Goal: Information Seeking & Learning: Find specific fact

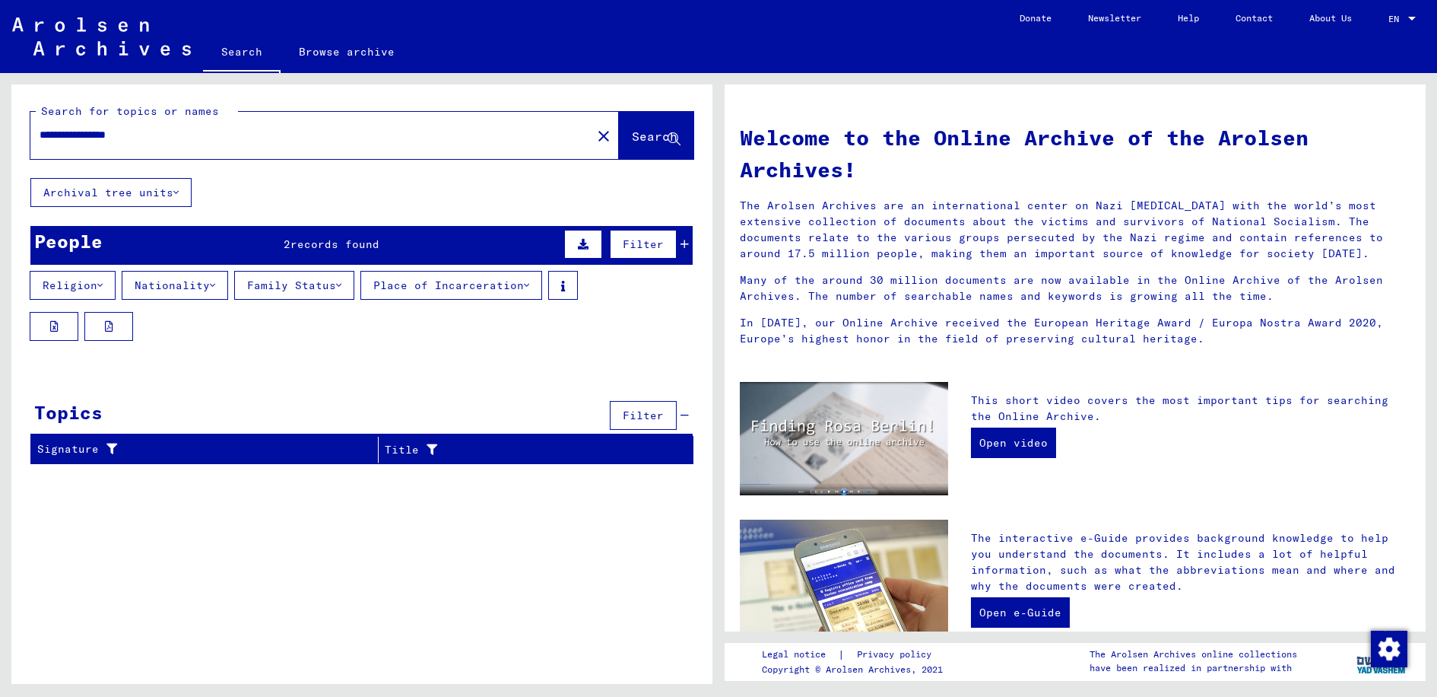
click at [656, 141] on span "Search" at bounding box center [655, 136] width 46 height 15
drag, startPoint x: 164, startPoint y: 128, endPoint x: 34, endPoint y: 131, distance: 130.1
click at [34, 131] on div "**********" at bounding box center [301, 135] width 543 height 34
click at [638, 140] on span "Search" at bounding box center [655, 136] width 46 height 15
click at [93, 134] on input "**********" at bounding box center [307, 135] width 534 height 16
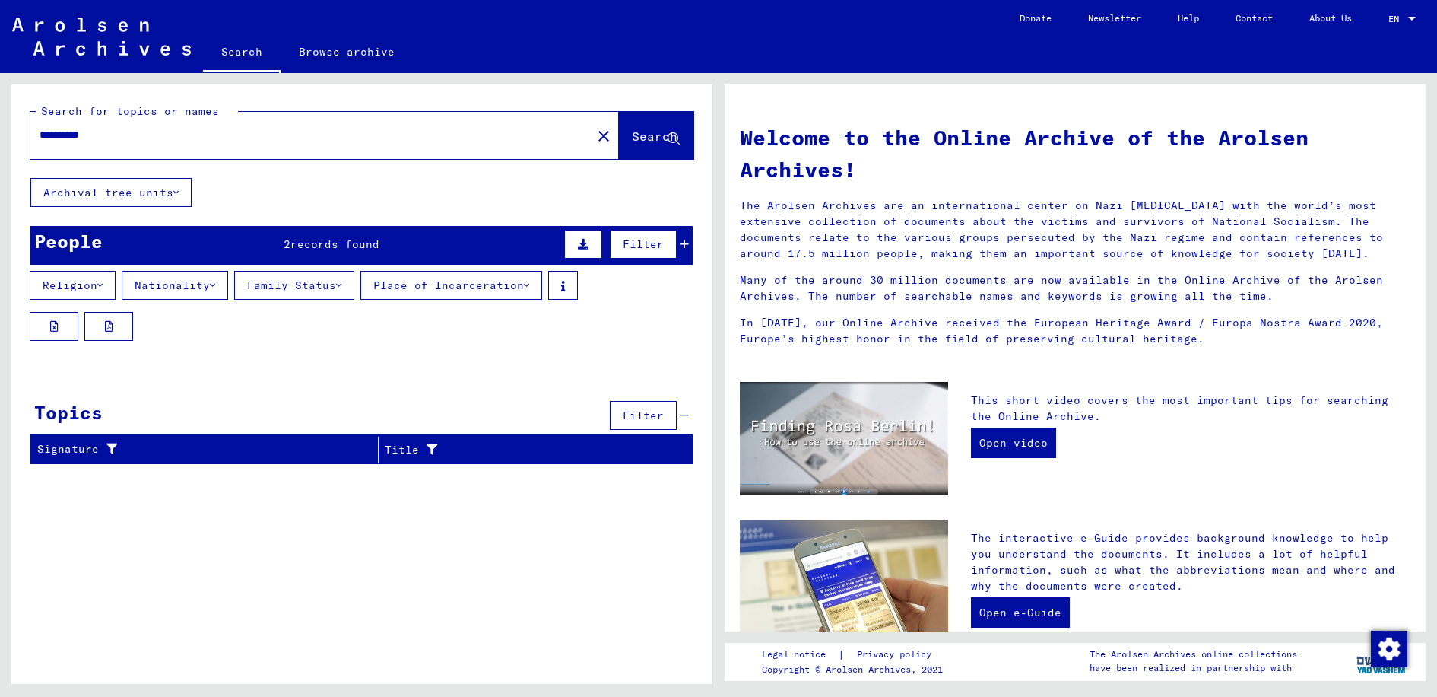
click at [642, 145] on button "Search" at bounding box center [656, 135] width 75 height 47
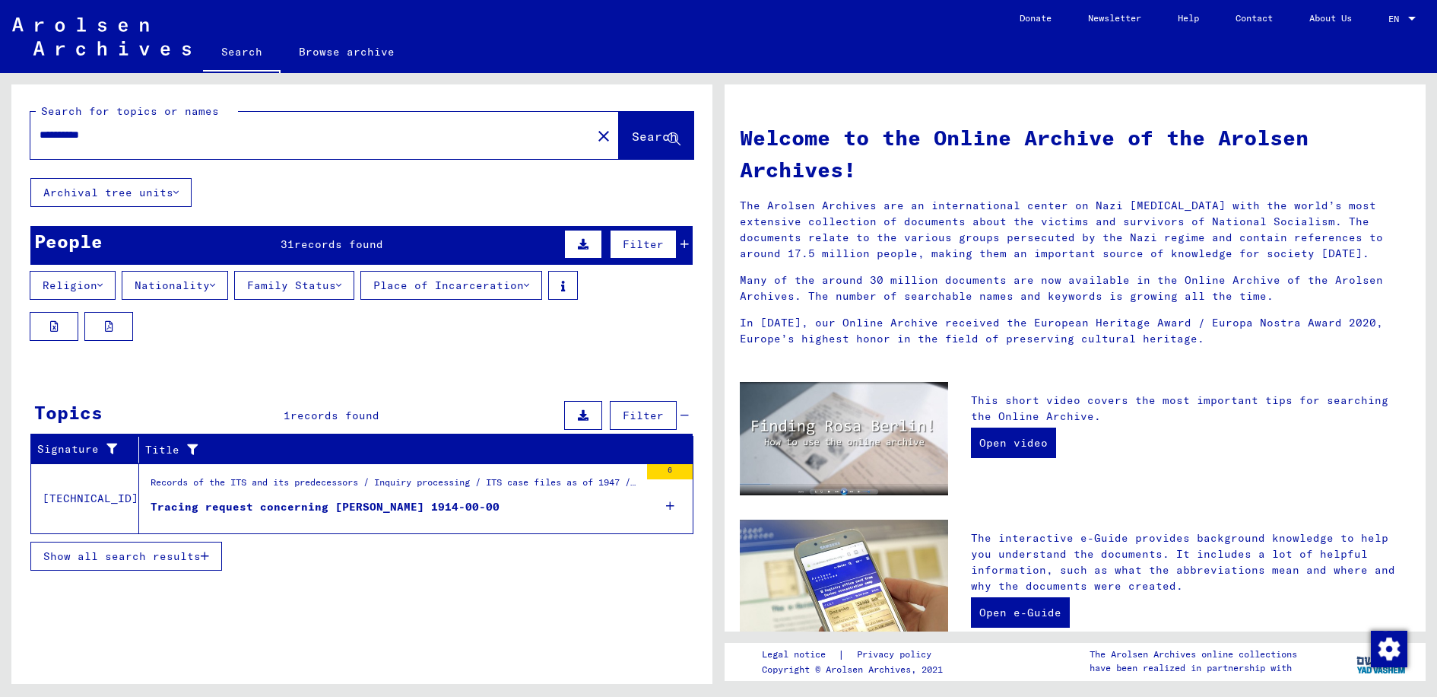
click at [670, 469] on mat-cell at bounding box center [629, 483] width 125 height 37
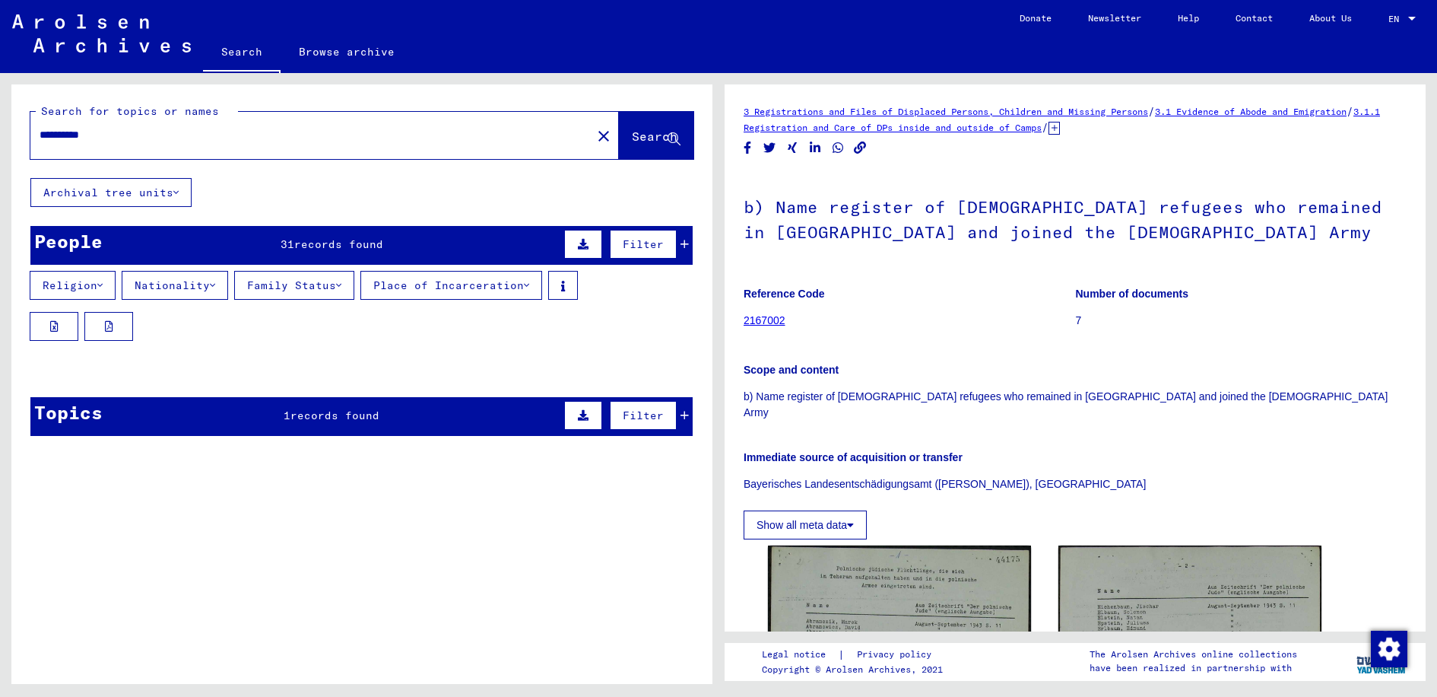
click at [54, 133] on input "**********" at bounding box center [311, 135] width 543 height 16
click at [640, 140] on span "Search" at bounding box center [655, 136] width 46 height 15
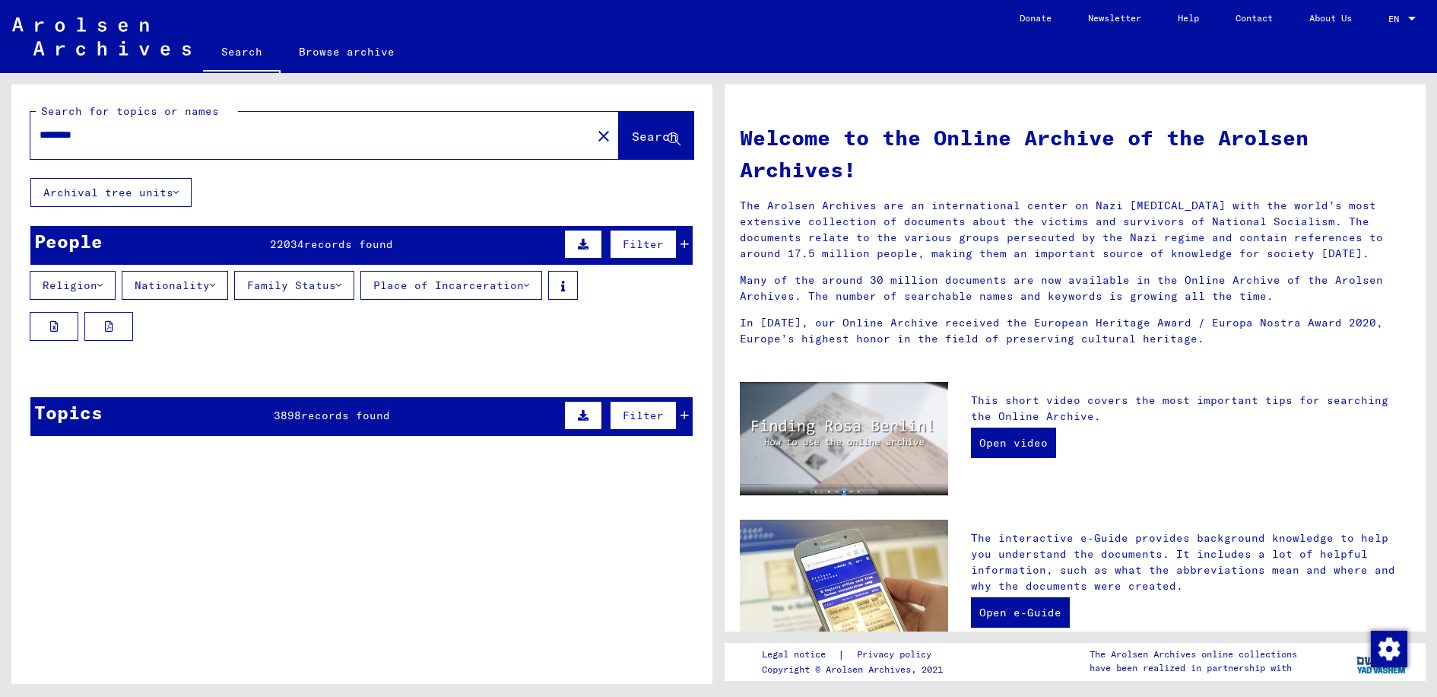
click at [185, 137] on input "********" at bounding box center [307, 135] width 534 height 16
type input "*"
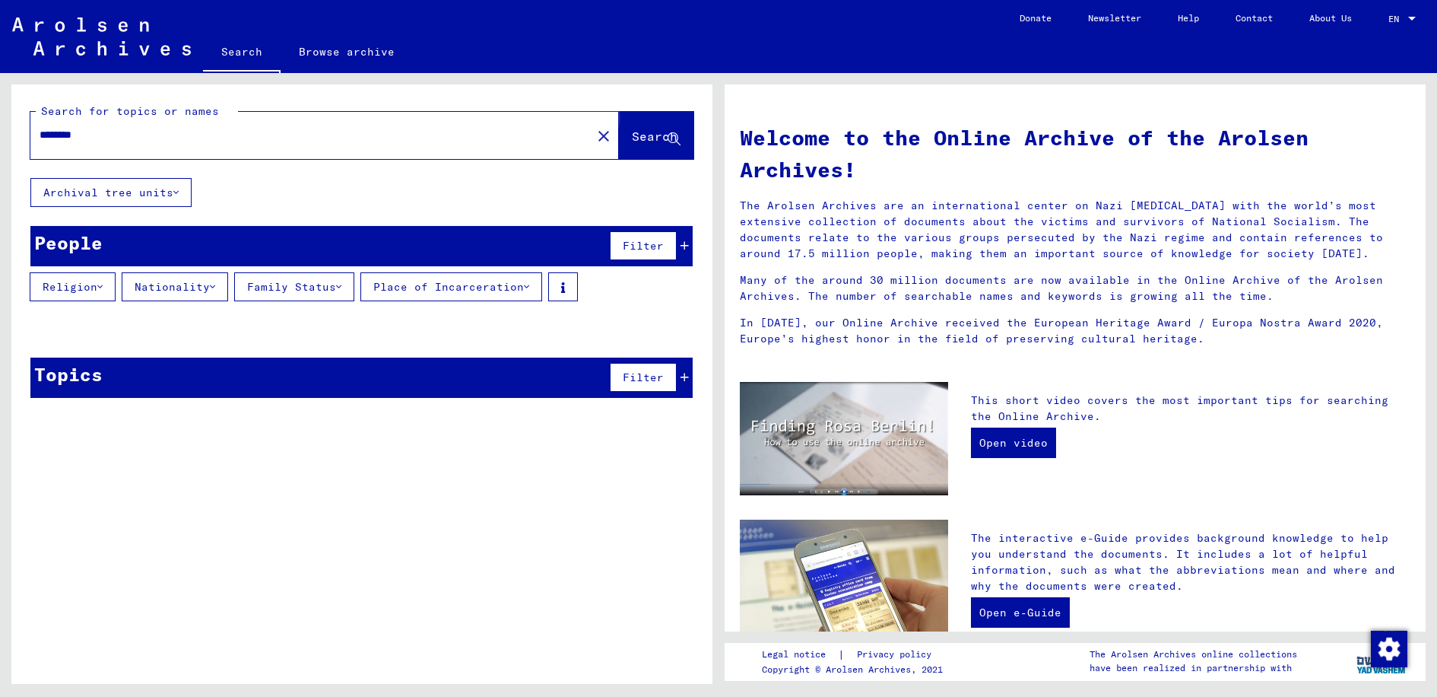
click at [652, 135] on span "Search" at bounding box center [655, 136] width 46 height 15
click at [54, 131] on input "********" at bounding box center [307, 135] width 534 height 16
drag, startPoint x: 634, startPoint y: 141, endPoint x: 624, endPoint y: 141, distance: 10.7
click at [634, 141] on span "Search" at bounding box center [655, 136] width 46 height 15
click at [645, 135] on span "Search" at bounding box center [655, 136] width 46 height 15
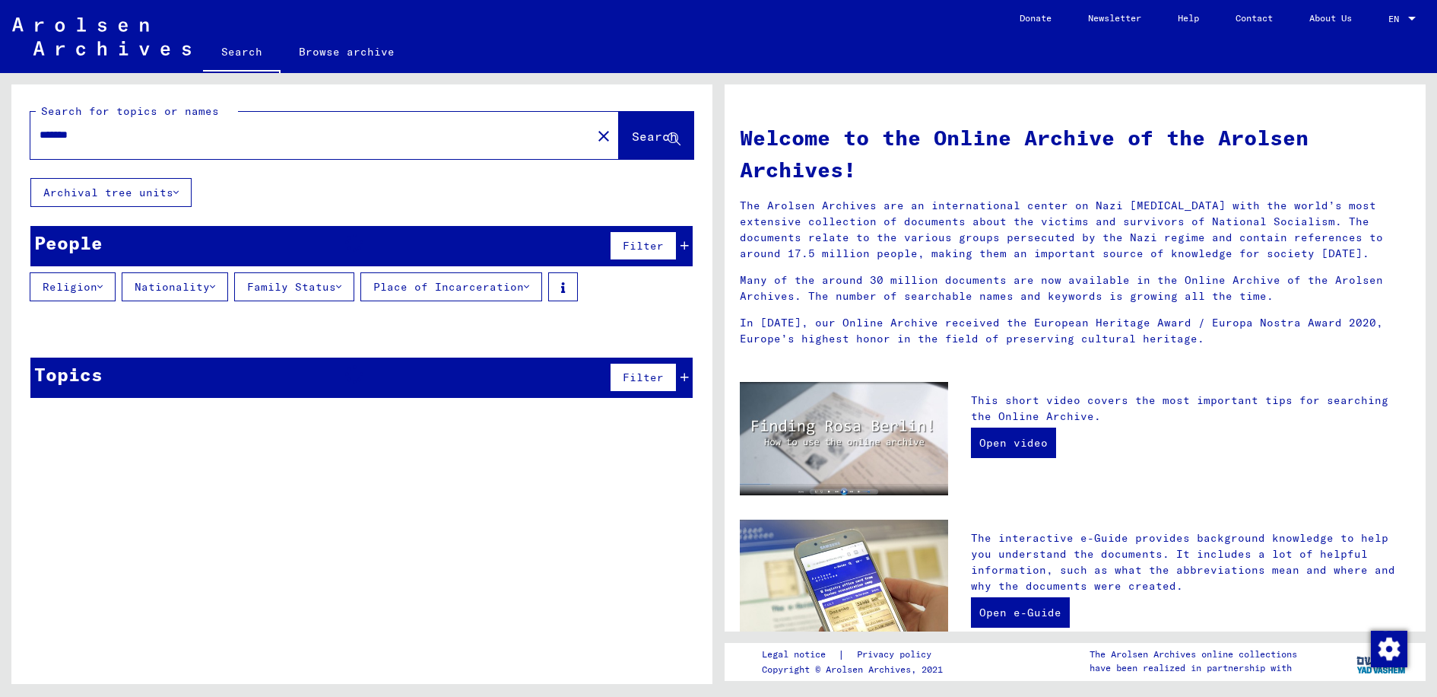
click at [326, 283] on button "Family Status" at bounding box center [294, 286] width 120 height 29
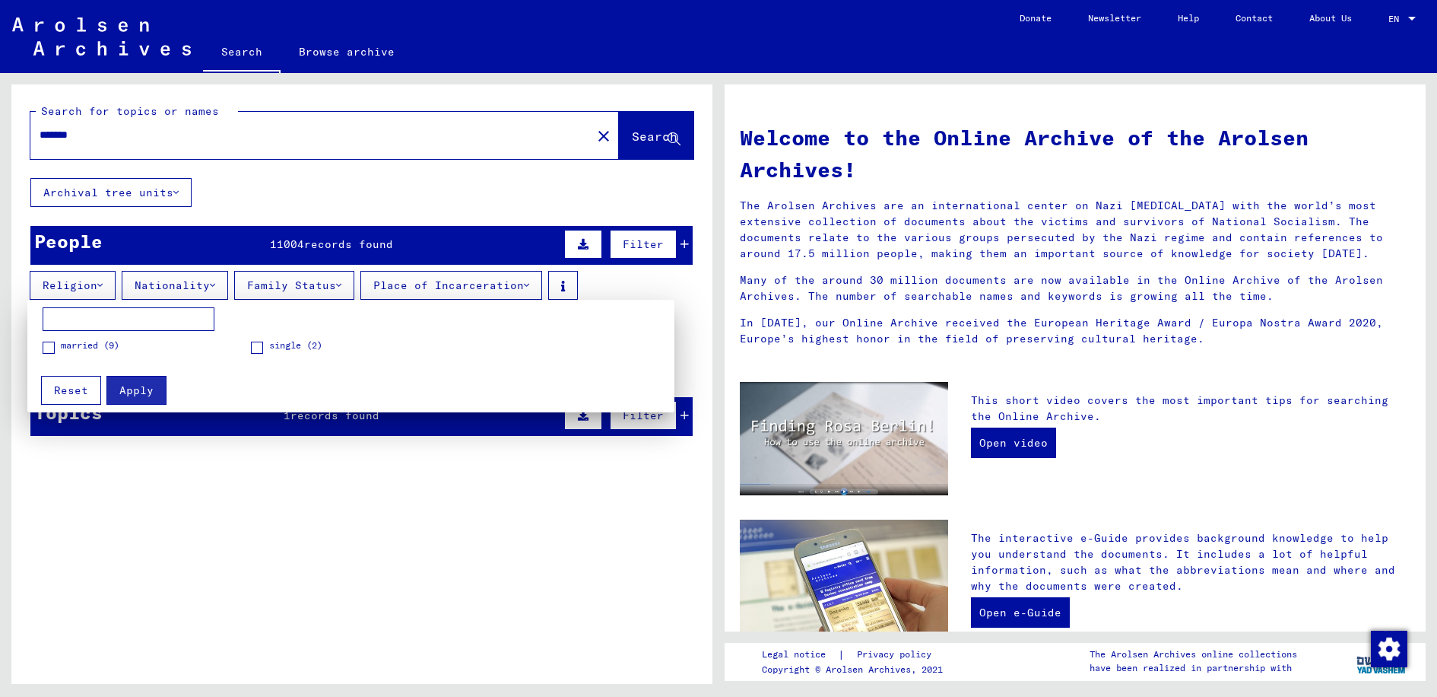
click at [46, 346] on span at bounding box center [49, 347] width 12 height 12
click at [148, 399] on button "Apply" at bounding box center [136, 390] width 60 height 29
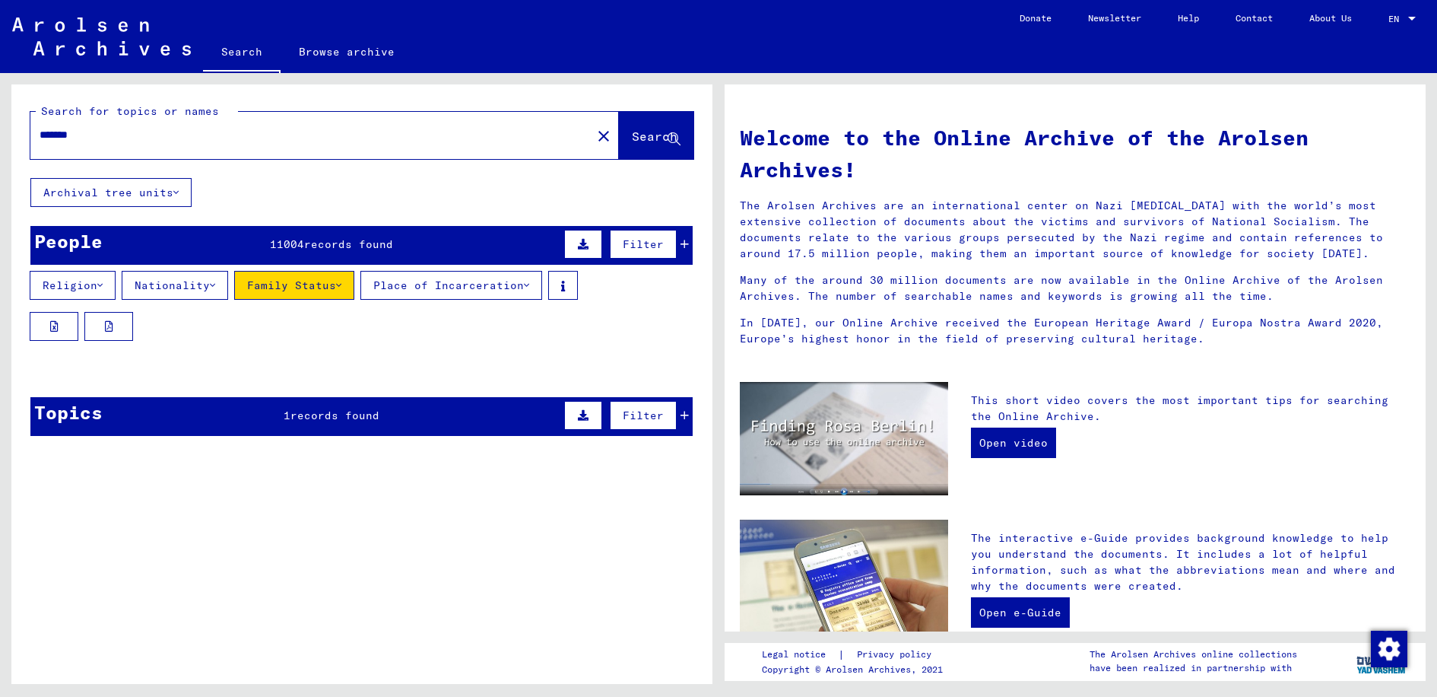
click at [641, 134] on span "Search" at bounding box center [655, 136] width 46 height 15
click at [480, 249] on div "People 11004 records found Filter" at bounding box center [361, 245] width 662 height 39
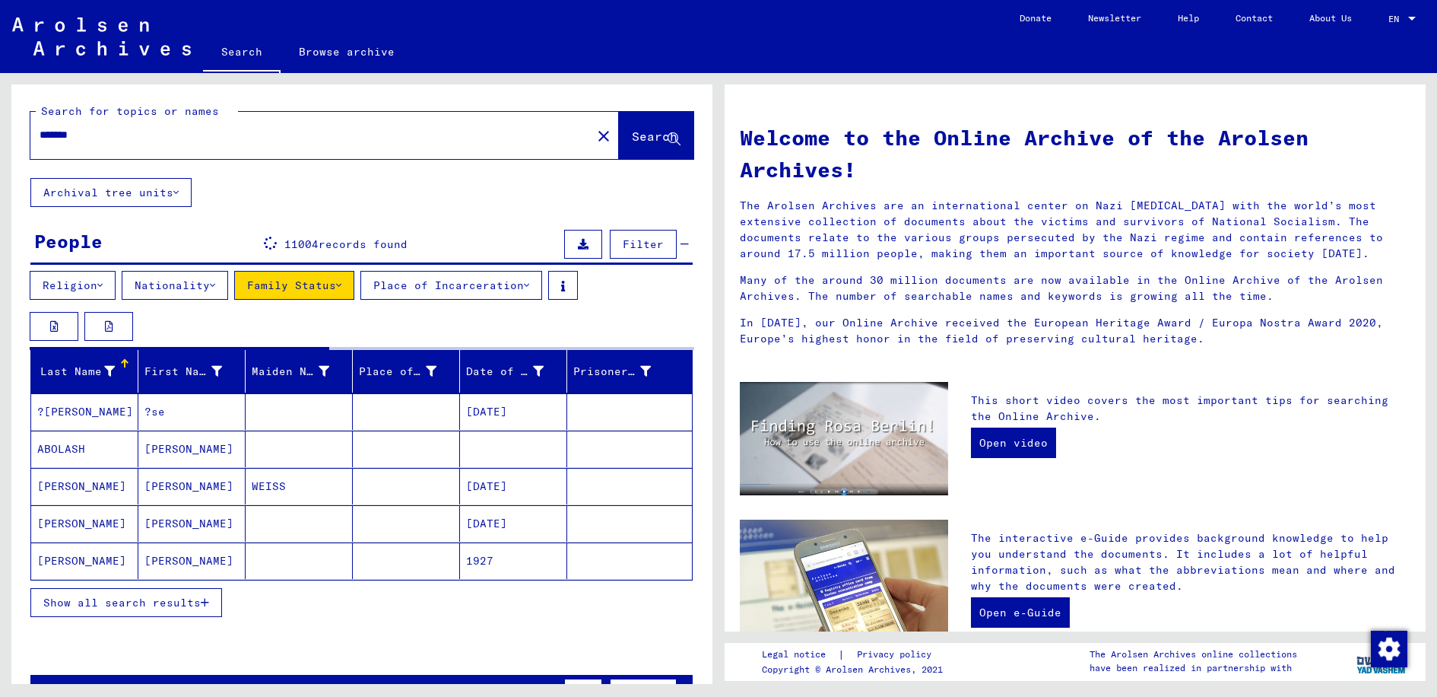
scroll to position [76, 0]
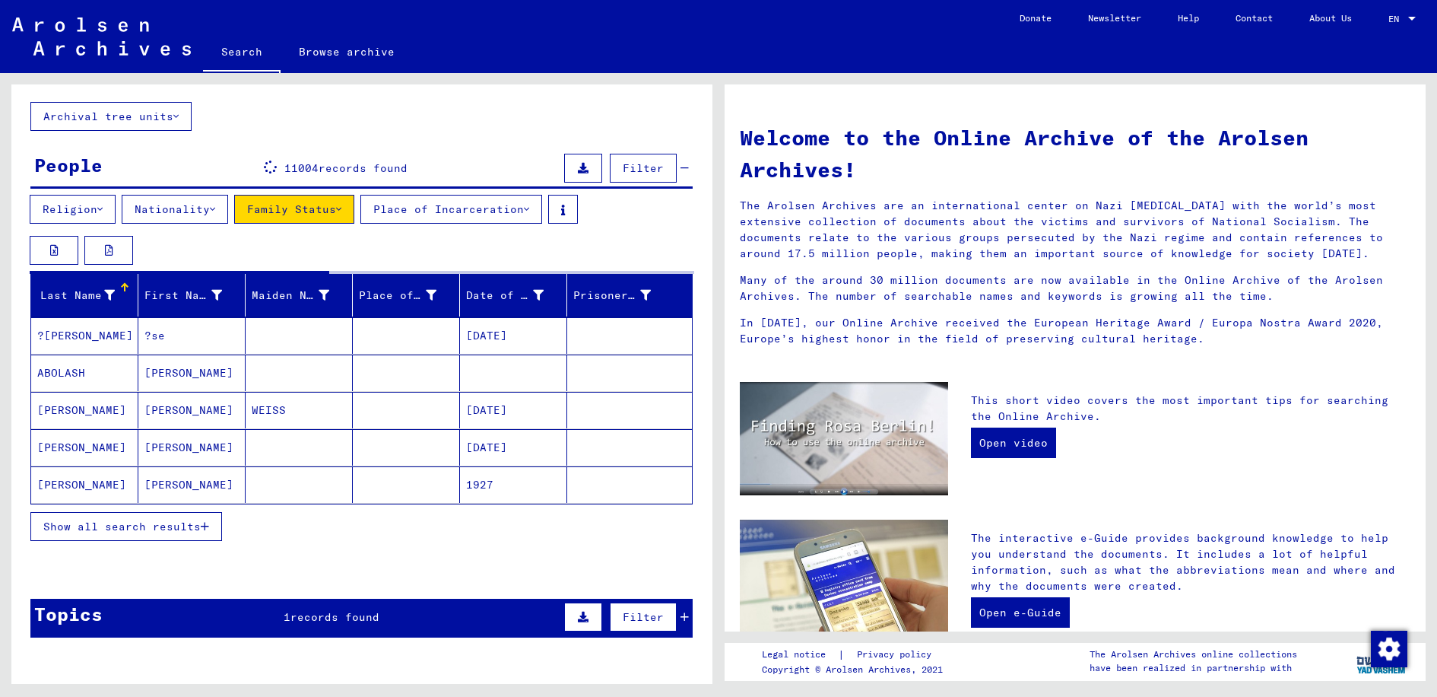
click at [132, 523] on span "Show all search results" at bounding box center [121, 526] width 157 height 14
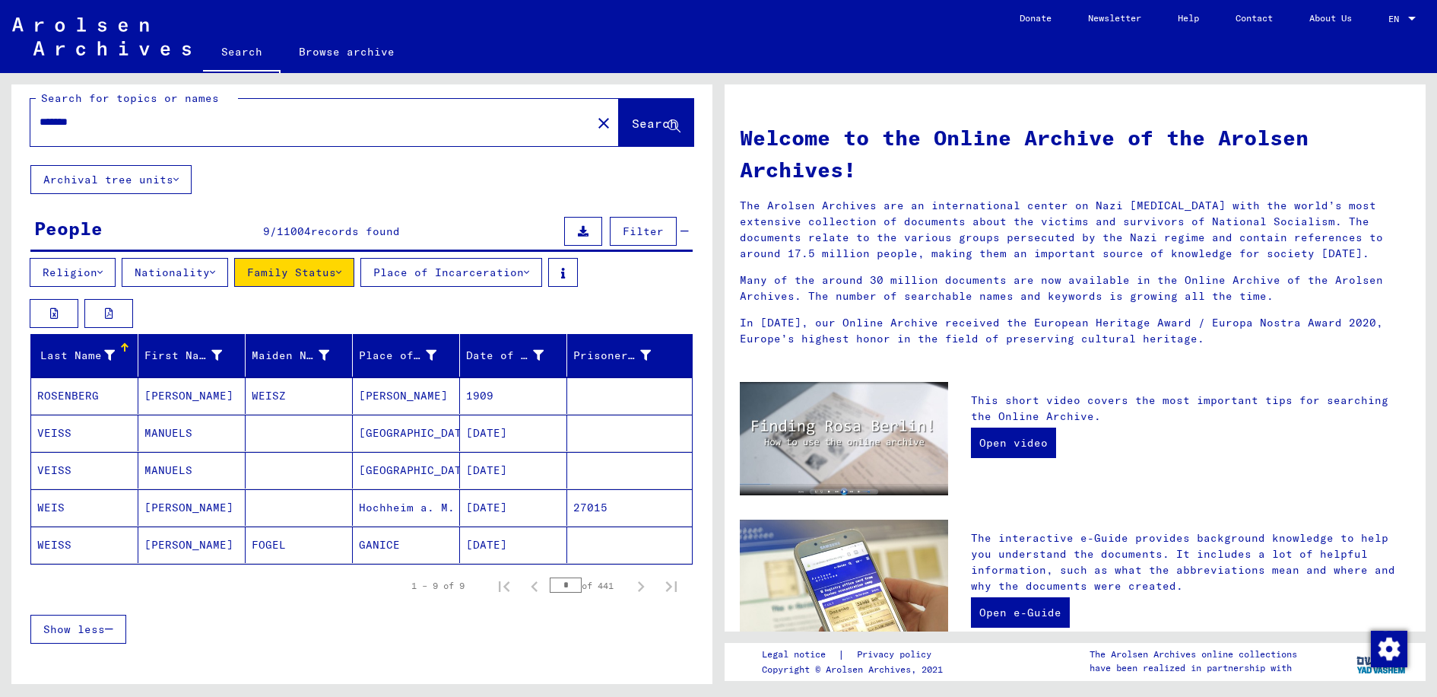
scroll to position [0, 0]
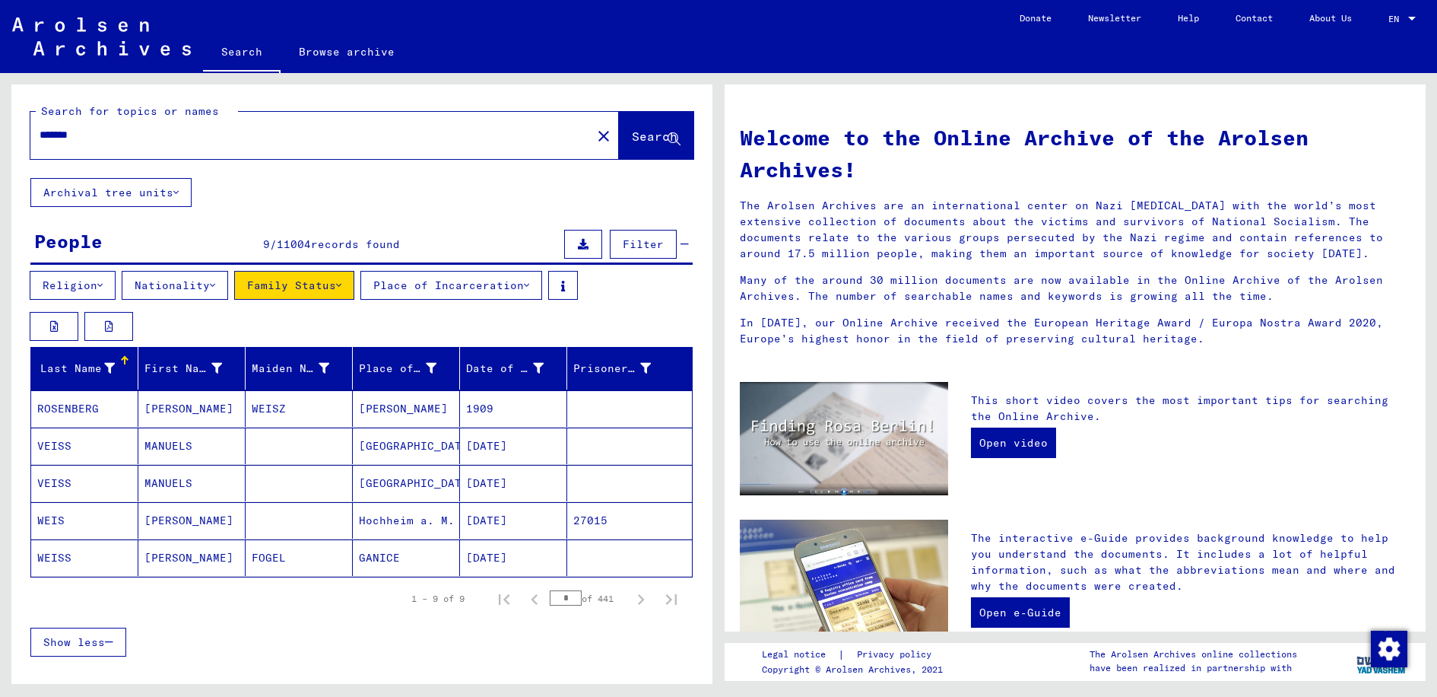
click at [53, 139] on input "*******" at bounding box center [307, 135] width 534 height 16
type input "*****"
click at [632, 139] on span "Search" at bounding box center [655, 136] width 46 height 15
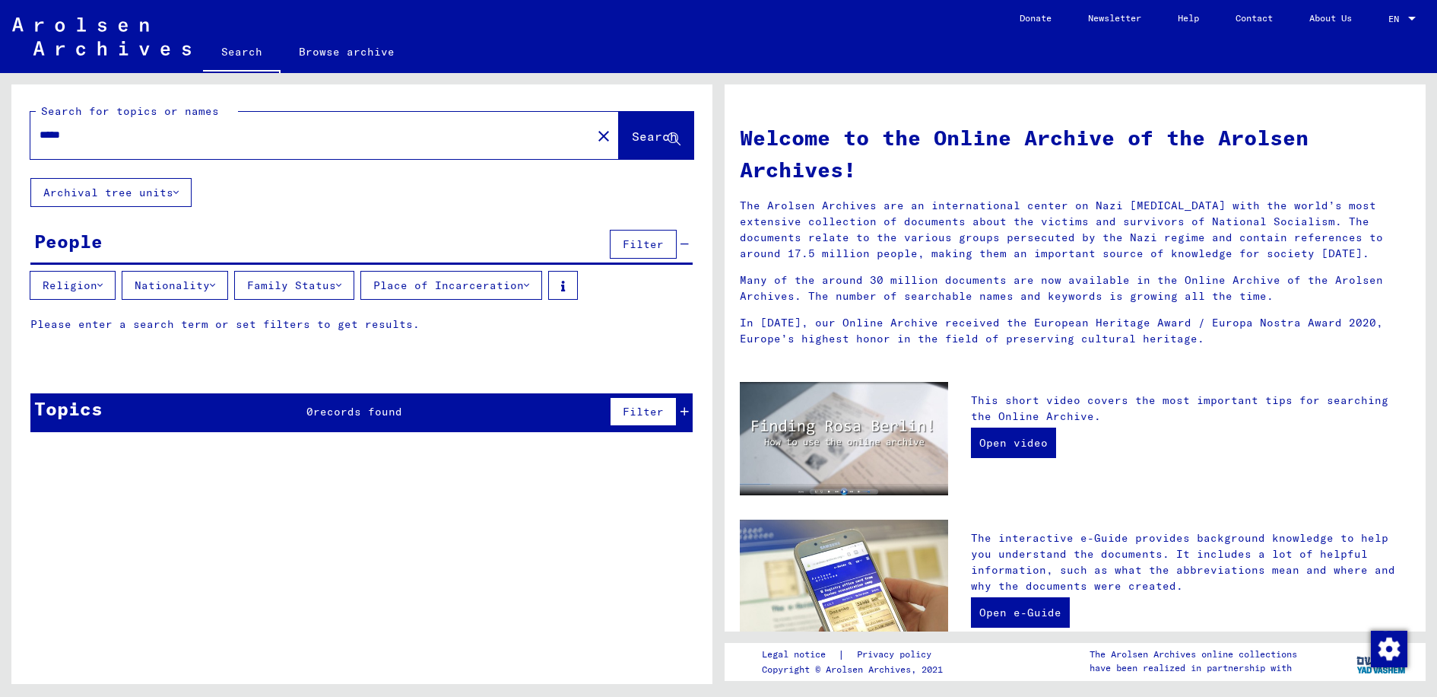
click at [318, 285] on button "Family Status" at bounding box center [294, 285] width 120 height 29
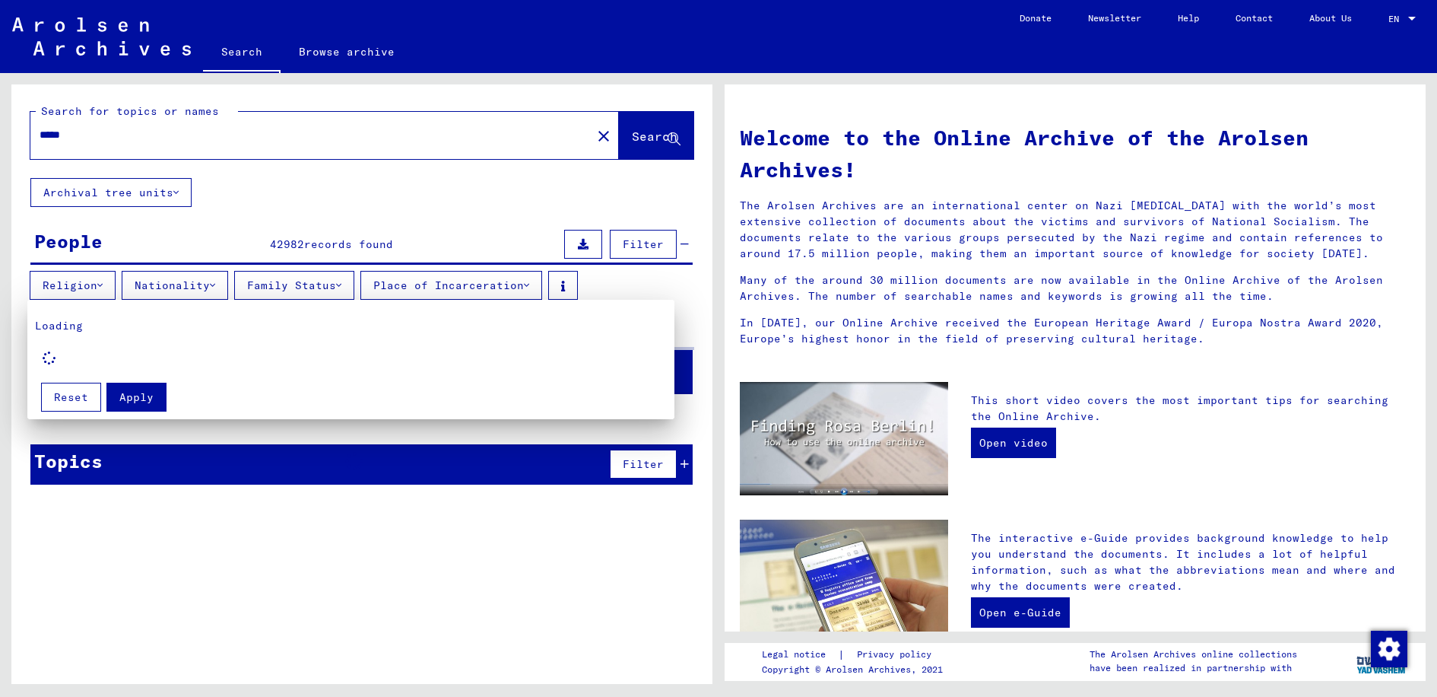
click at [165, 284] on div at bounding box center [718, 348] width 1437 height 697
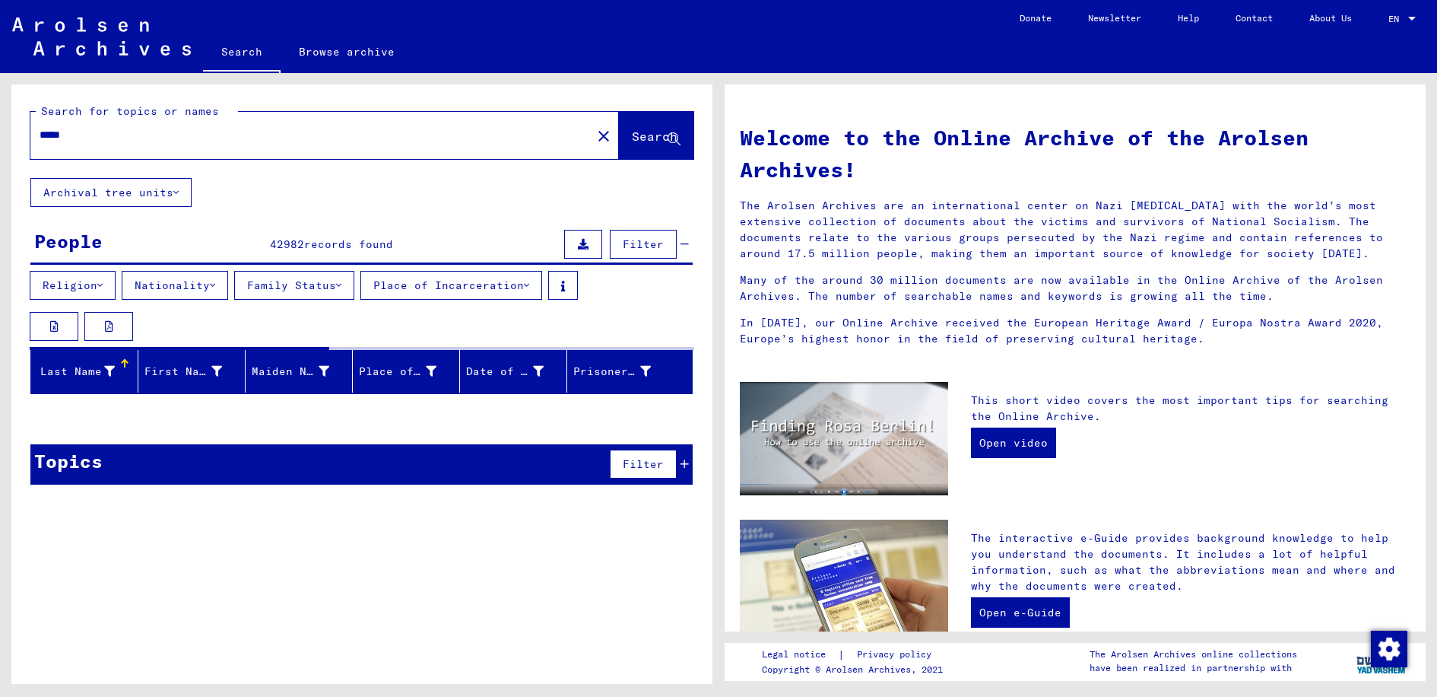
click at [169, 284] on button "Nationality" at bounding box center [175, 285] width 106 height 29
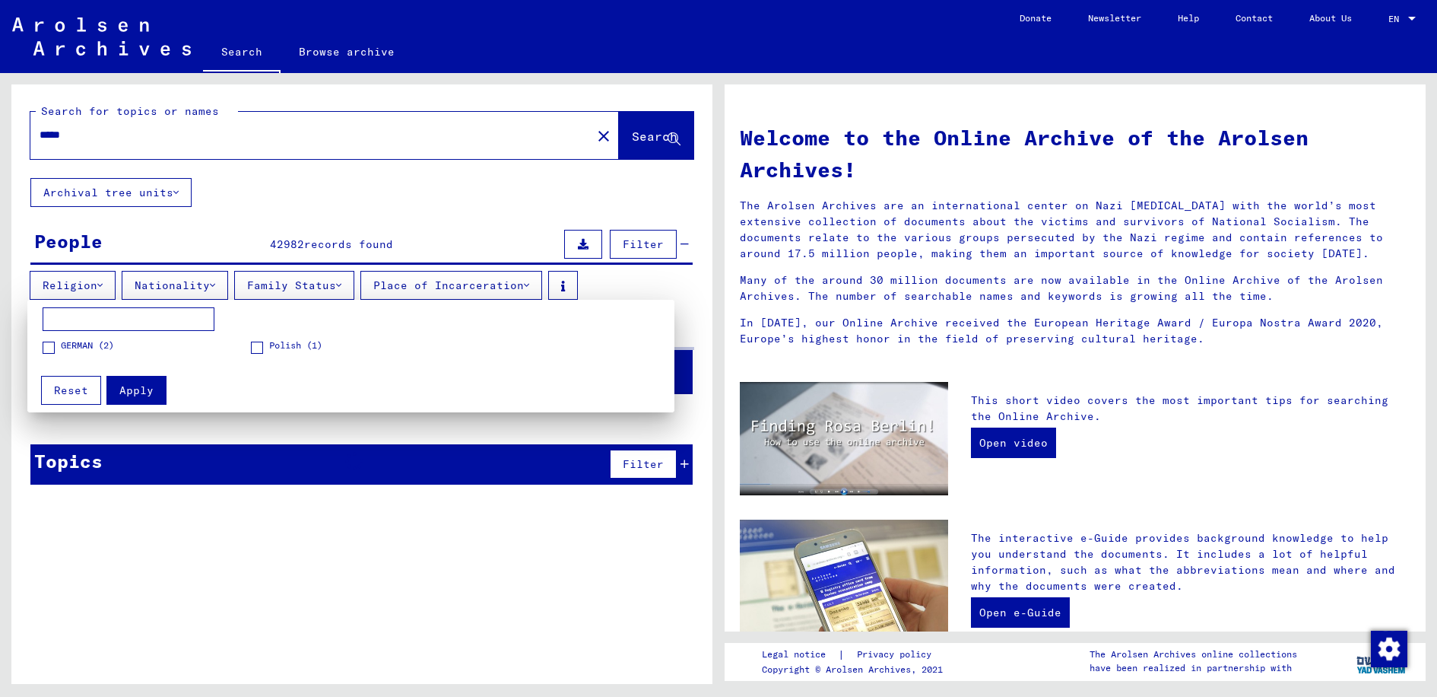
click at [160, 327] on input at bounding box center [129, 319] width 172 height 24
click at [45, 348] on span at bounding box center [49, 347] width 12 height 12
click at [149, 391] on span "Apply" at bounding box center [136, 390] width 34 height 14
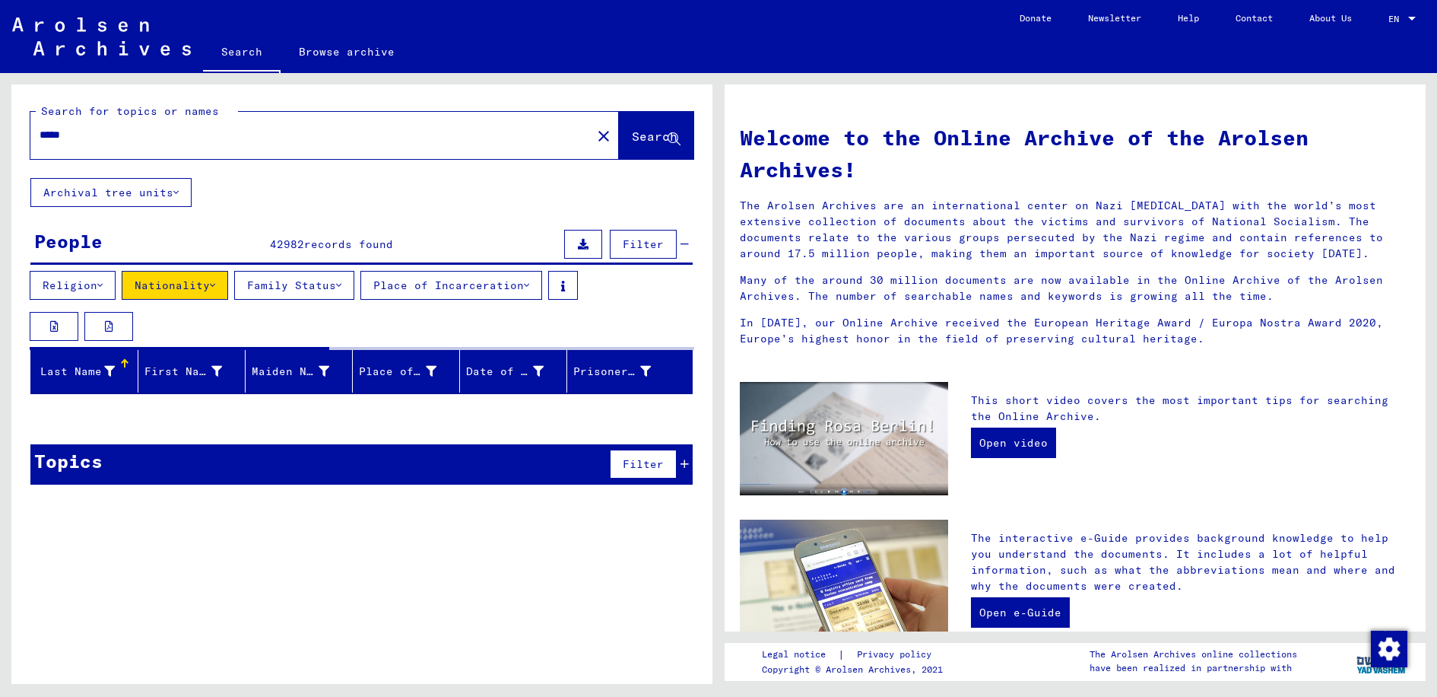
click at [326, 289] on button "Family Status" at bounding box center [294, 285] width 120 height 29
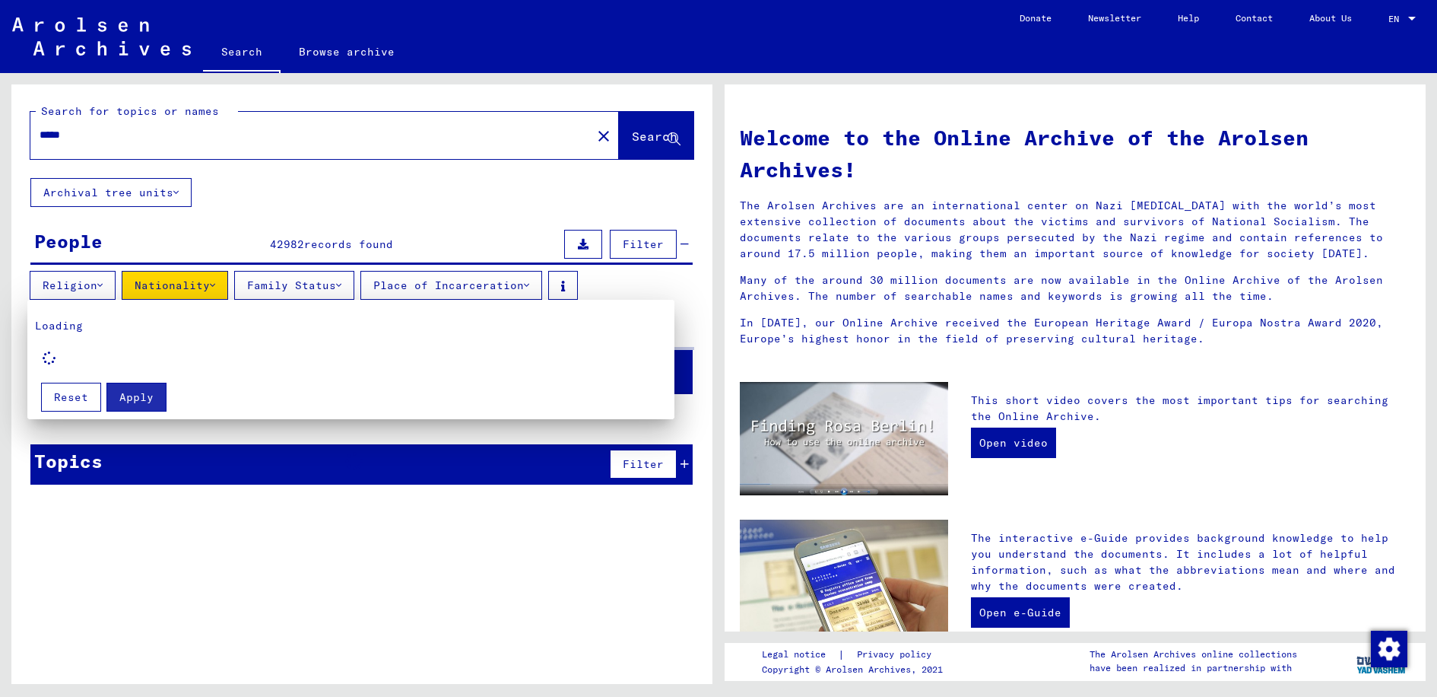
click at [103, 285] on div at bounding box center [718, 348] width 1437 height 697
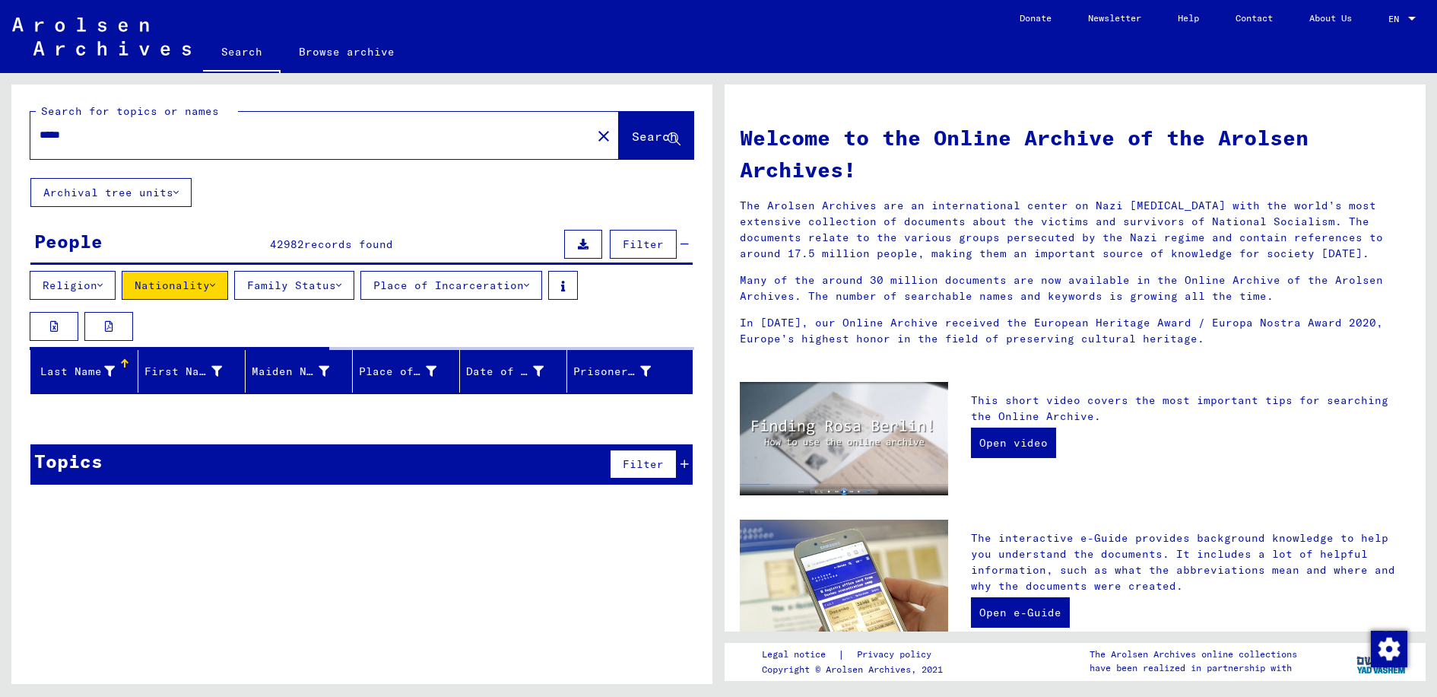
click at [105, 293] on button "Religion" at bounding box center [73, 285] width 86 height 29
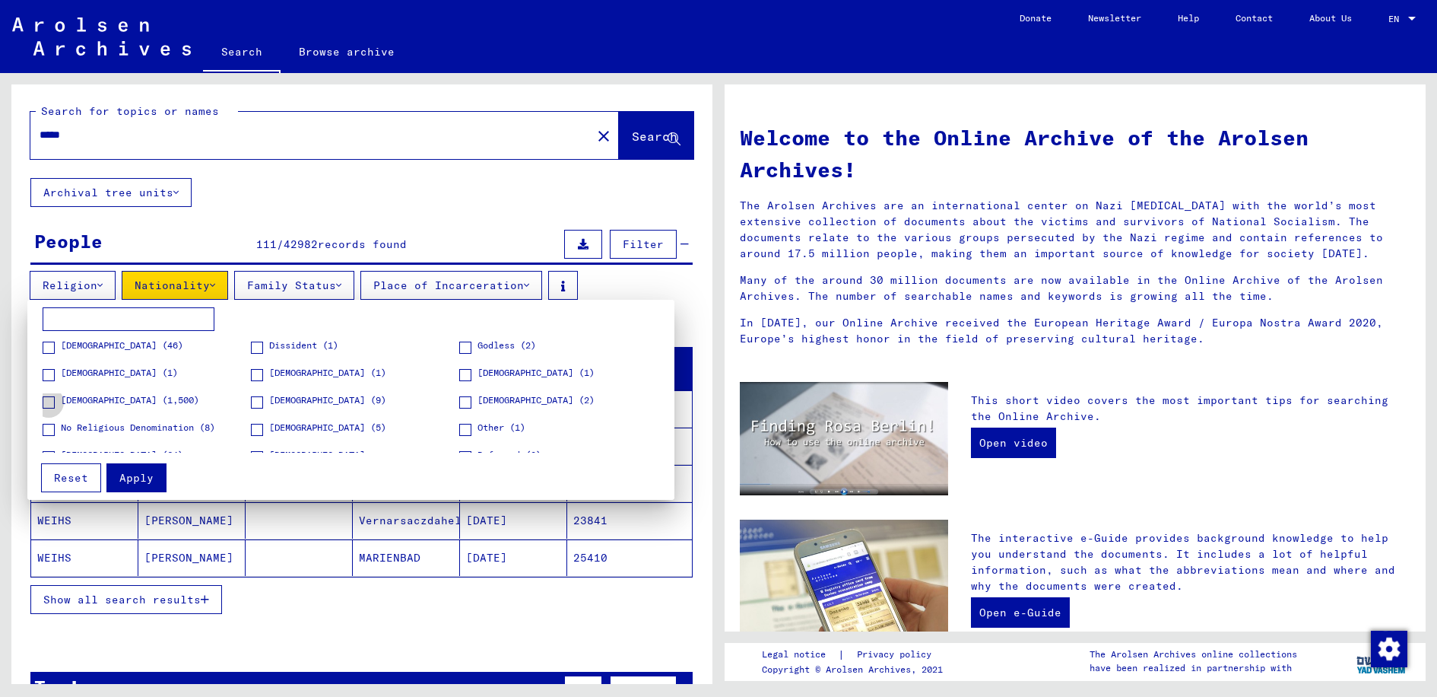
click at [51, 397] on span at bounding box center [49, 402] width 12 height 12
click at [143, 477] on span "Apply" at bounding box center [136, 478] width 34 height 14
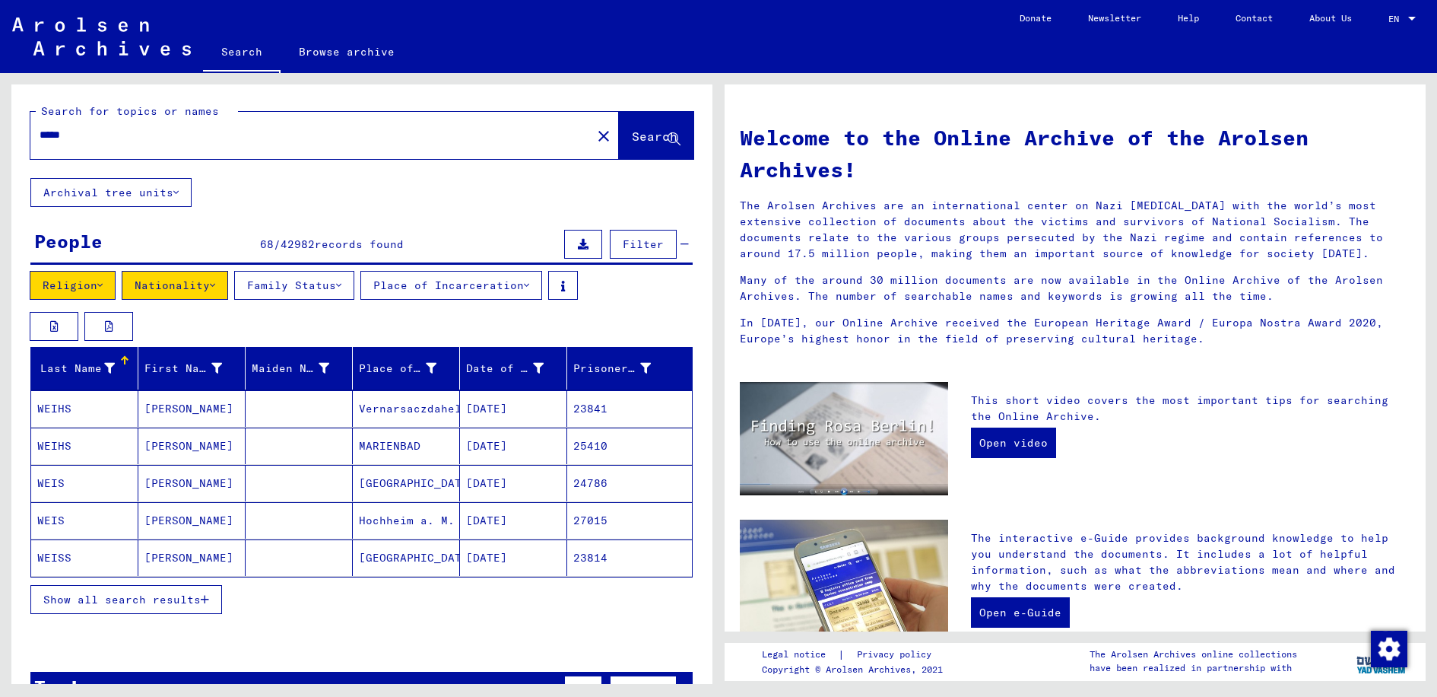
click at [176, 591] on button "Show all search results" at bounding box center [126, 599] width 192 height 29
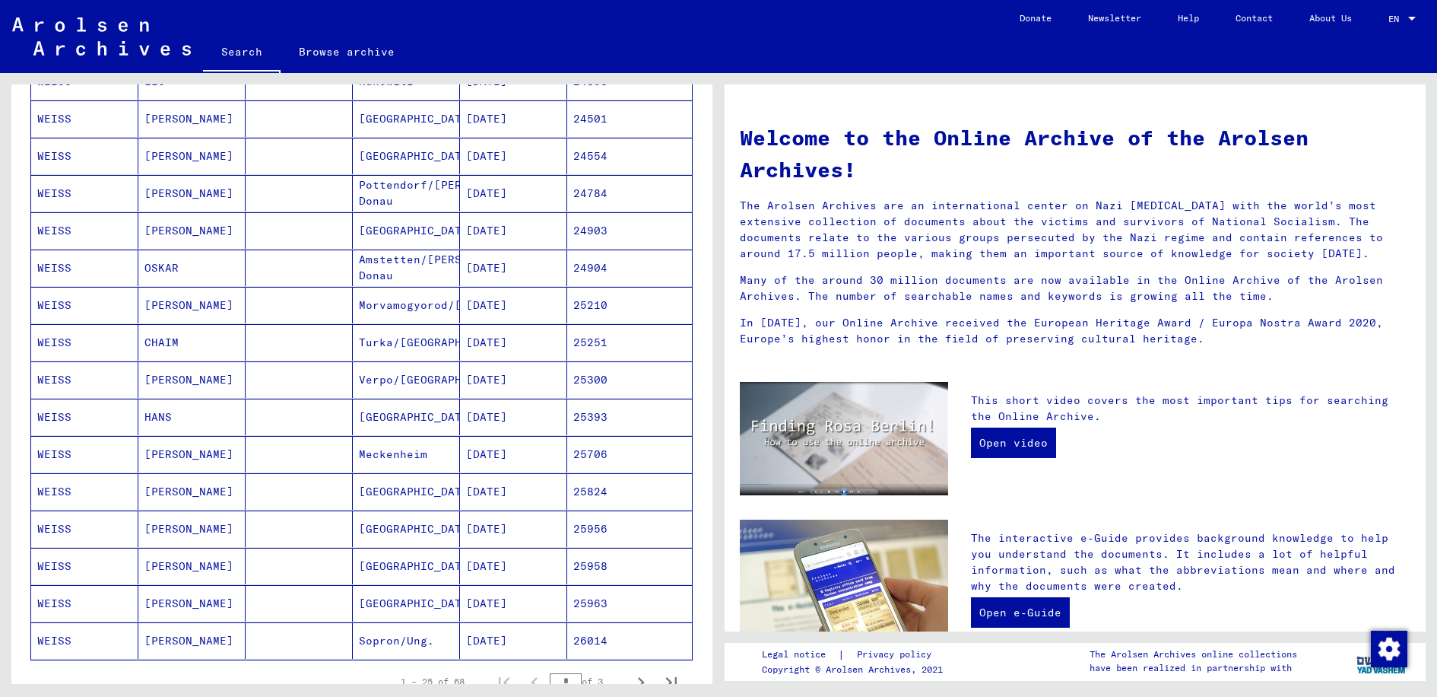
scroll to position [685, 0]
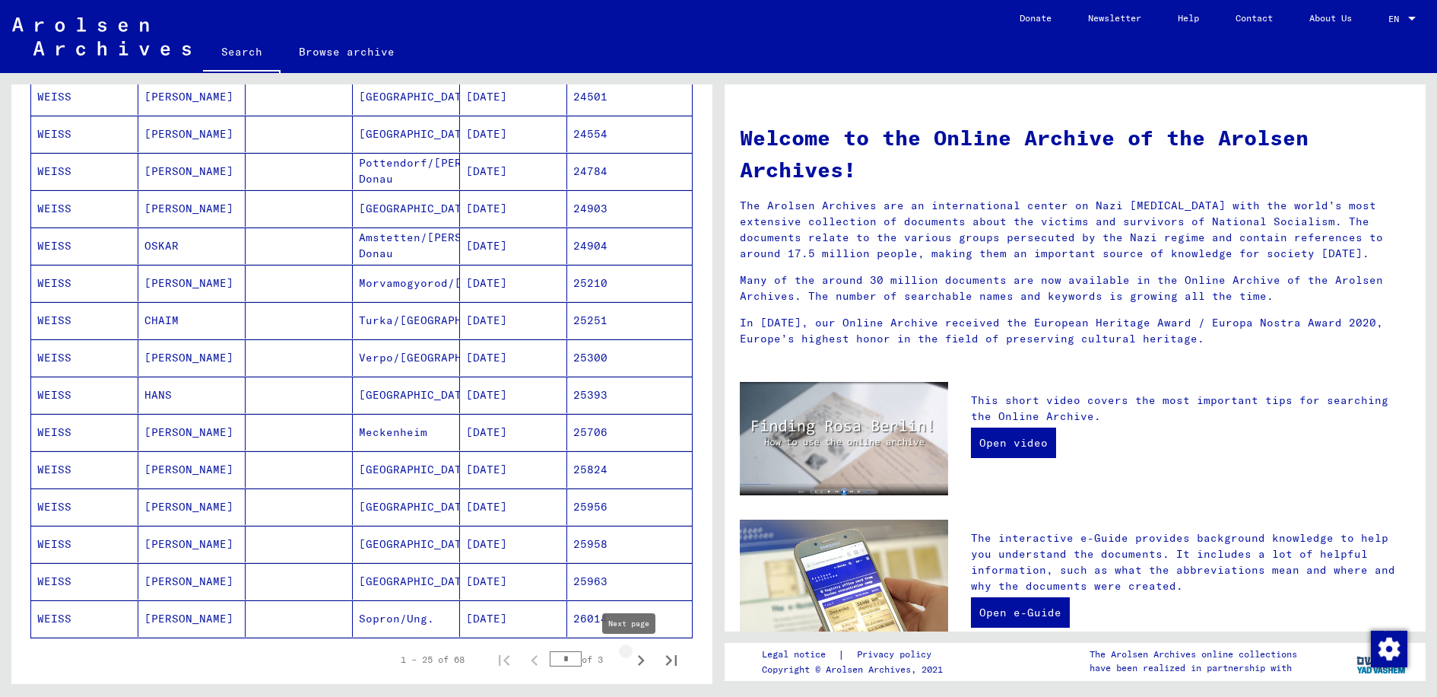
click at [631, 659] on icon "Next page" at bounding box center [641, 660] width 21 height 21
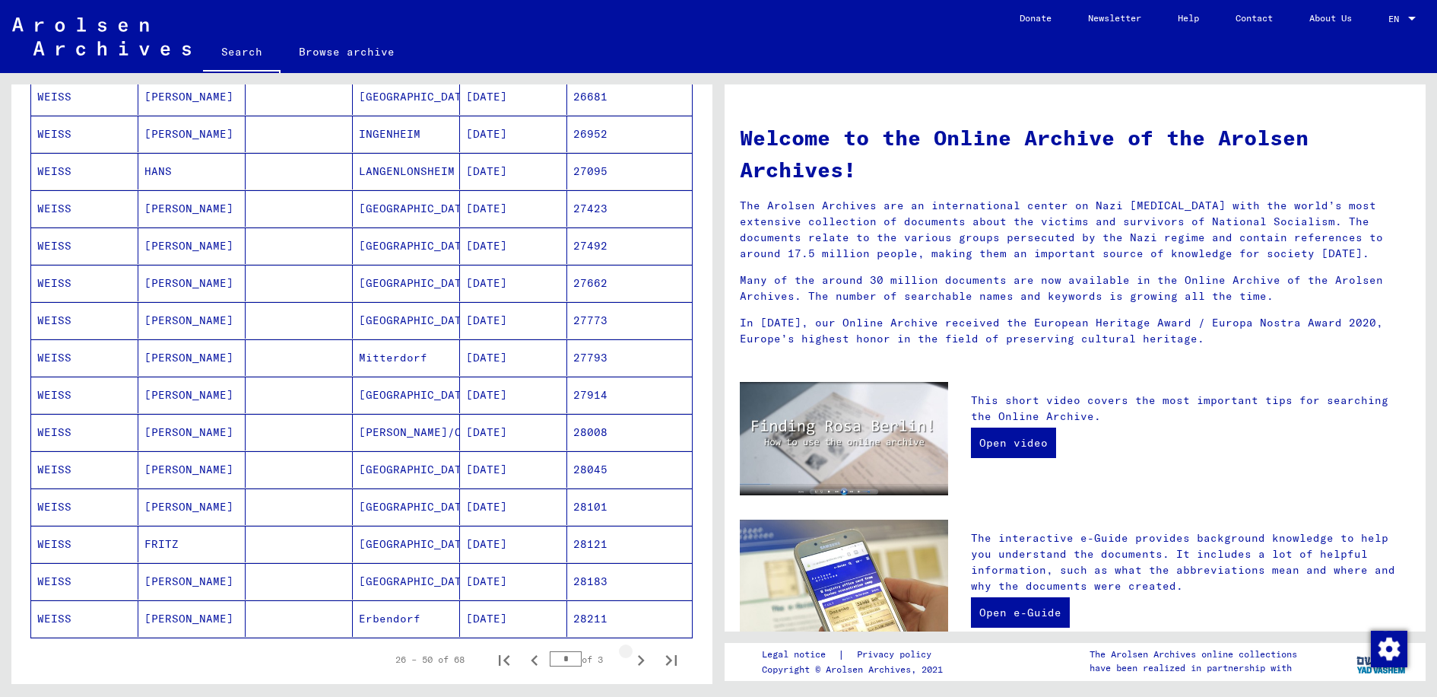
click at [631, 659] on icon "Next page" at bounding box center [641, 660] width 21 height 21
type input "*"
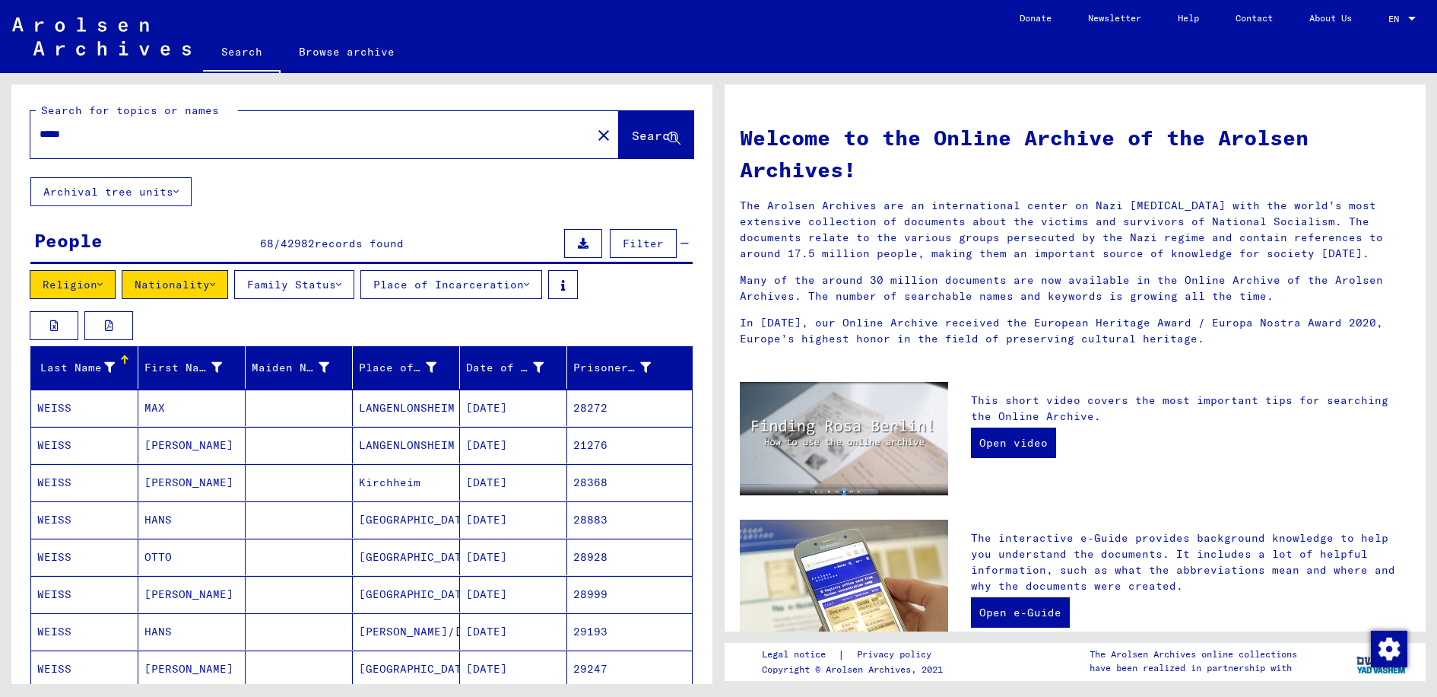
scroll to position [0, 0]
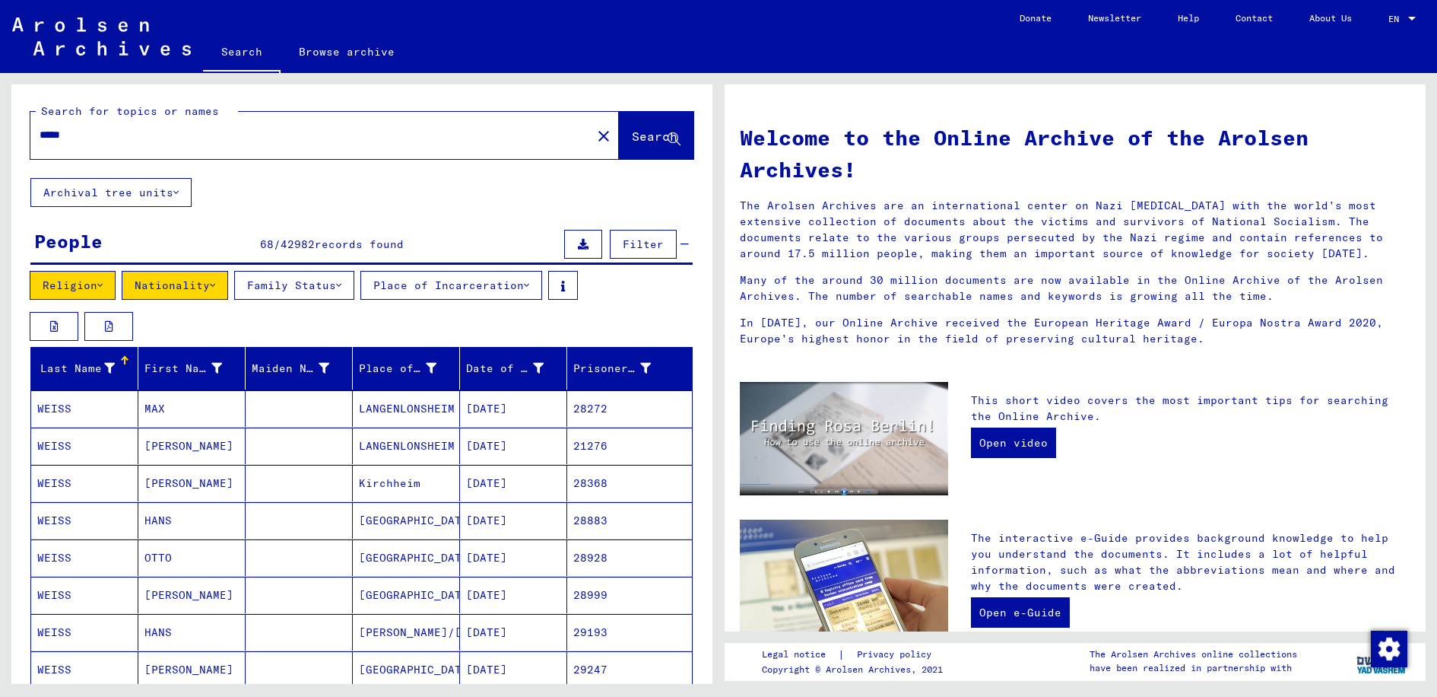
click at [43, 135] on input "*****" at bounding box center [307, 135] width 534 height 16
type input "**********"
click at [155, 291] on button "Nationality" at bounding box center [175, 285] width 106 height 29
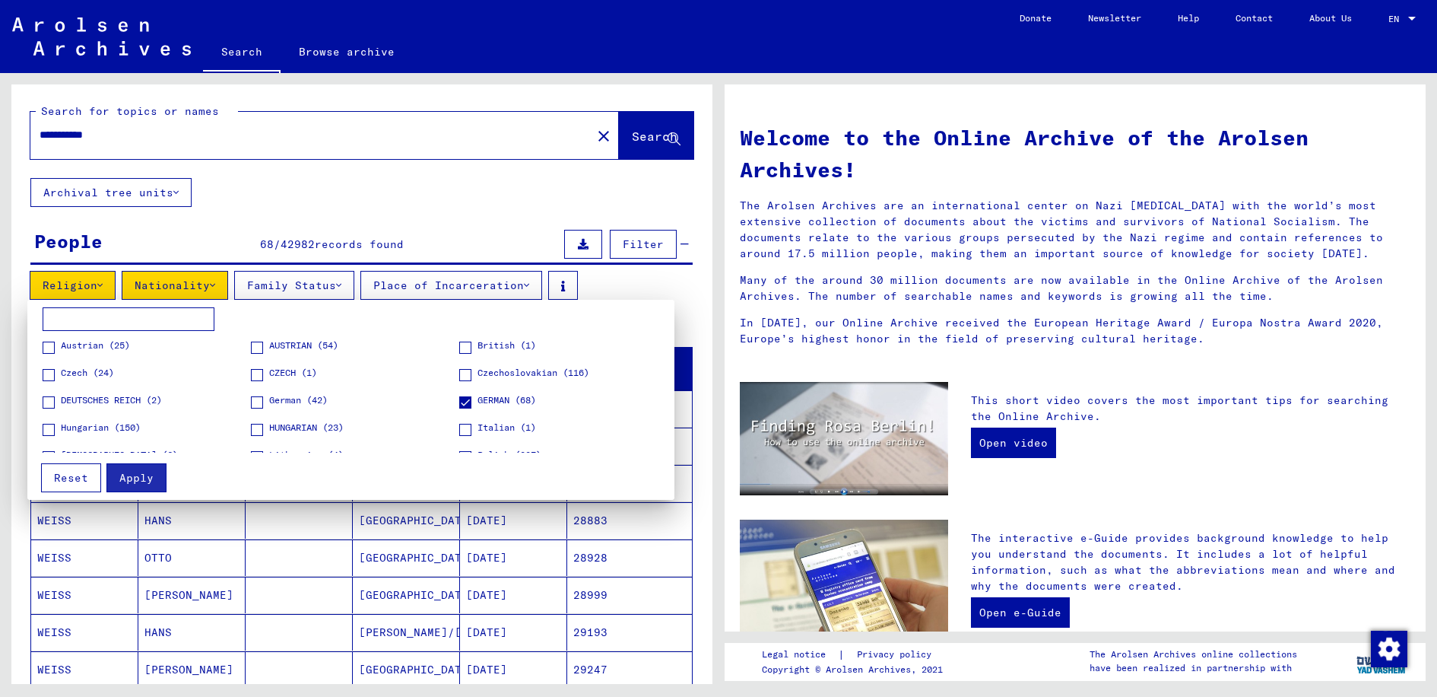
click at [49, 430] on span at bounding box center [49, 430] width 12 height 12
click at [145, 475] on span "Apply" at bounding box center [136, 478] width 34 height 14
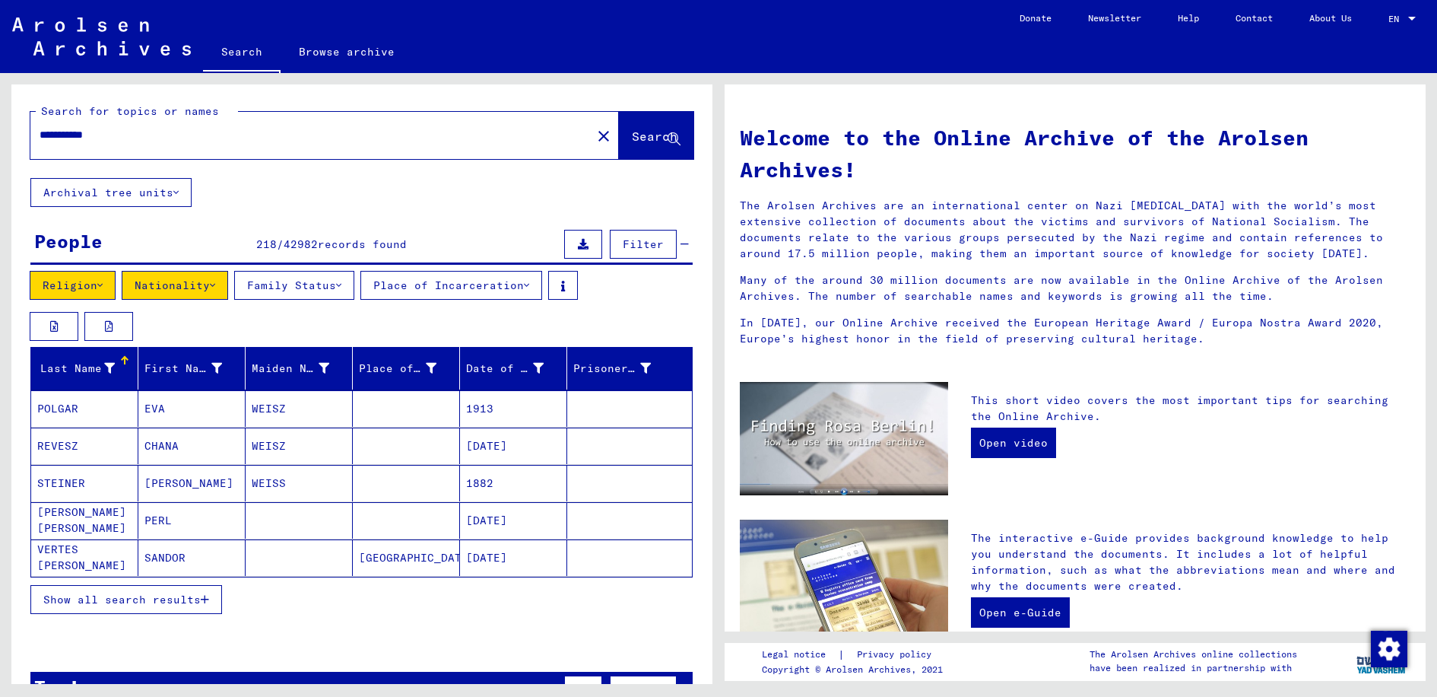
click at [166, 592] on button "Show all search results" at bounding box center [126, 599] width 192 height 29
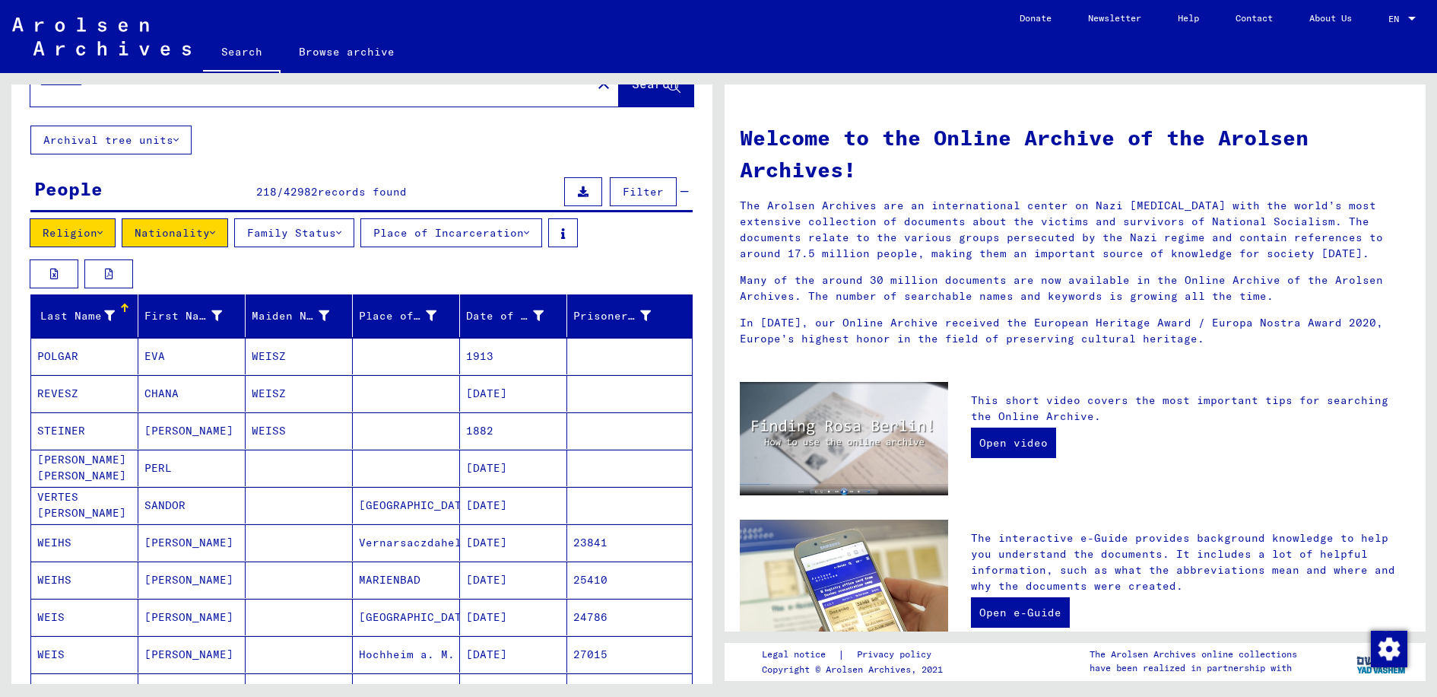
scroll to position [76, 0]
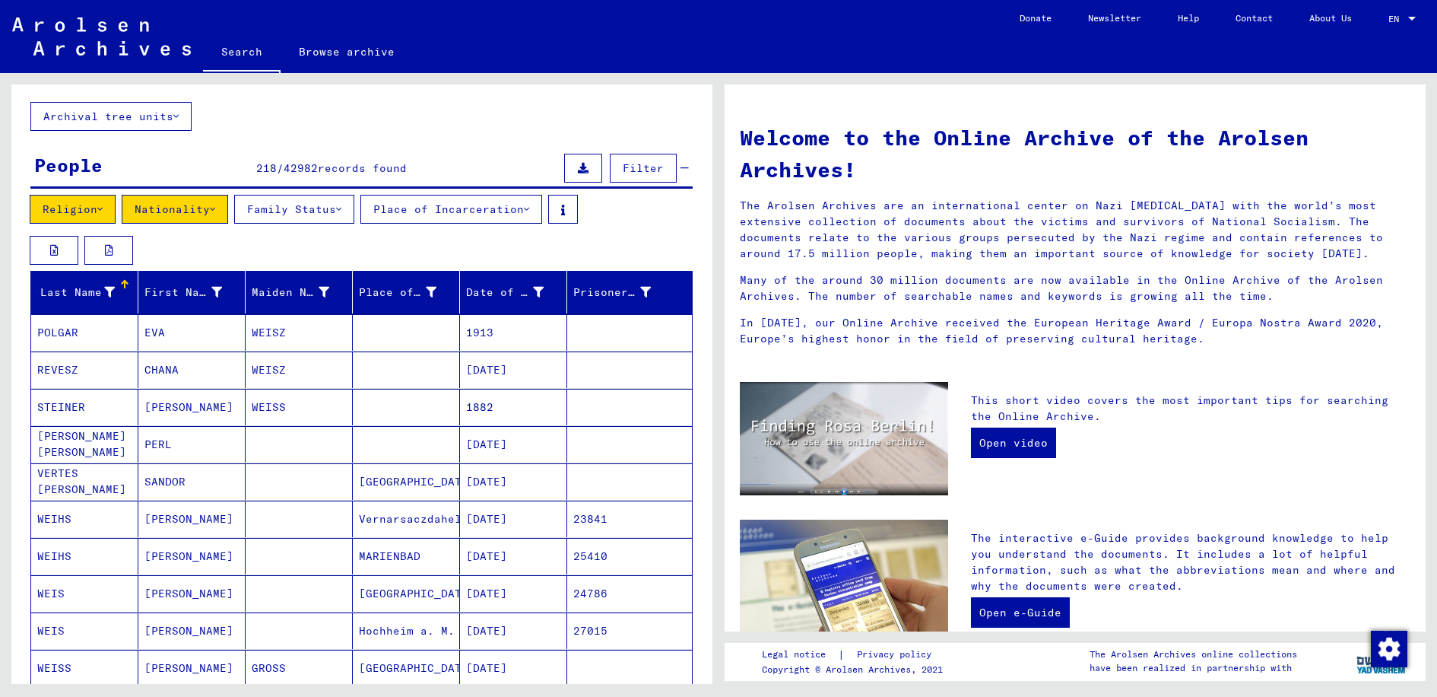
click at [408, 479] on mat-cell "[GEOGRAPHIC_DATA]" at bounding box center [406, 481] width 107 height 37
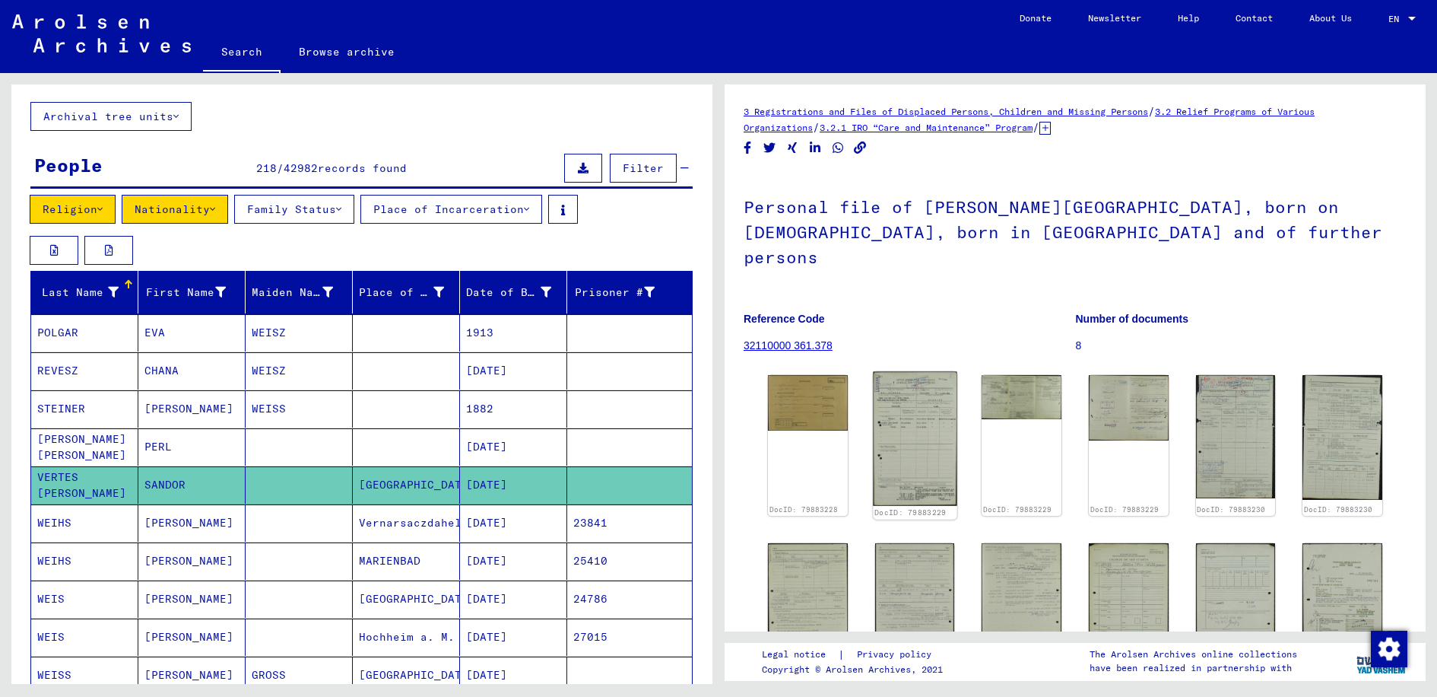
click at [901, 430] on img at bounding box center [915, 439] width 84 height 135
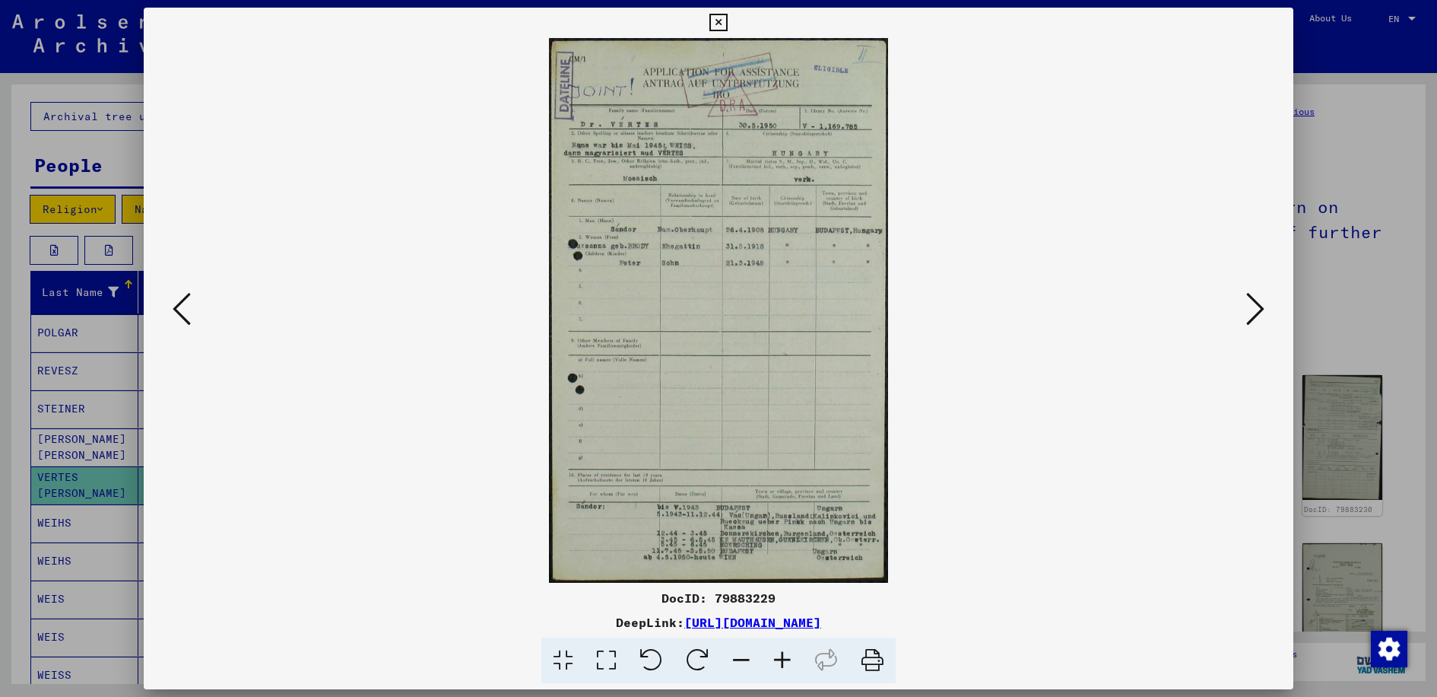
click at [1263, 302] on icon at bounding box center [1256, 309] width 18 height 37
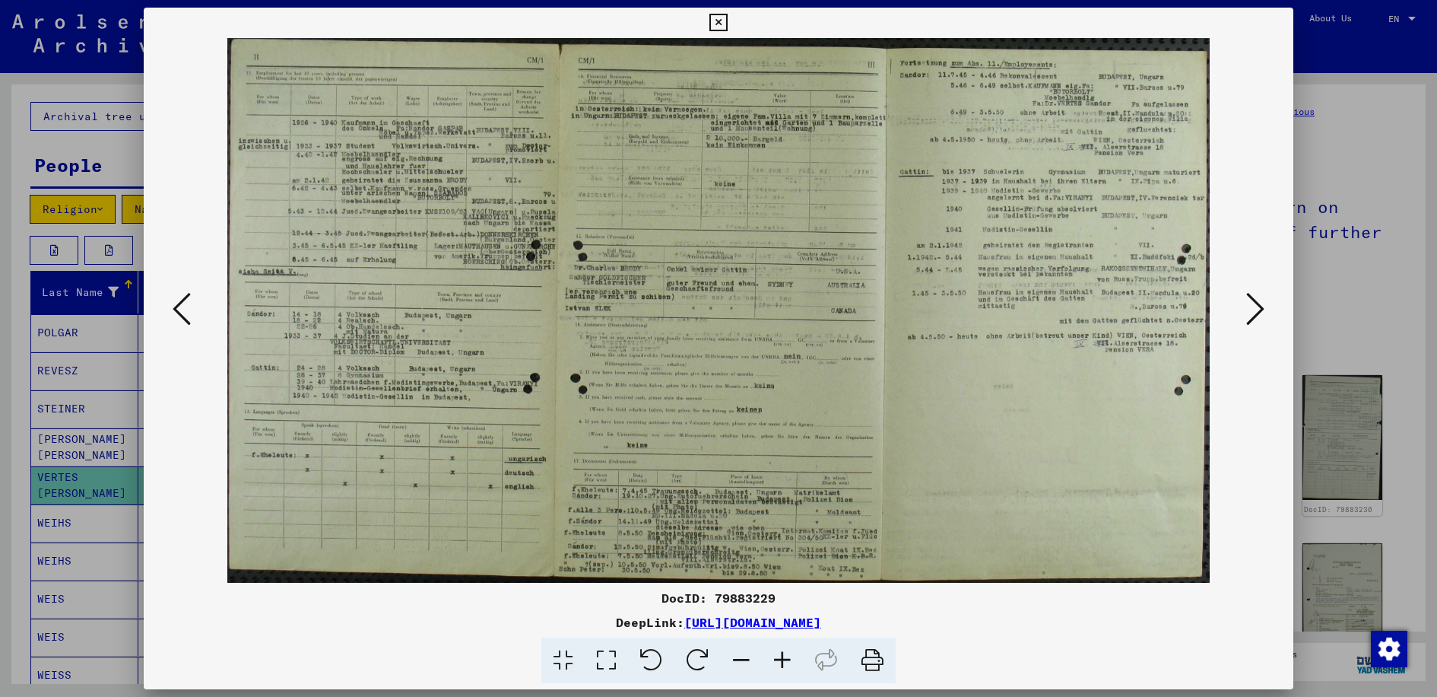
click at [1263, 302] on icon at bounding box center [1256, 309] width 18 height 37
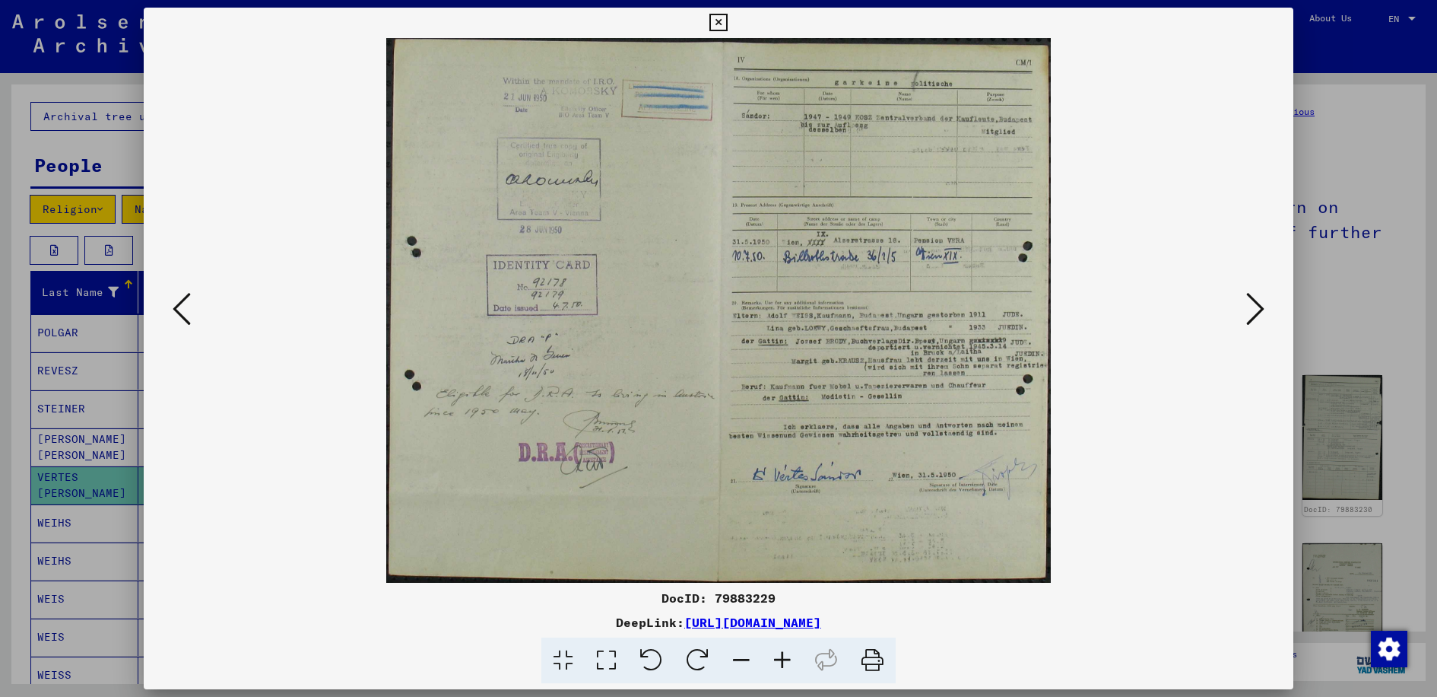
click at [1263, 302] on icon at bounding box center [1256, 309] width 18 height 37
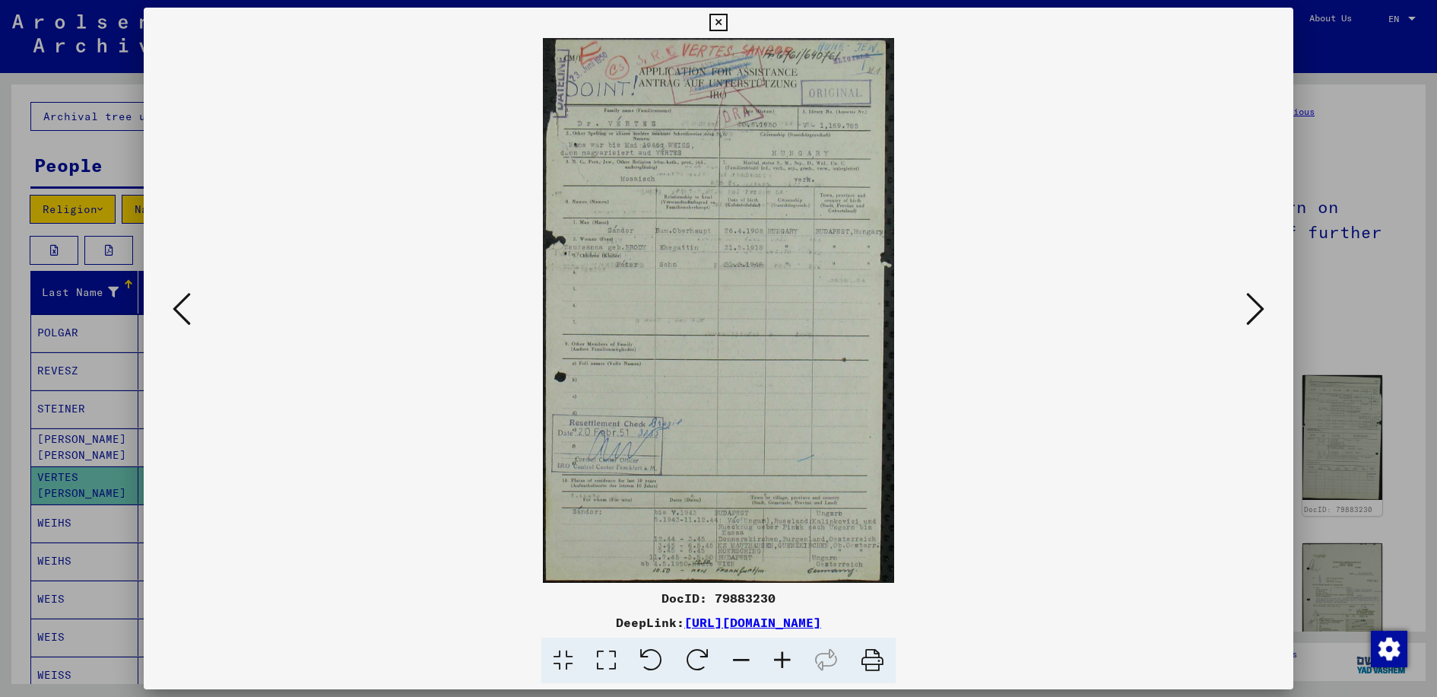
click at [1263, 302] on icon at bounding box center [1256, 309] width 18 height 37
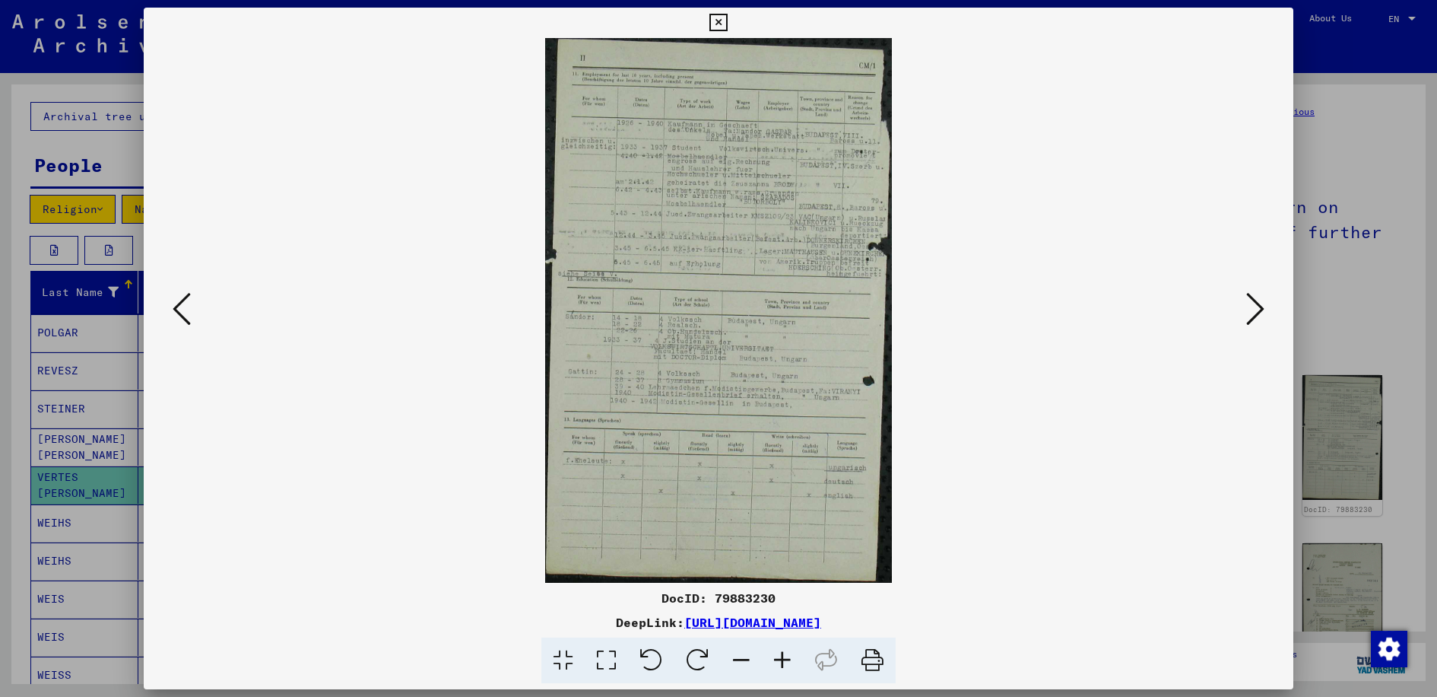
click at [1263, 302] on icon at bounding box center [1256, 309] width 18 height 37
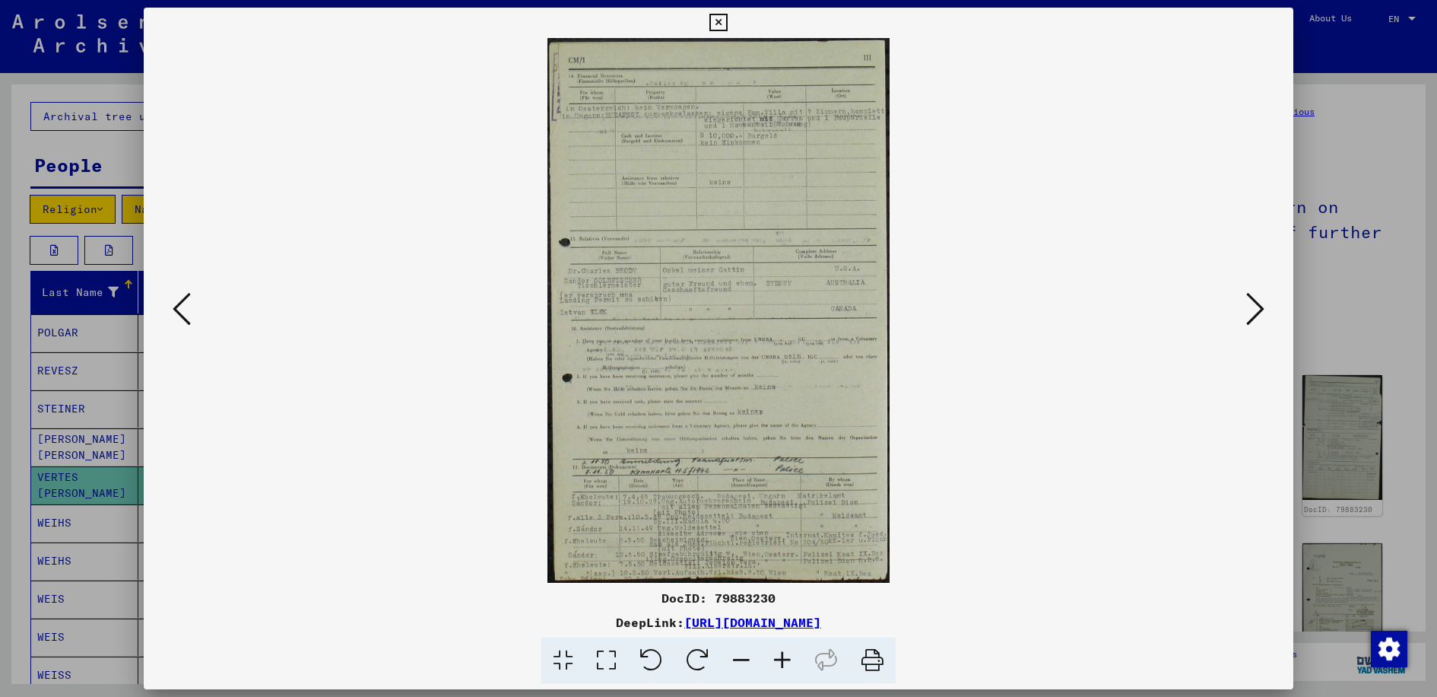
click at [1369, 272] on div at bounding box center [718, 348] width 1437 height 697
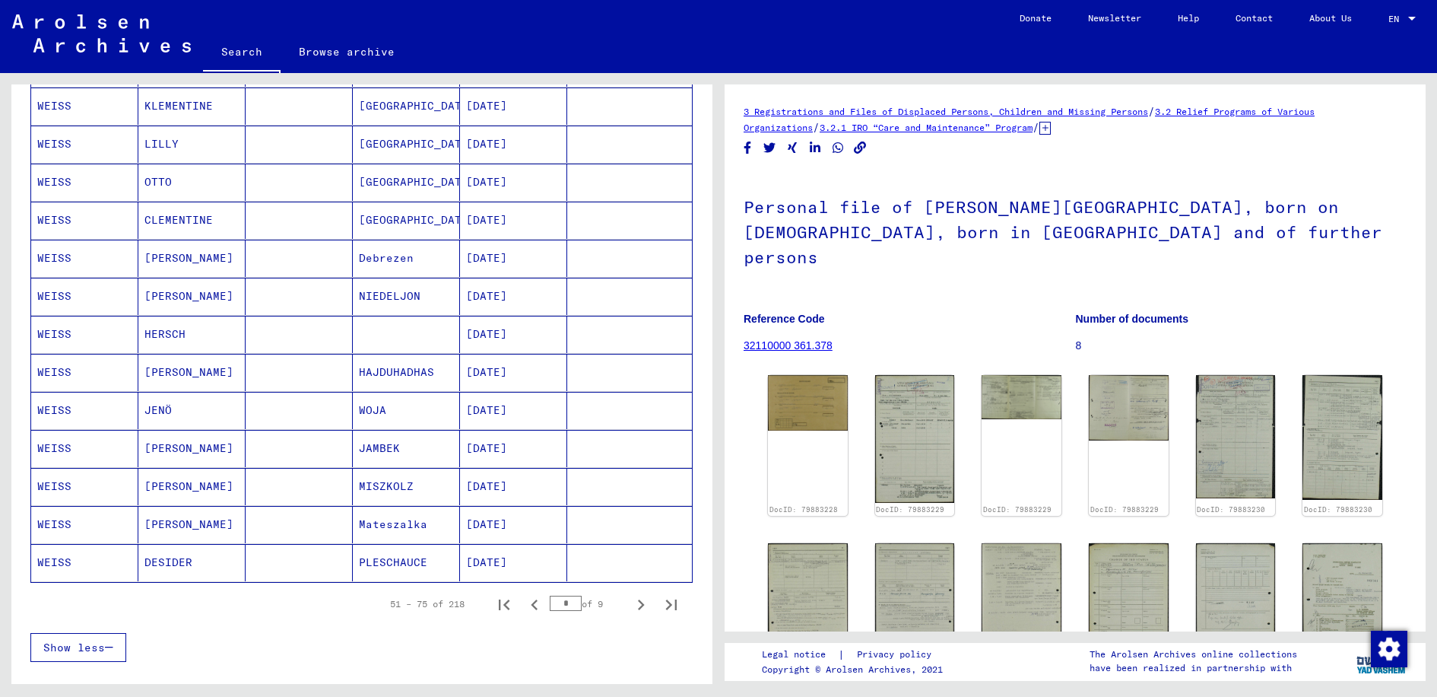
scroll to position [761, 0]
click at [638, 600] on icon "Next page" at bounding box center [641, 603] width 7 height 11
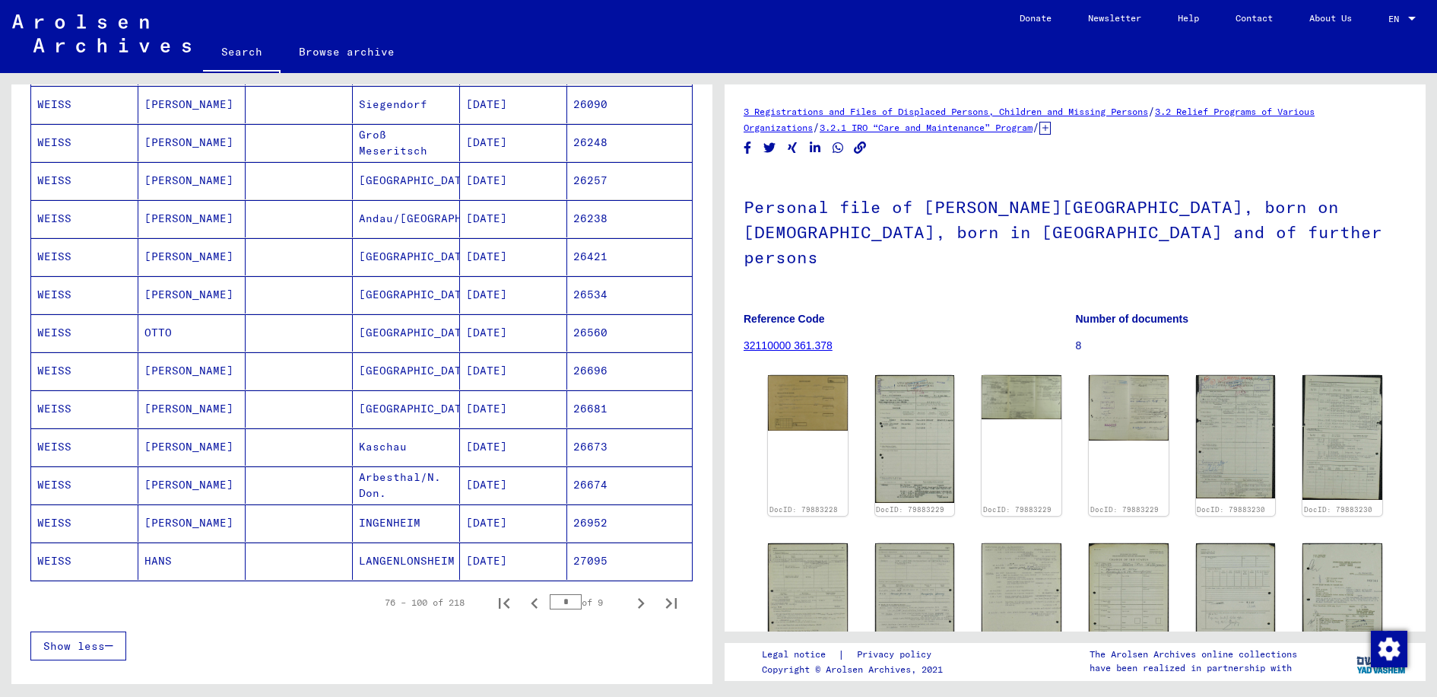
click at [638, 600] on icon "Next page" at bounding box center [641, 603] width 7 height 11
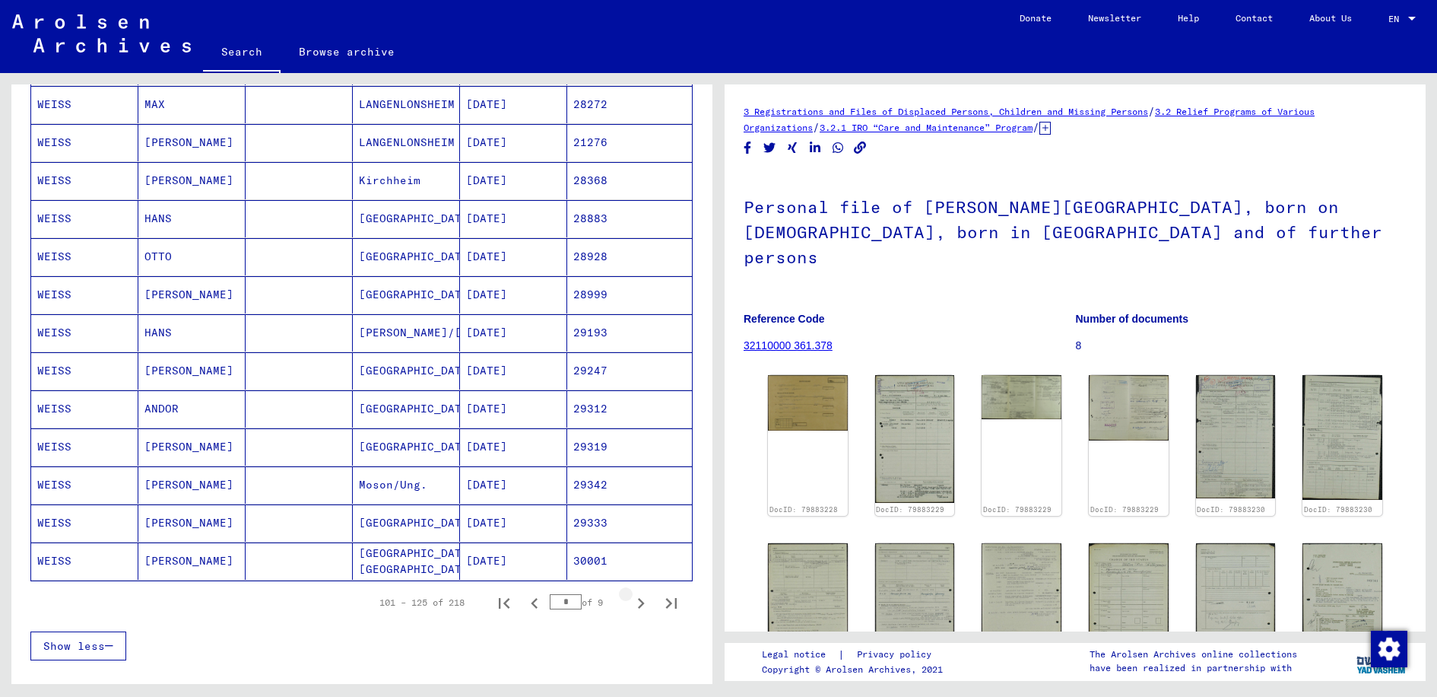
click at [638, 600] on icon "Next page" at bounding box center [641, 603] width 7 height 11
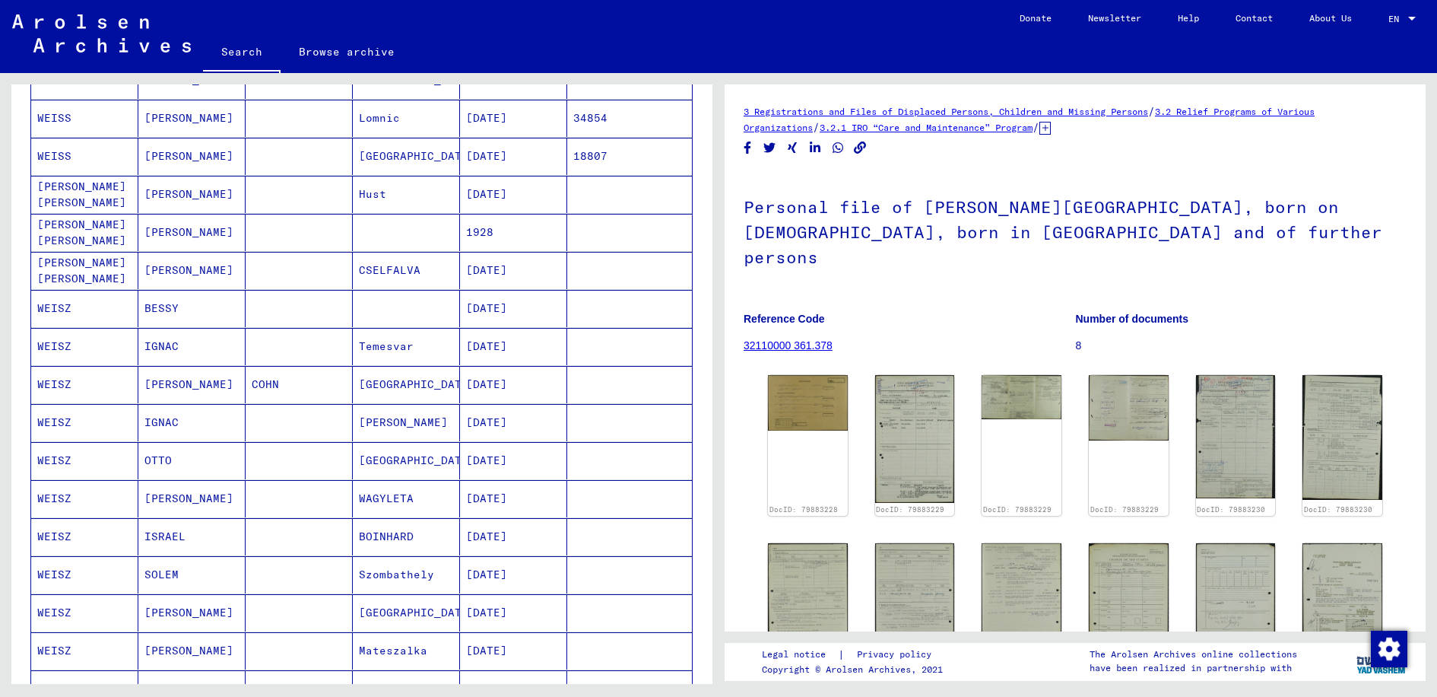
scroll to position [304, 0]
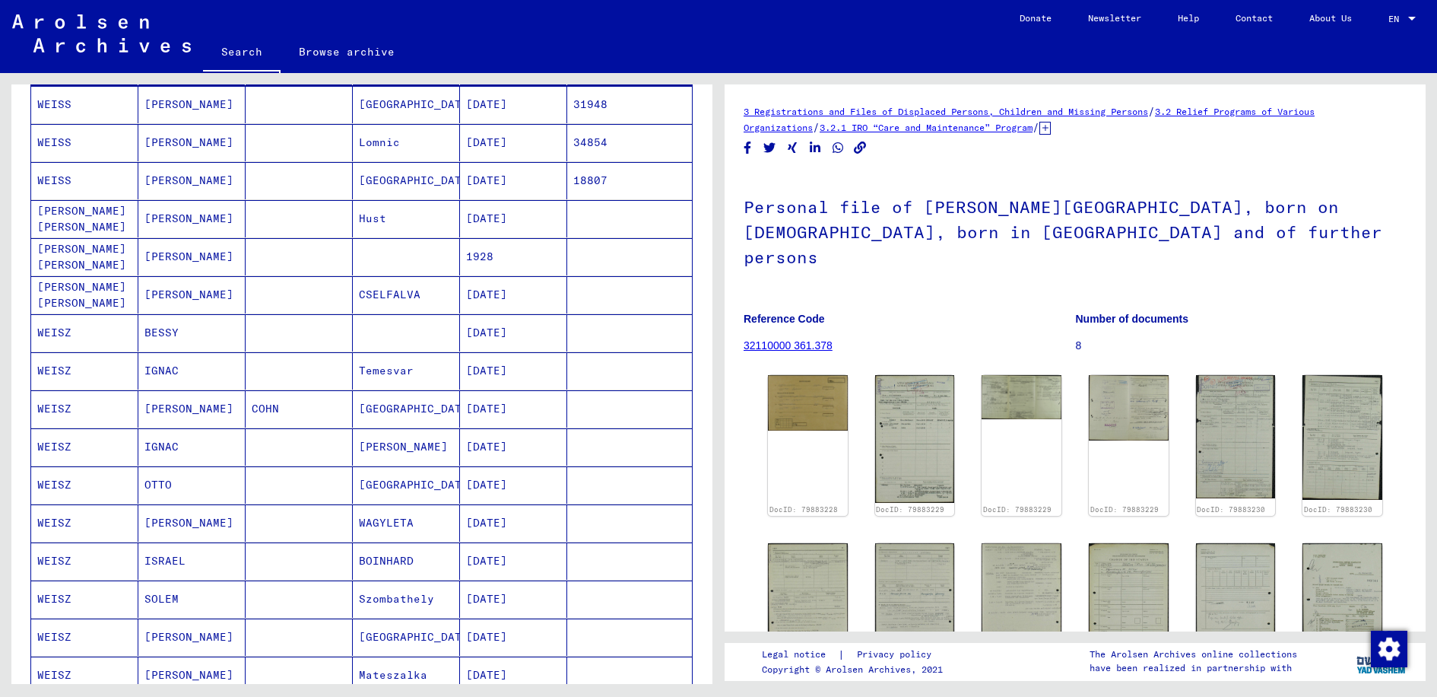
click at [418, 261] on mat-cell at bounding box center [406, 256] width 107 height 37
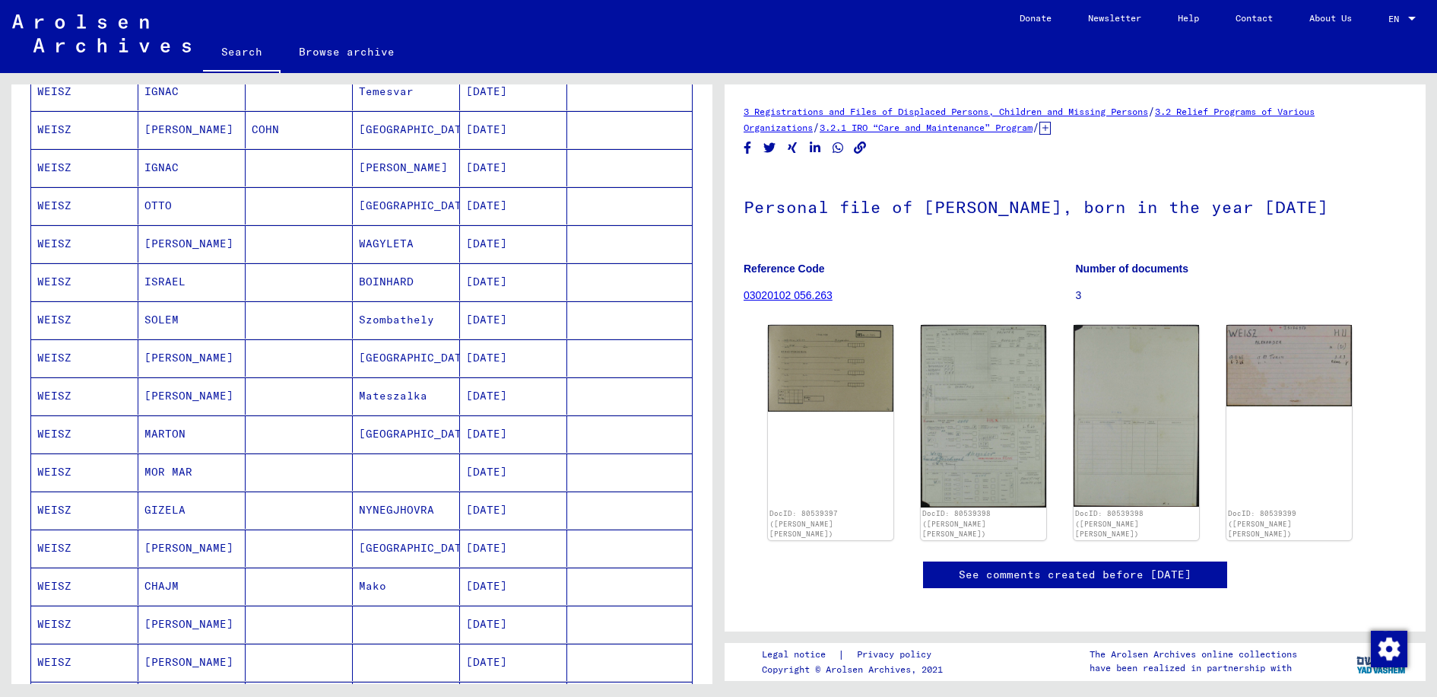
scroll to position [608, 0]
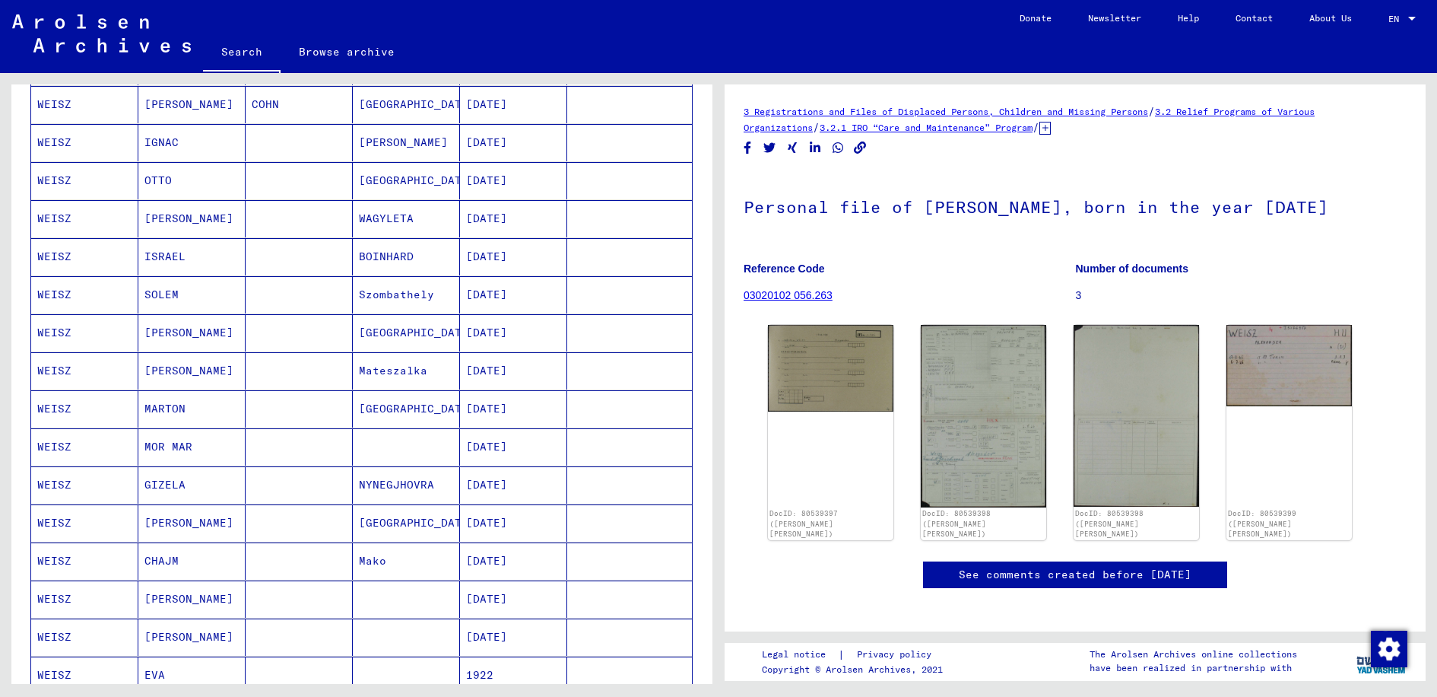
click at [525, 518] on mat-cell "[DATE]" at bounding box center [513, 522] width 107 height 37
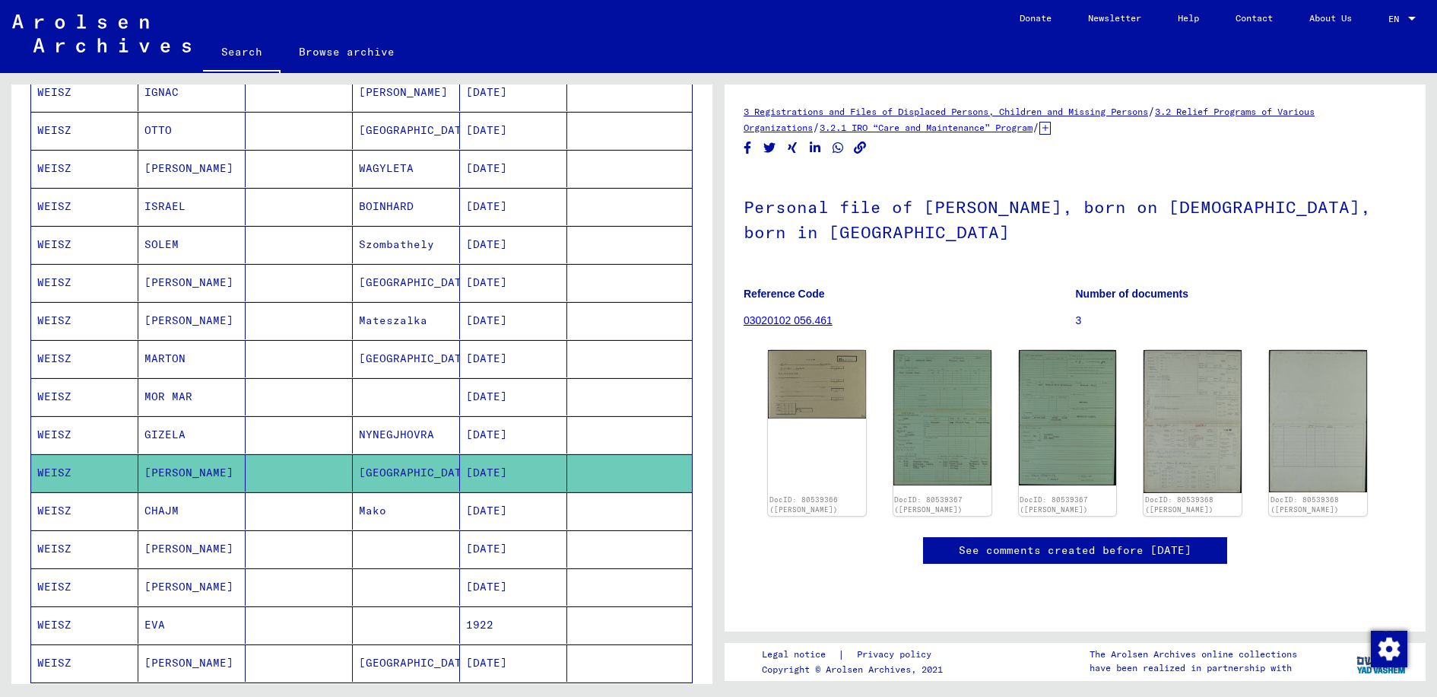
scroll to position [685, 0]
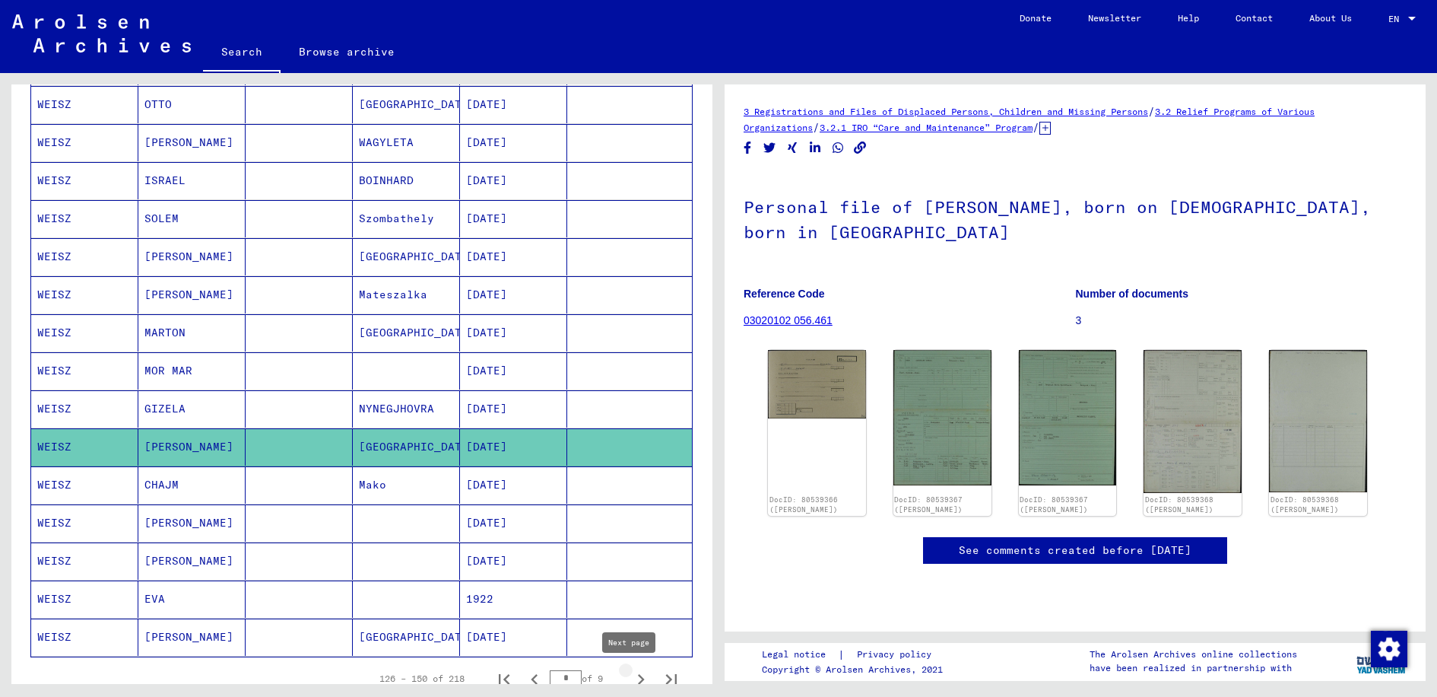
click at [633, 675] on icon "Next page" at bounding box center [641, 679] width 21 height 21
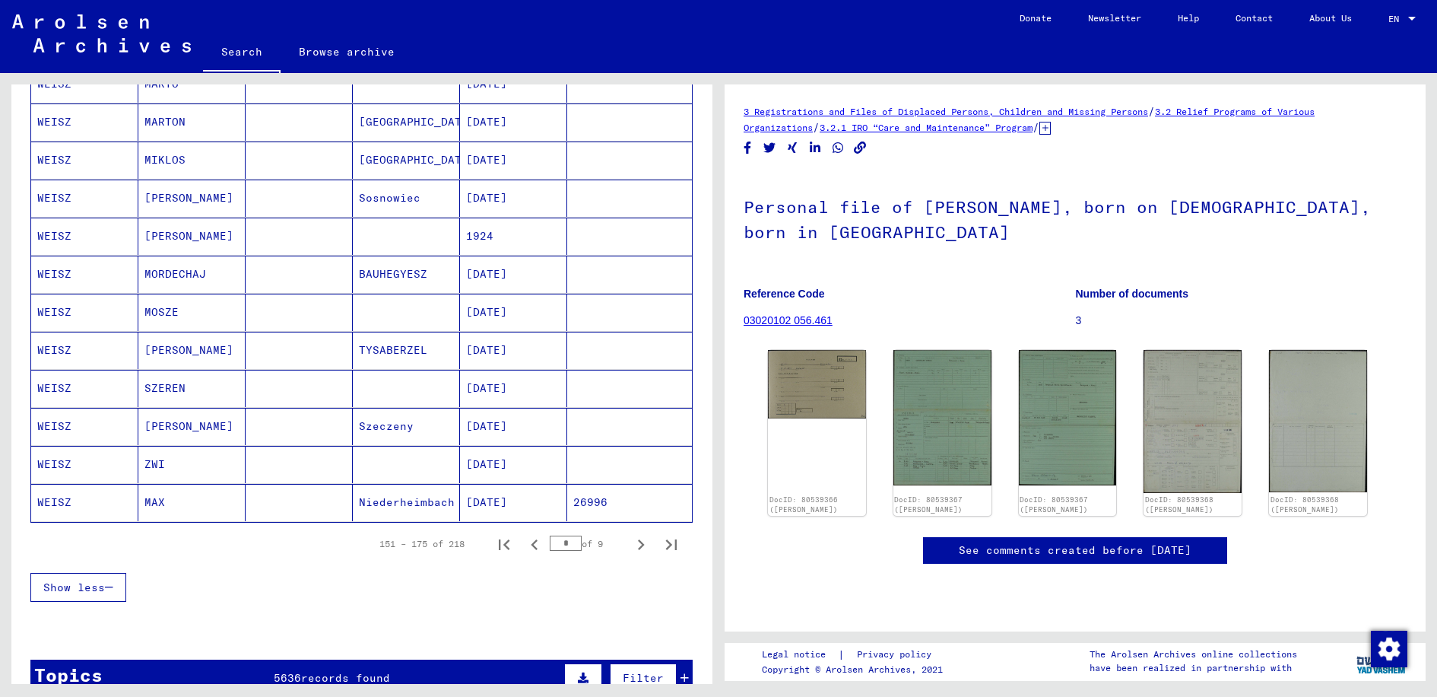
scroll to position [837, 0]
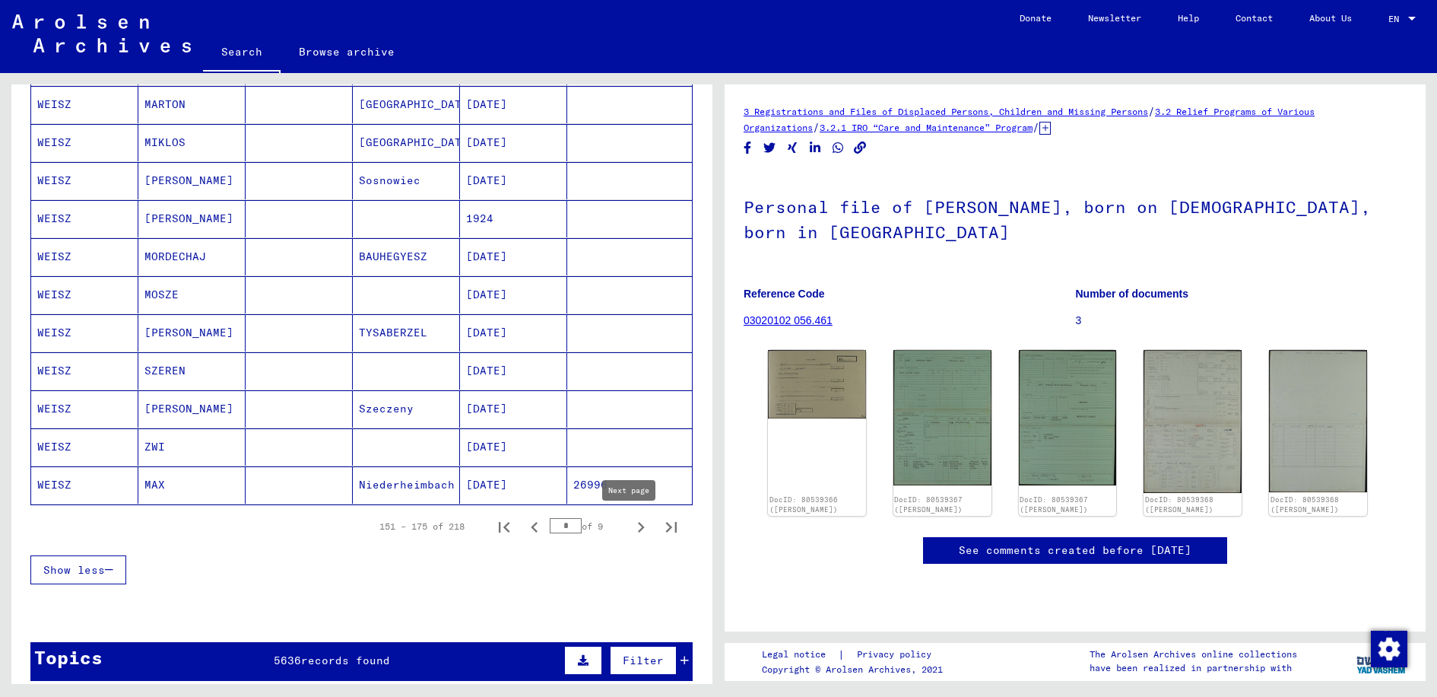
click at [636, 528] on icon "Next page" at bounding box center [641, 526] width 21 height 21
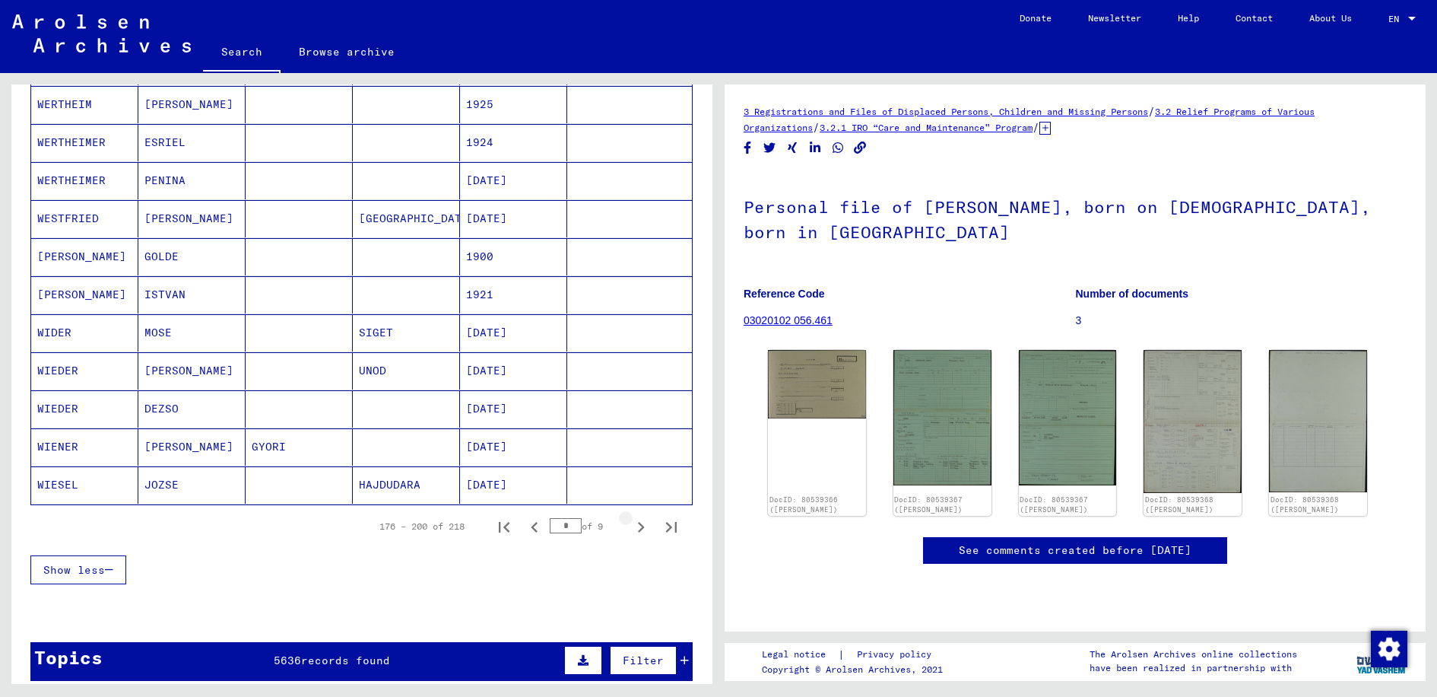
click at [638, 523] on icon "Next page" at bounding box center [641, 527] width 7 height 11
type input "*"
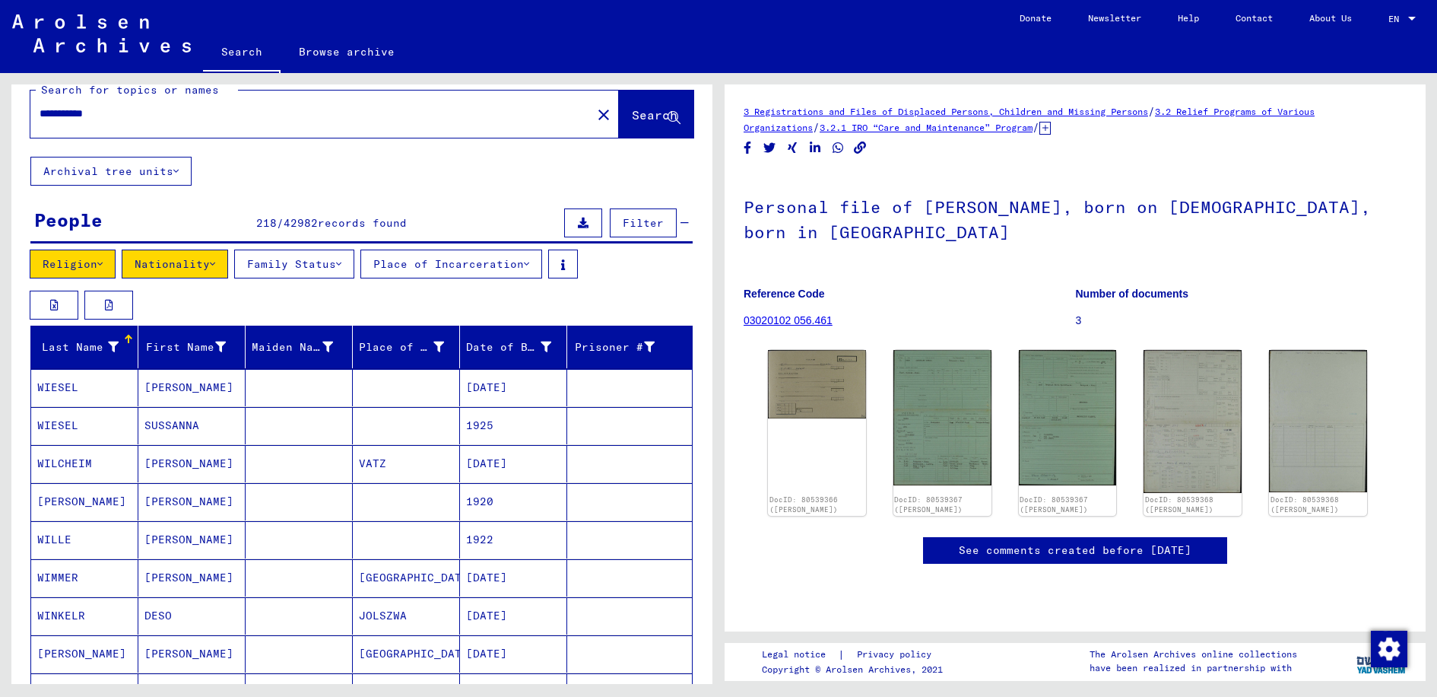
scroll to position [0, 0]
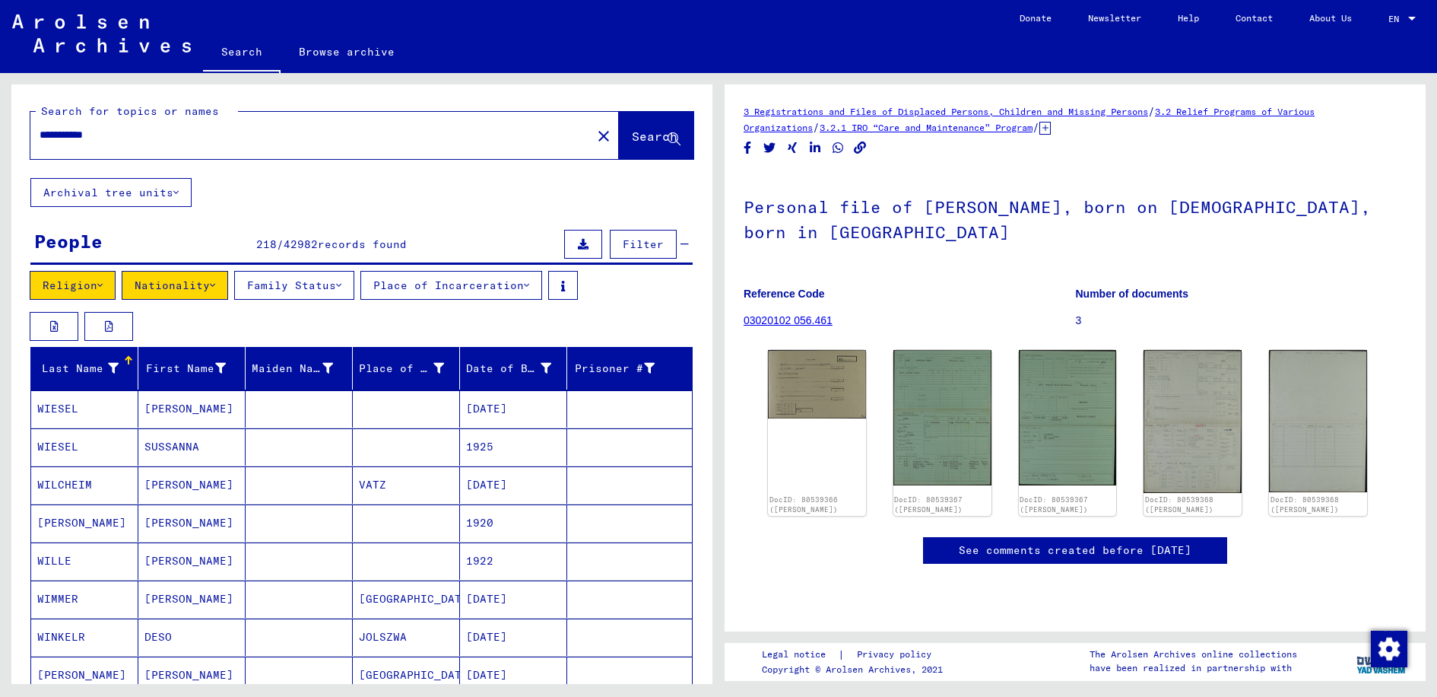
click at [303, 285] on button "Family Status" at bounding box center [294, 285] width 120 height 29
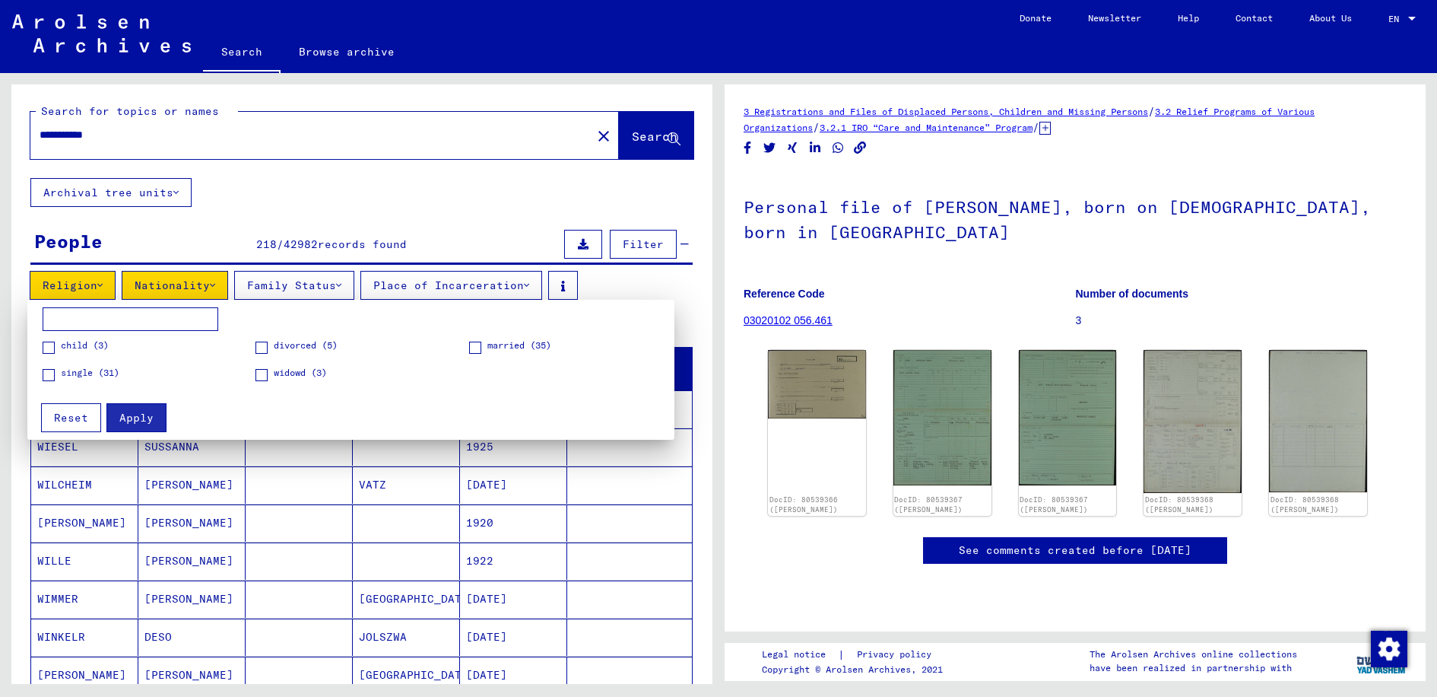
click at [435, 285] on div at bounding box center [718, 348] width 1437 height 697
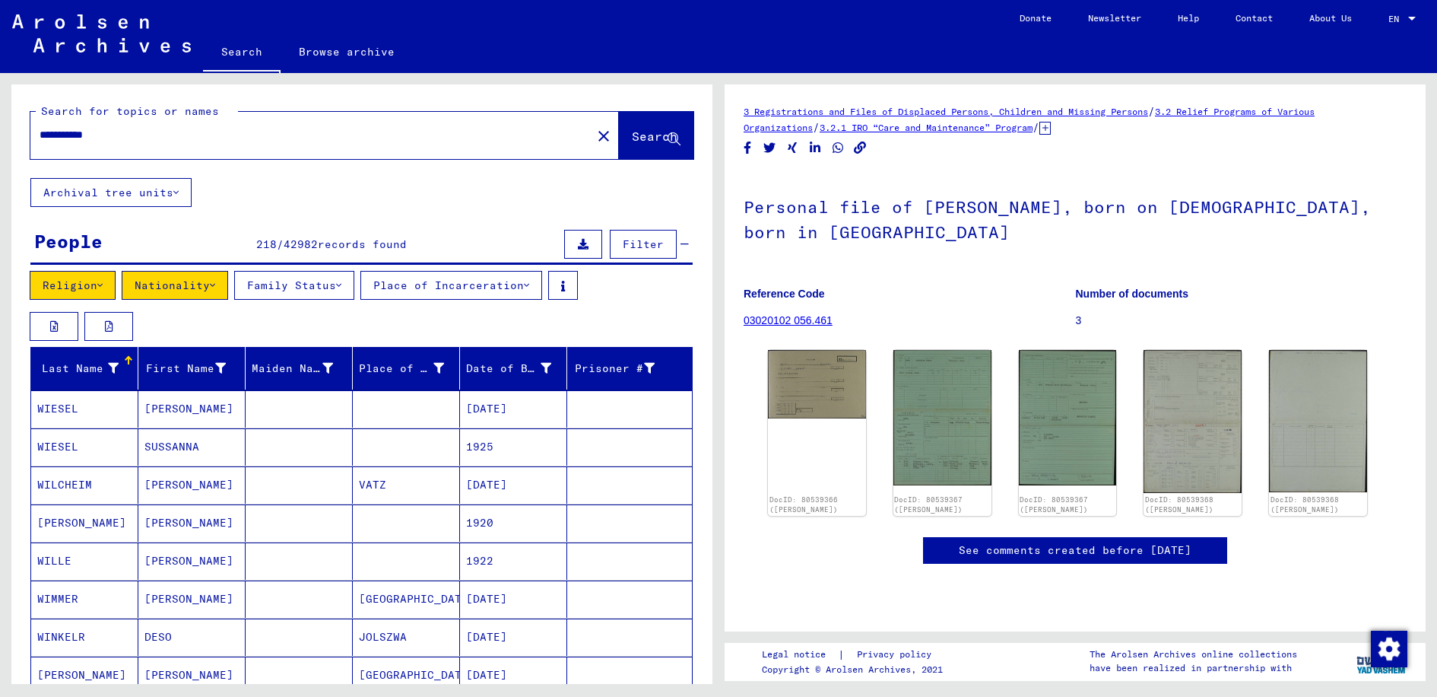
click at [435, 285] on button "Place of Incarceration" at bounding box center [452, 285] width 182 height 29
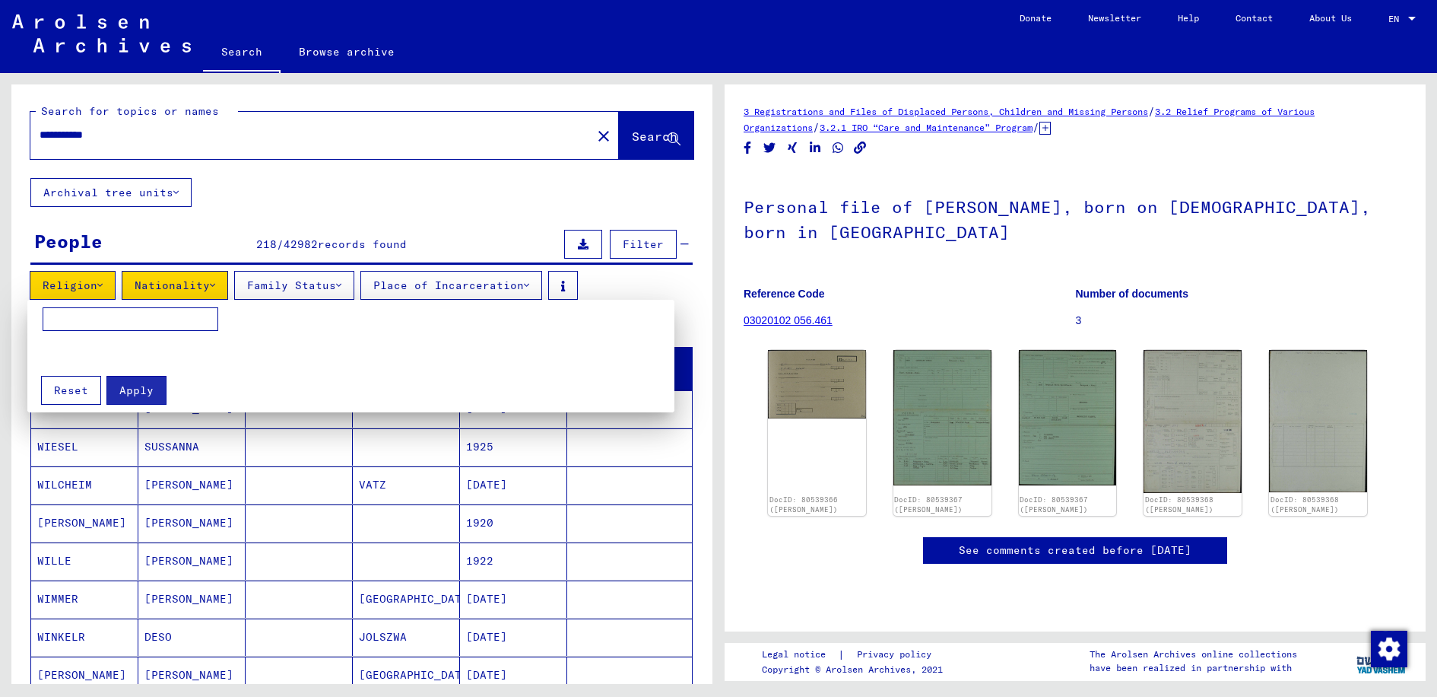
click at [435, 286] on div at bounding box center [718, 348] width 1437 height 697
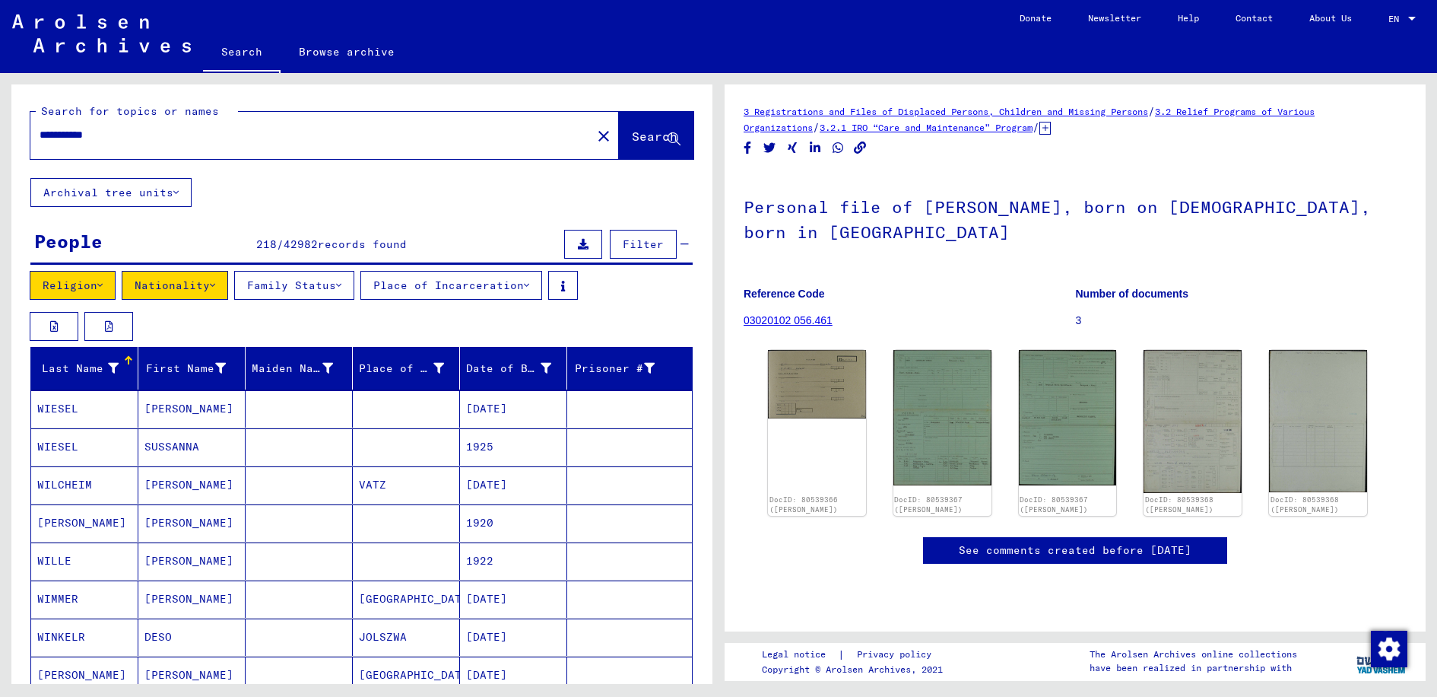
click at [82, 138] on input "**********" at bounding box center [311, 135] width 543 height 16
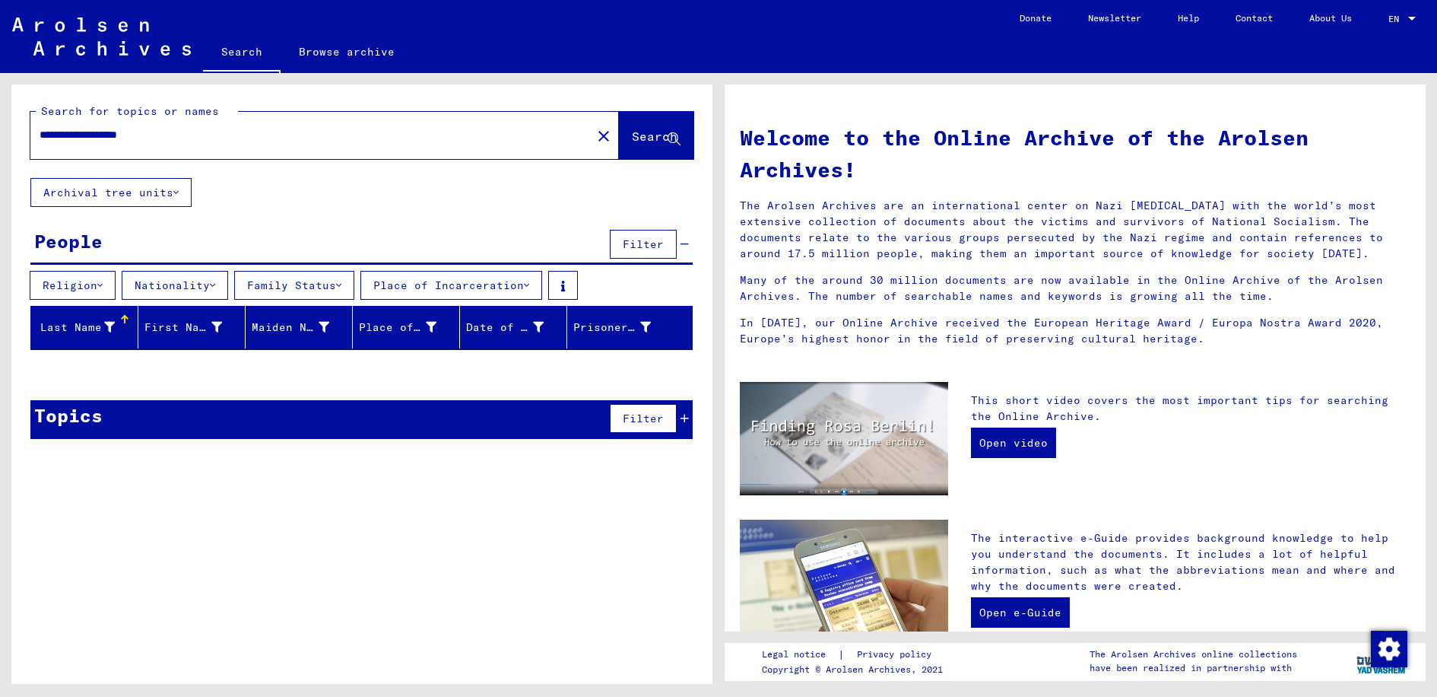
click at [202, 280] on button "Nationality" at bounding box center [175, 285] width 106 height 29
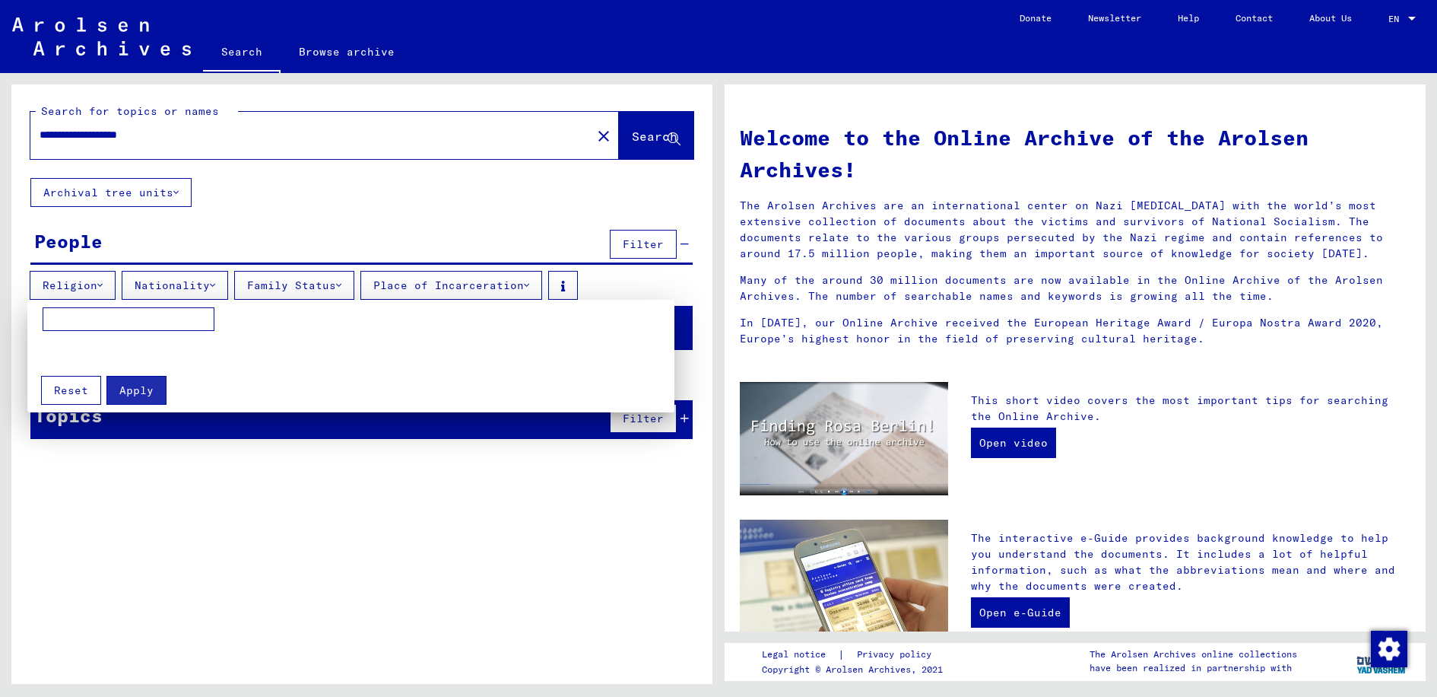
click at [255, 191] on div at bounding box center [718, 348] width 1437 height 697
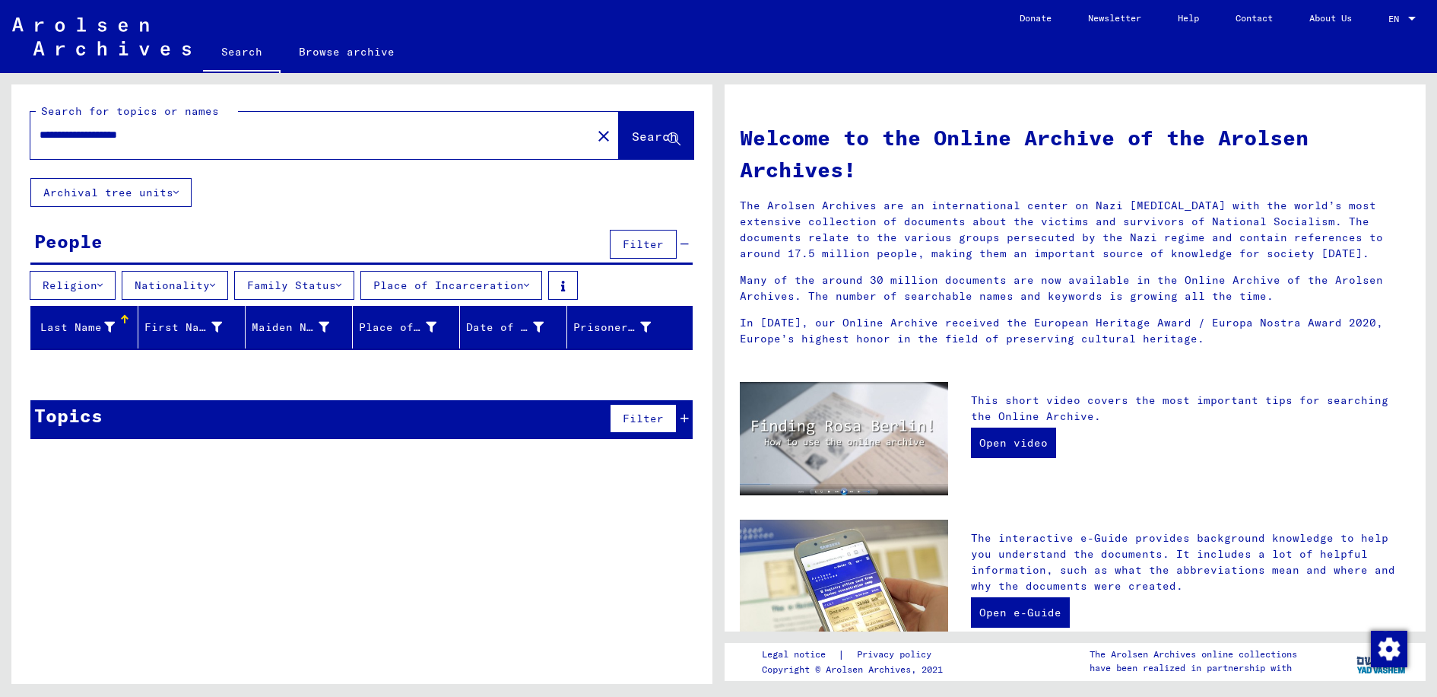
click at [198, 133] on input "**********" at bounding box center [307, 135] width 534 height 16
click at [624, 150] on button "Search" at bounding box center [656, 135] width 75 height 47
click at [106, 134] on input "**********" at bounding box center [307, 135] width 534 height 16
drag, startPoint x: 615, startPoint y: 130, endPoint x: 615, endPoint y: 138, distance: 8.4
click at [632, 130] on span "Search" at bounding box center [655, 136] width 46 height 15
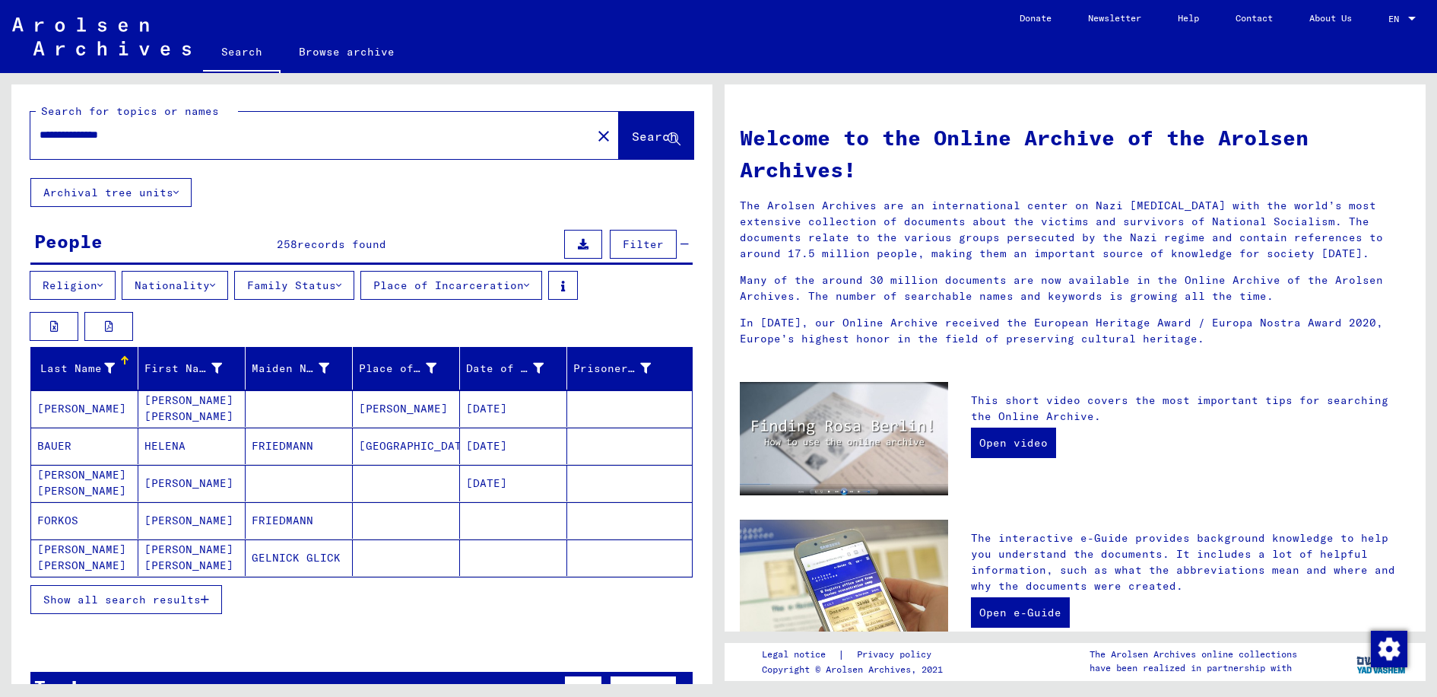
click at [202, 283] on button "Nationality" at bounding box center [175, 285] width 106 height 29
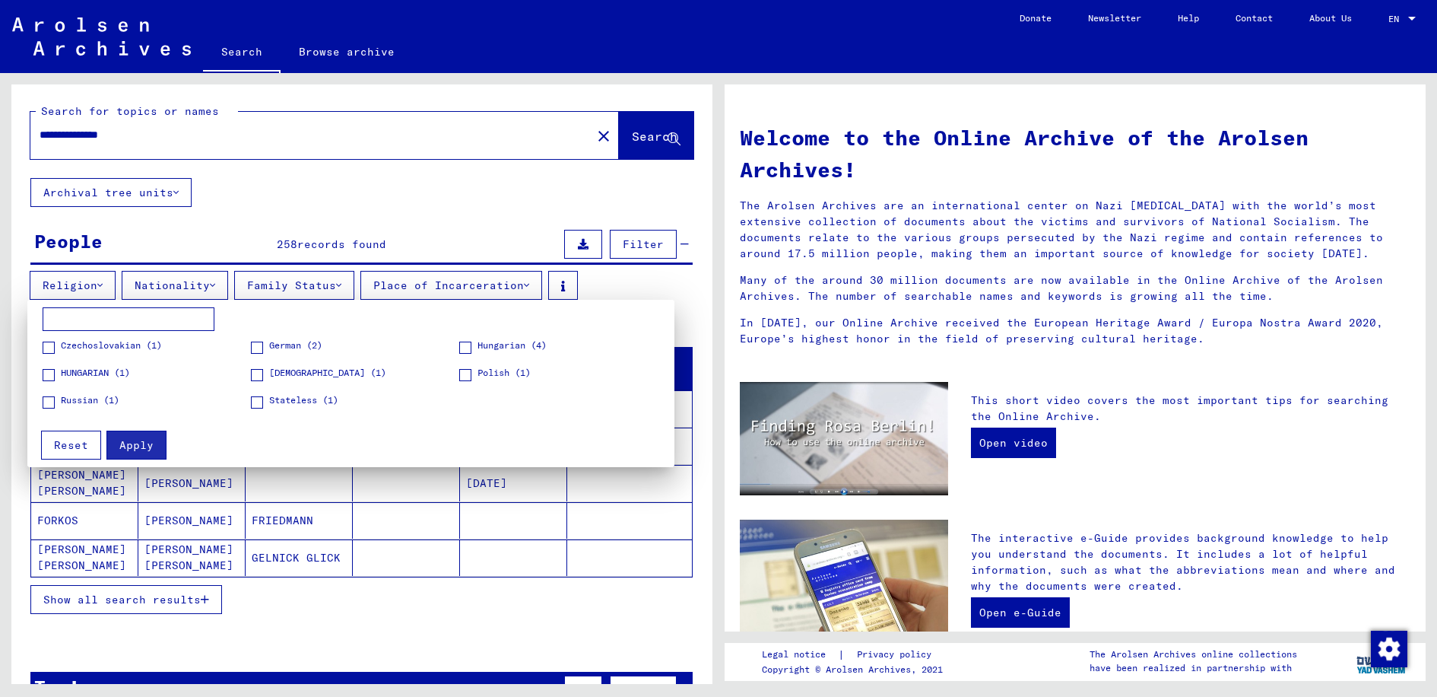
click at [49, 376] on span at bounding box center [49, 375] width 12 height 12
click at [135, 444] on span "Apply" at bounding box center [136, 445] width 34 height 14
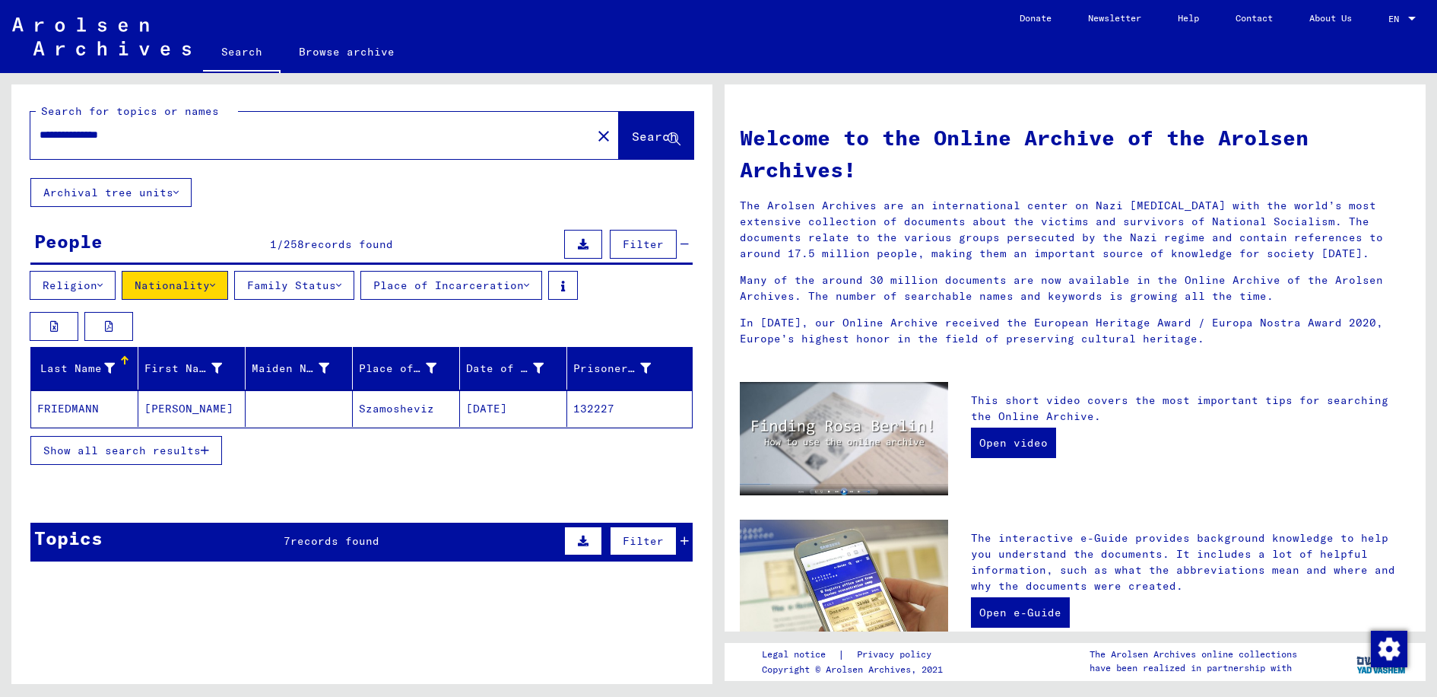
click at [583, 411] on mat-cell "132227" at bounding box center [629, 408] width 125 height 37
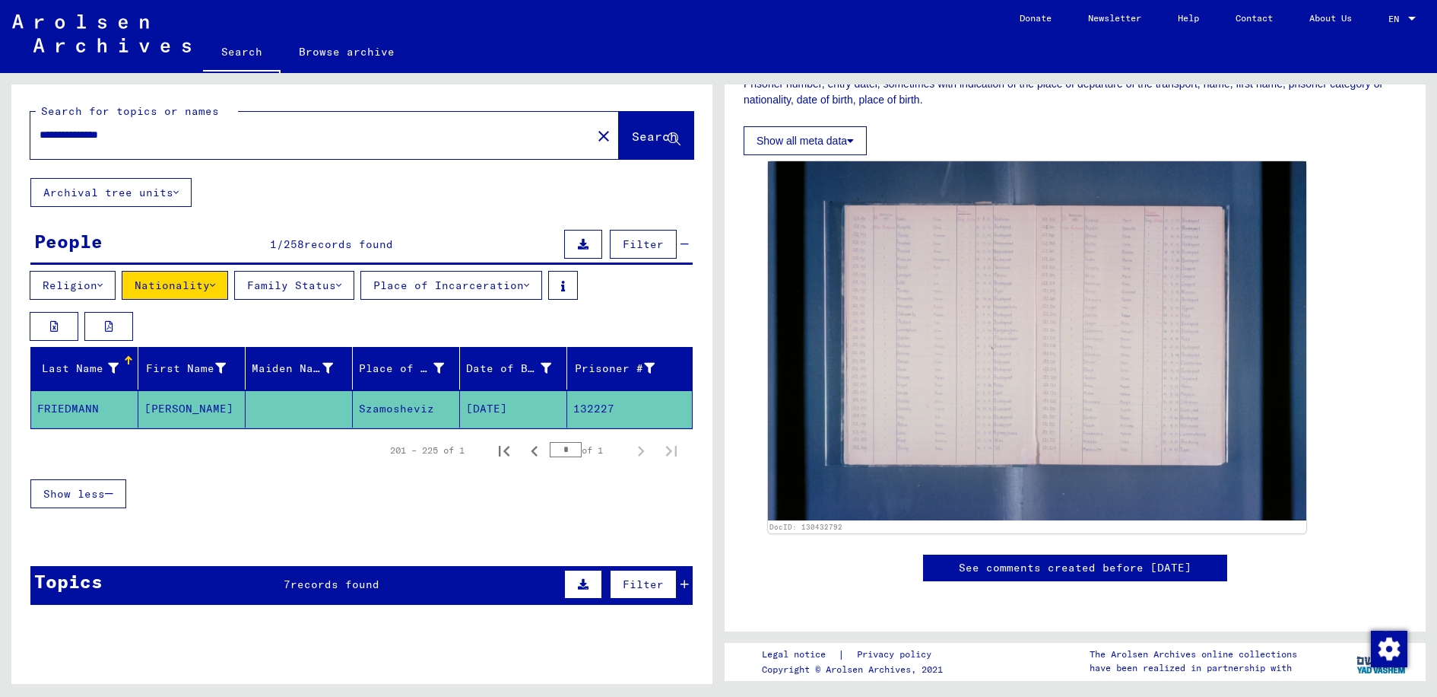
scroll to position [304, 0]
click at [235, 136] on input "**********" at bounding box center [311, 135] width 543 height 16
click at [132, 131] on input "**********" at bounding box center [311, 135] width 543 height 16
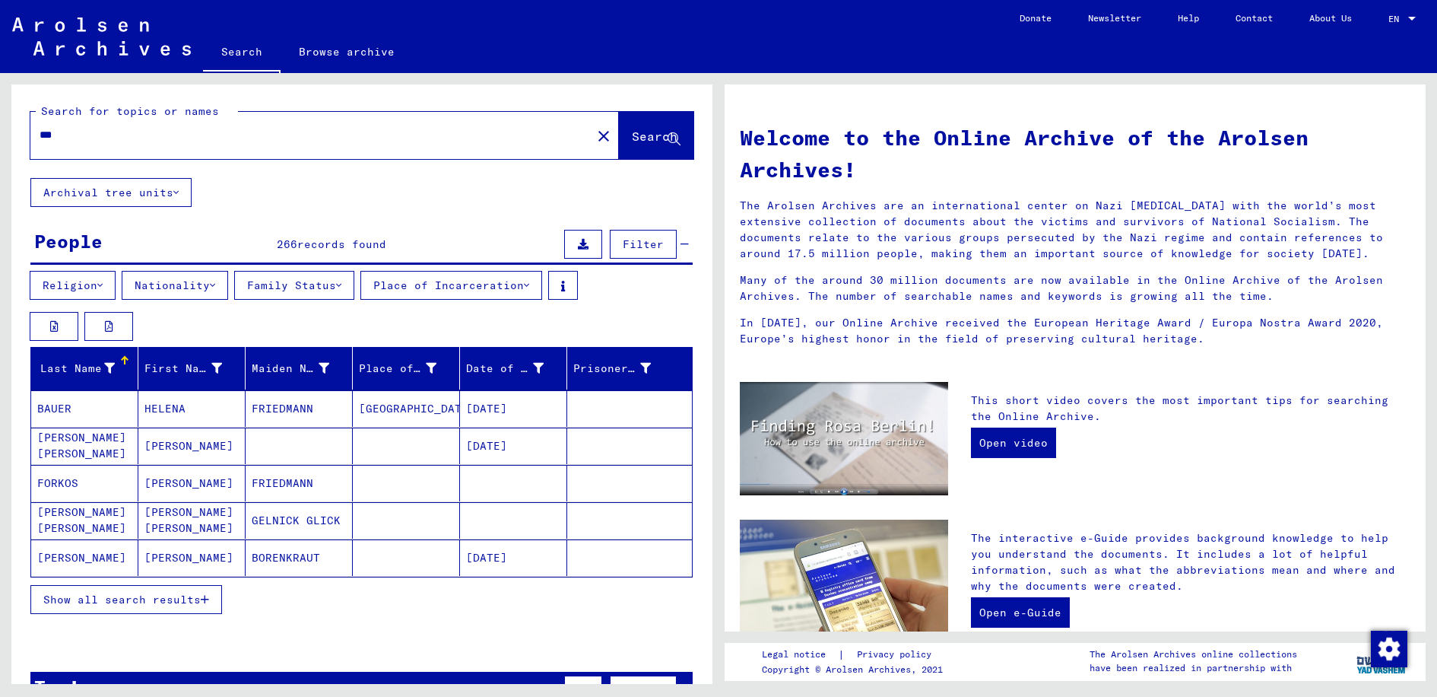
type input "*"
click at [192, 290] on button "Nationality" at bounding box center [175, 285] width 106 height 29
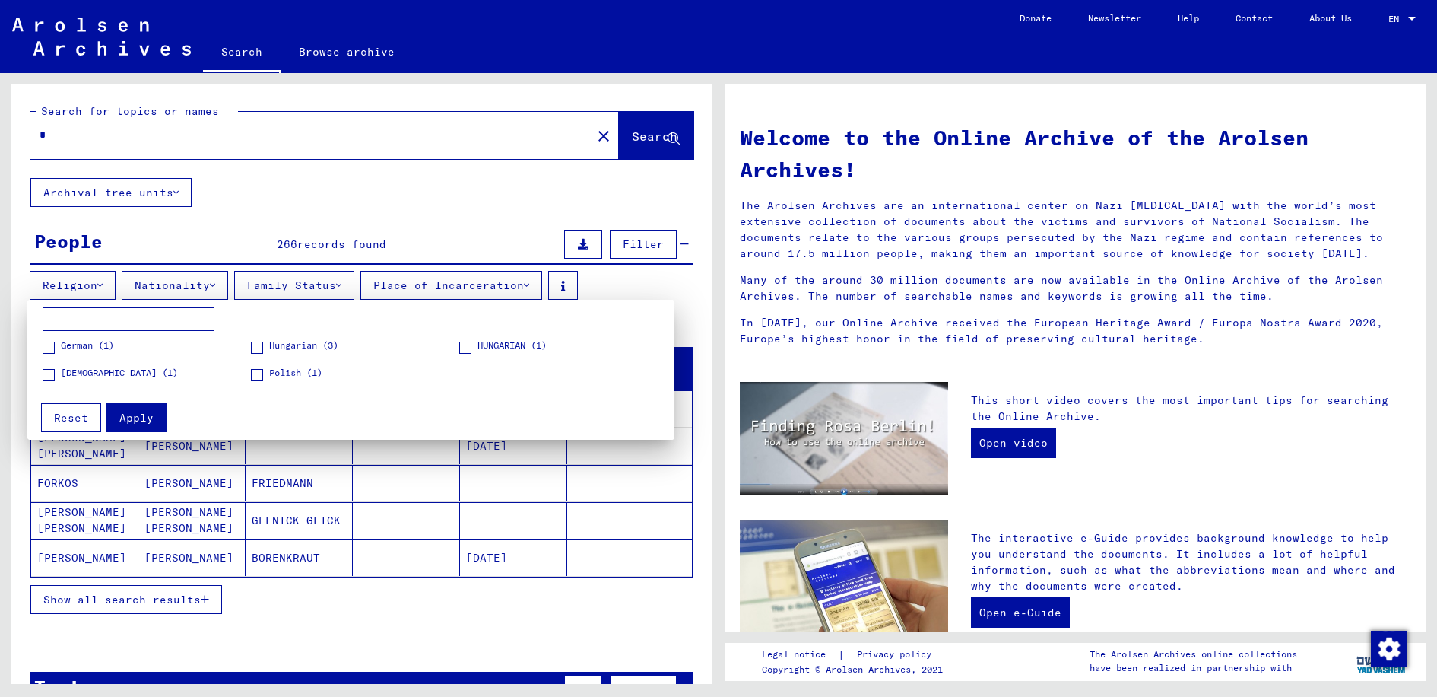
click at [397, 160] on div at bounding box center [718, 348] width 1437 height 697
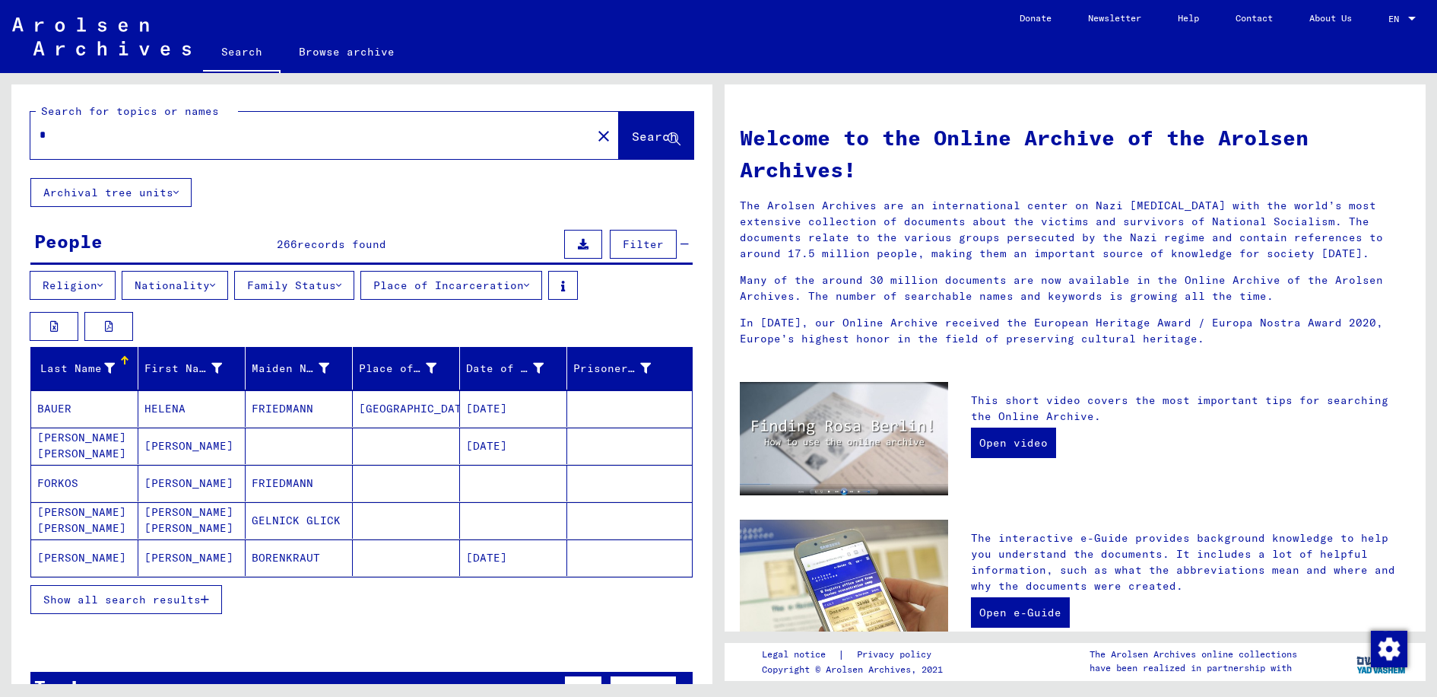
click at [354, 55] on link "Browse archive" at bounding box center [347, 51] width 132 height 37
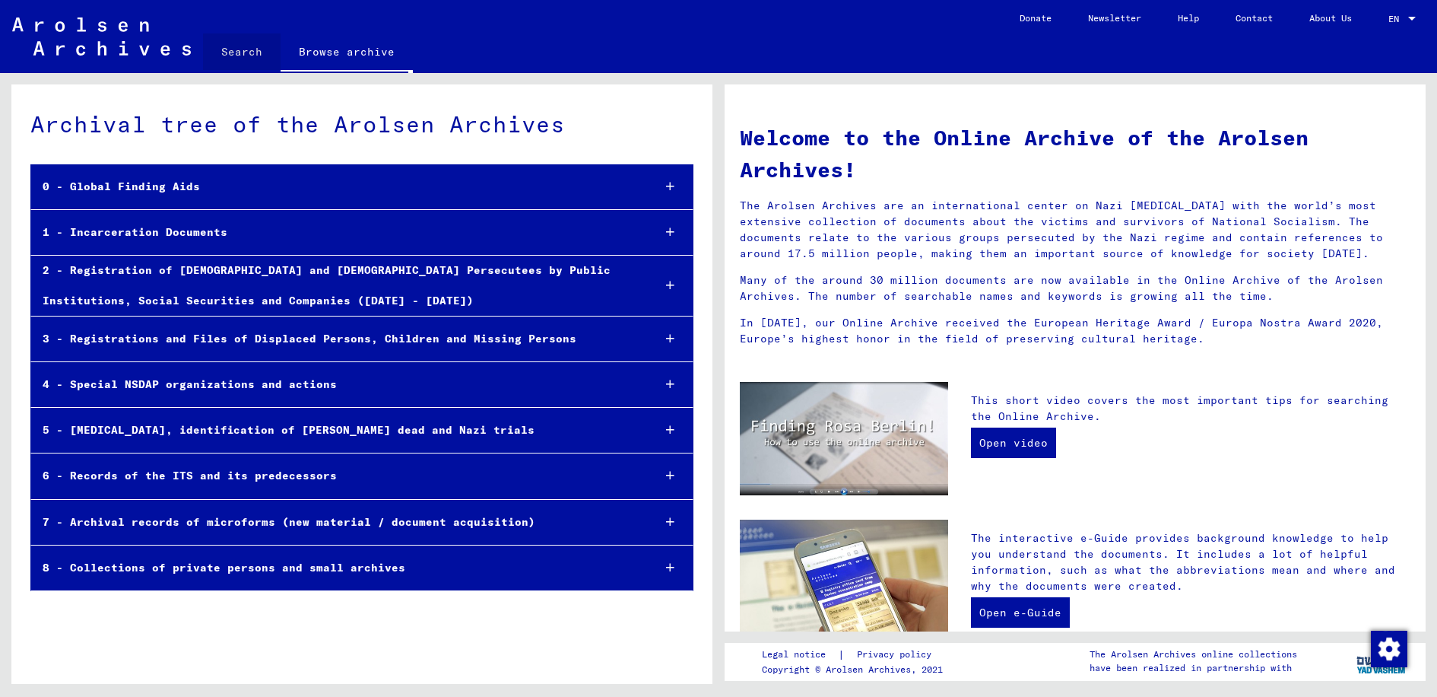
click at [252, 59] on link "Search" at bounding box center [242, 51] width 78 height 37
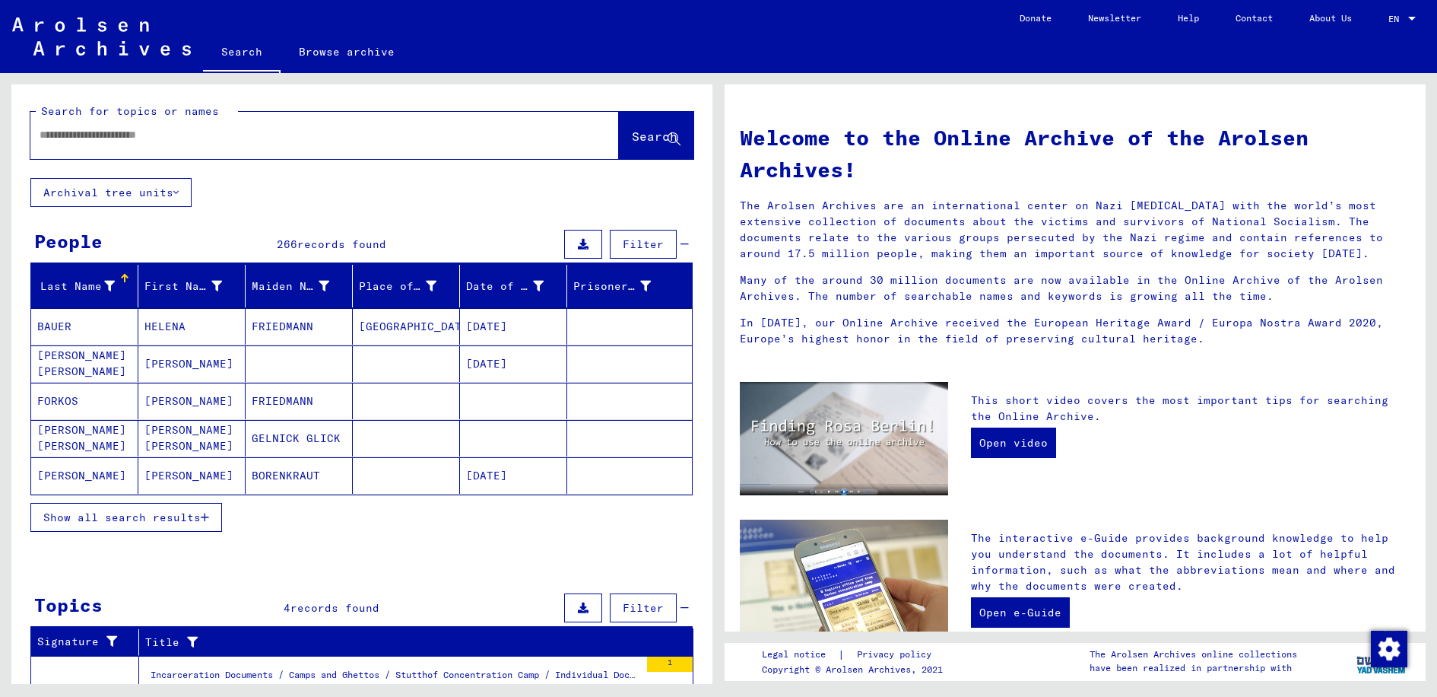
click at [233, 144] on div at bounding box center [301, 135] width 543 height 34
click at [233, 138] on input "text" at bounding box center [307, 135] width 534 height 16
type input "**********"
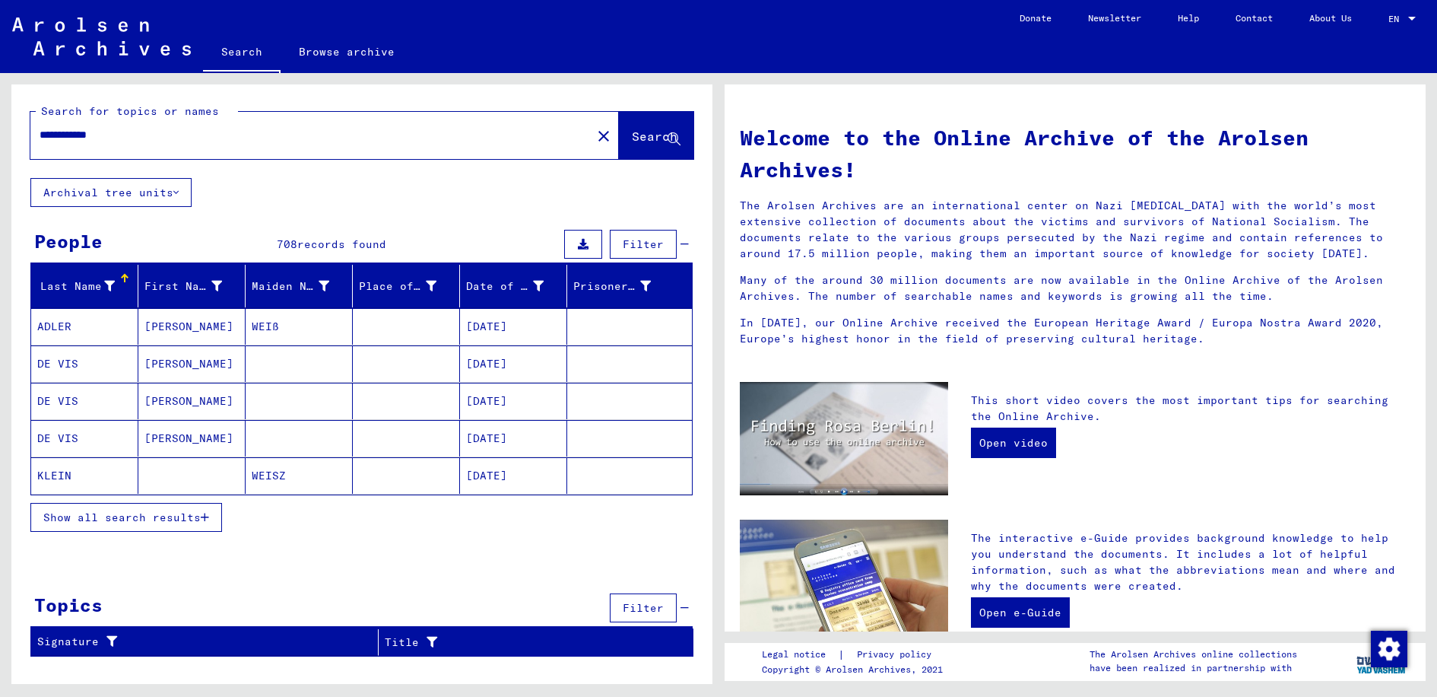
click at [135, 518] on span "Show all search results" at bounding box center [121, 517] width 157 height 14
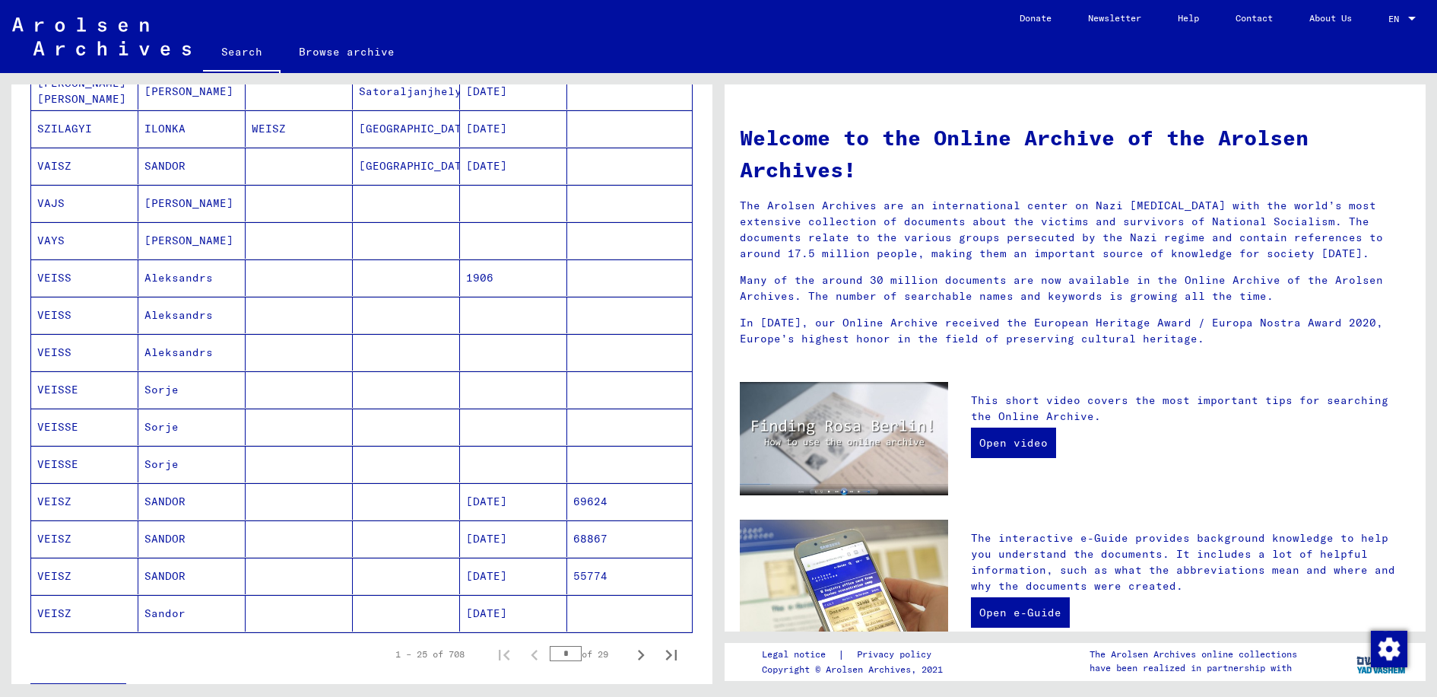
scroll to position [608, 0]
click at [632, 652] on icon "Next page" at bounding box center [641, 653] width 21 height 21
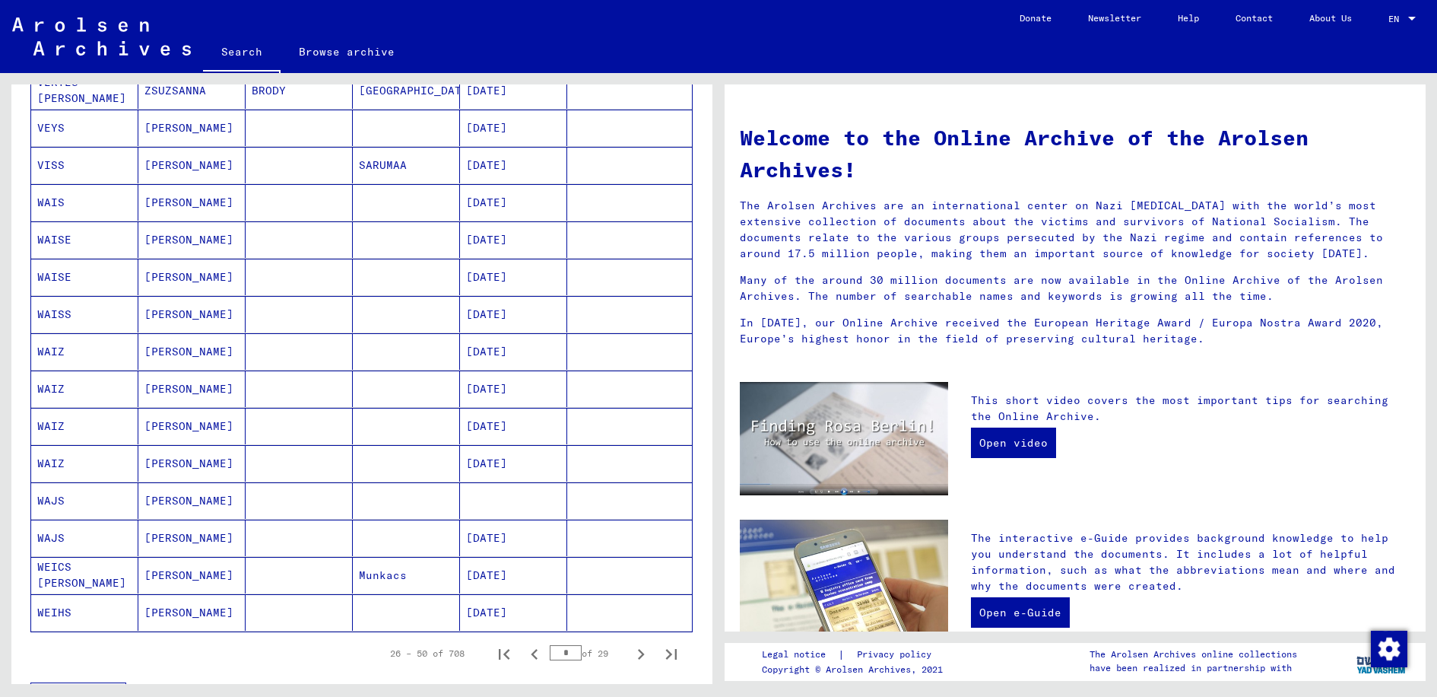
click at [513, 349] on mat-cell "[DATE]" at bounding box center [513, 351] width 107 height 37
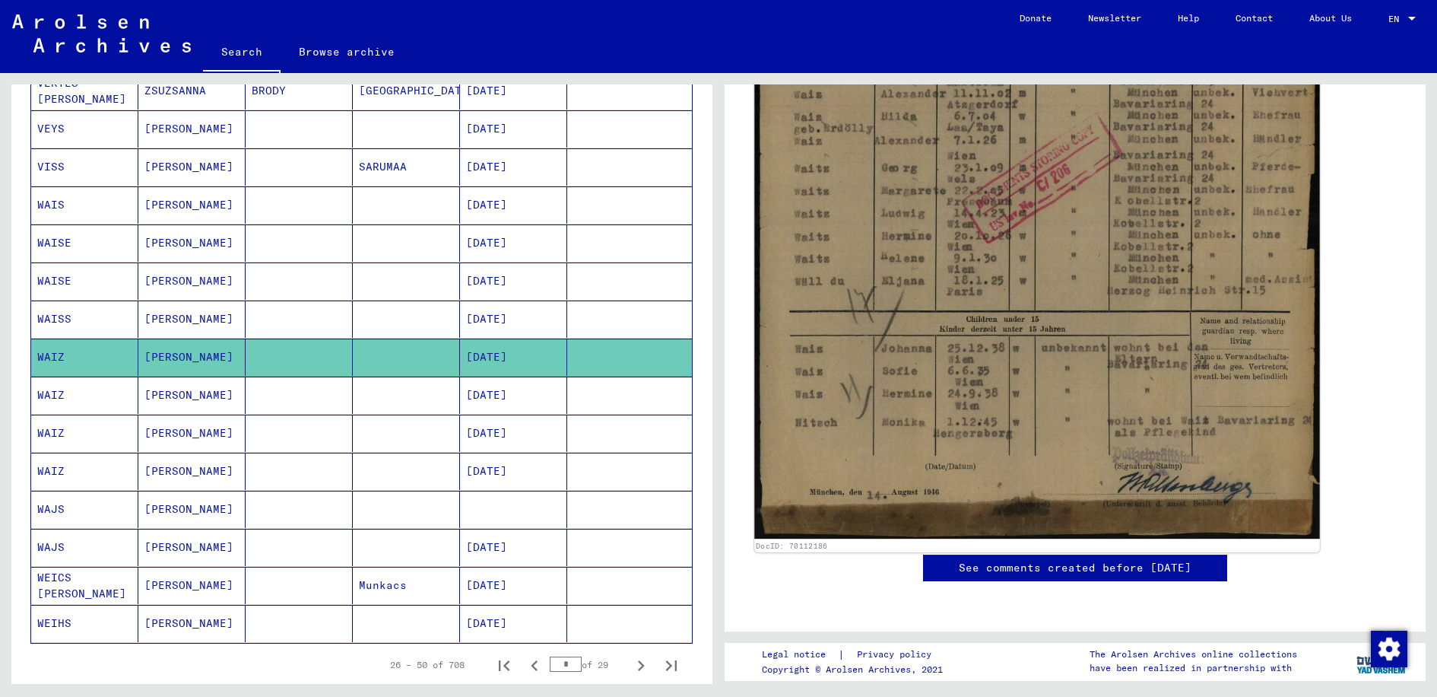
scroll to position [761, 0]
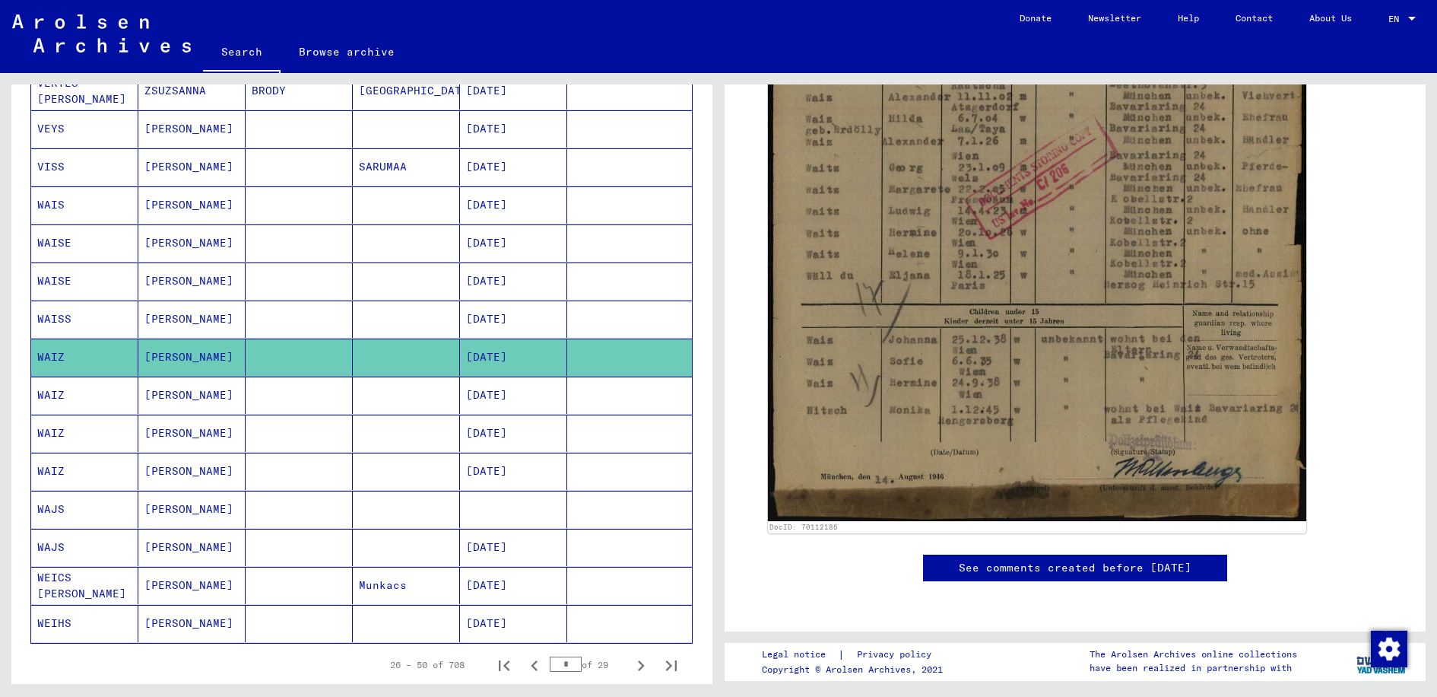
click at [516, 472] on mat-cell "[DATE]" at bounding box center [513, 471] width 107 height 37
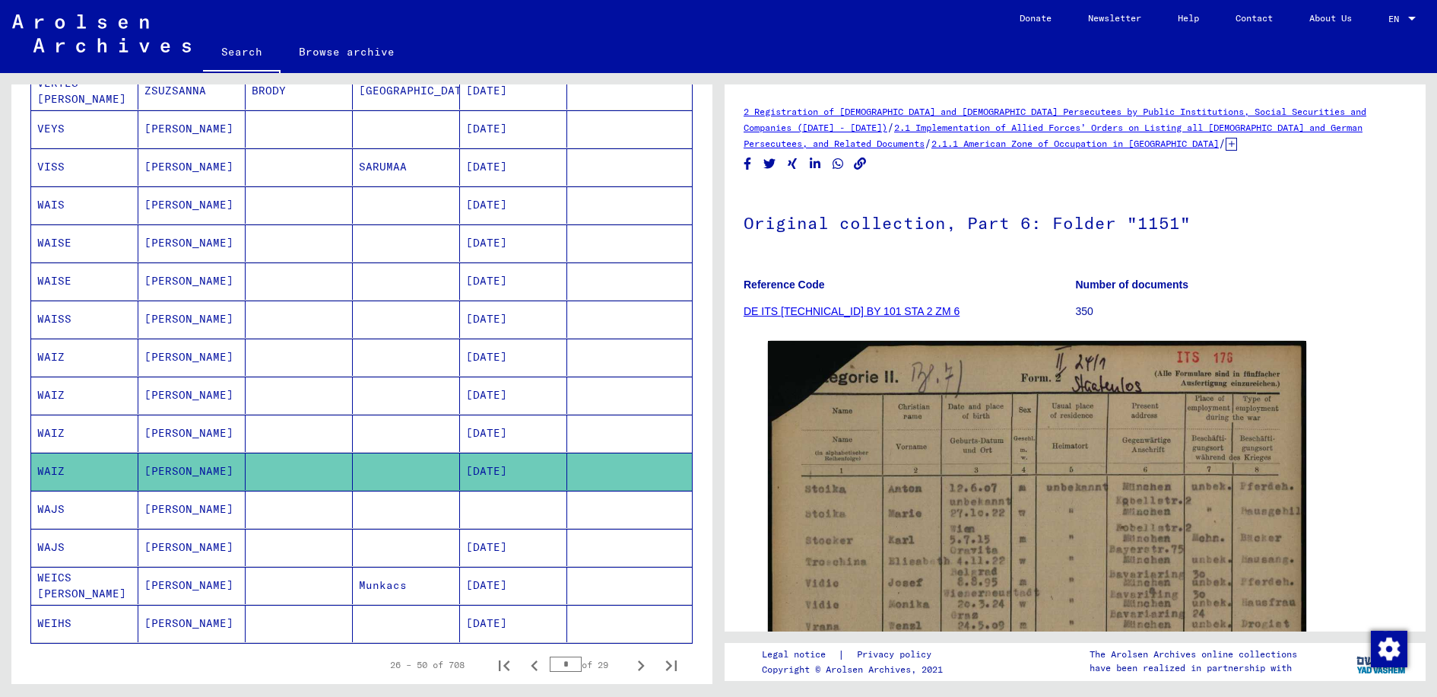
scroll to position [692, 0]
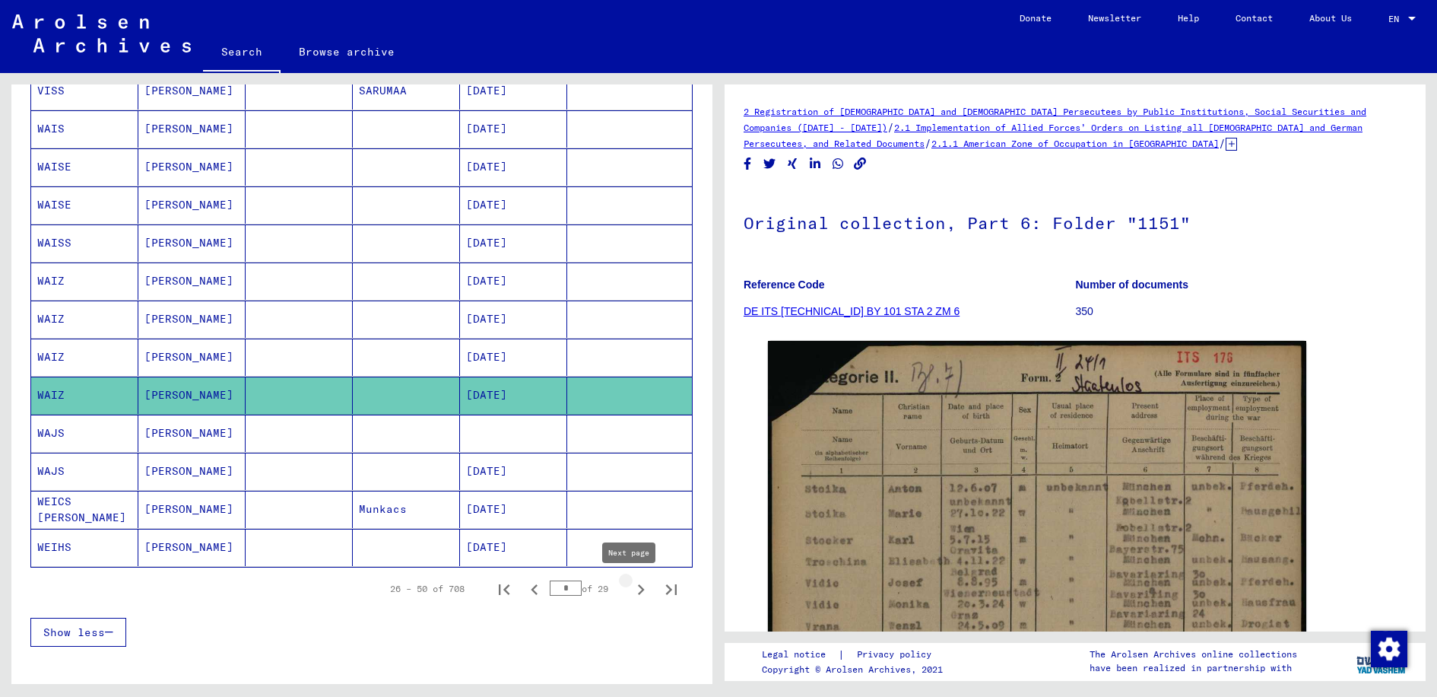
click at [638, 586] on icon "Next page" at bounding box center [641, 589] width 7 height 11
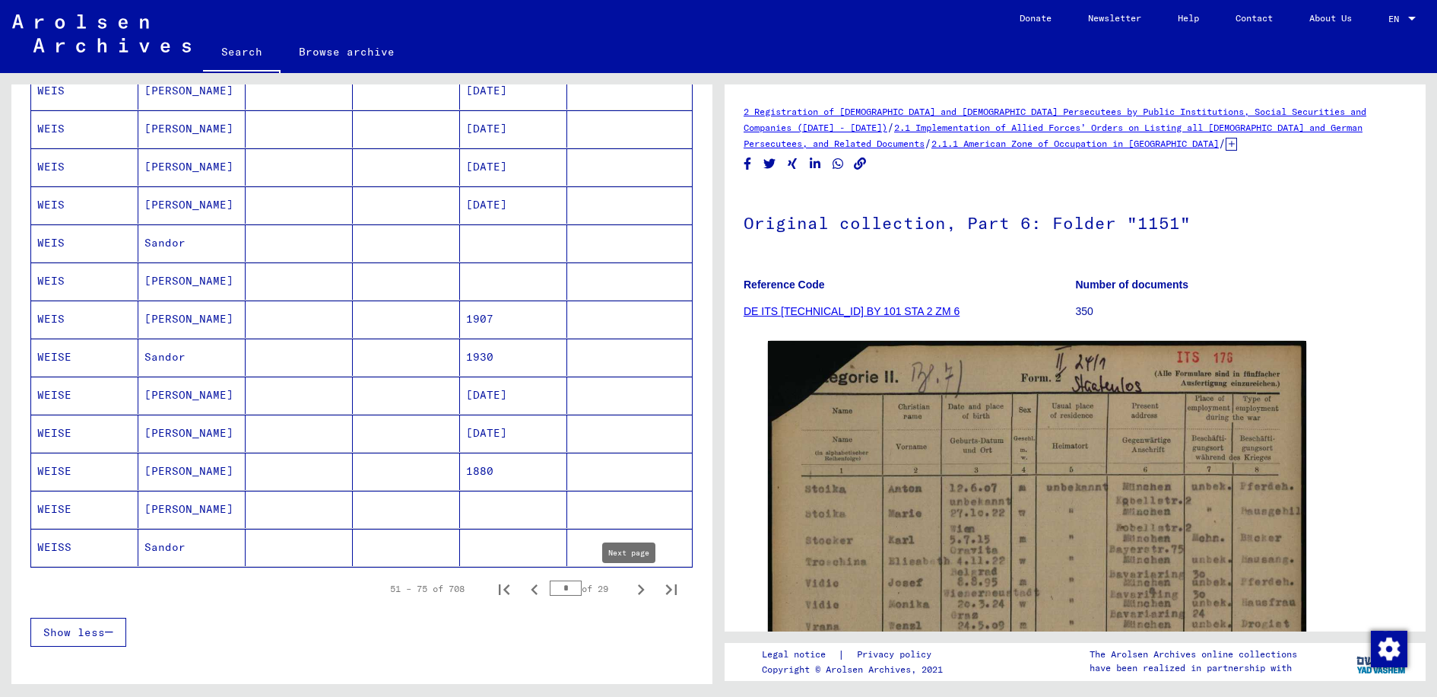
click at [631, 585] on icon "Next page" at bounding box center [641, 589] width 21 height 21
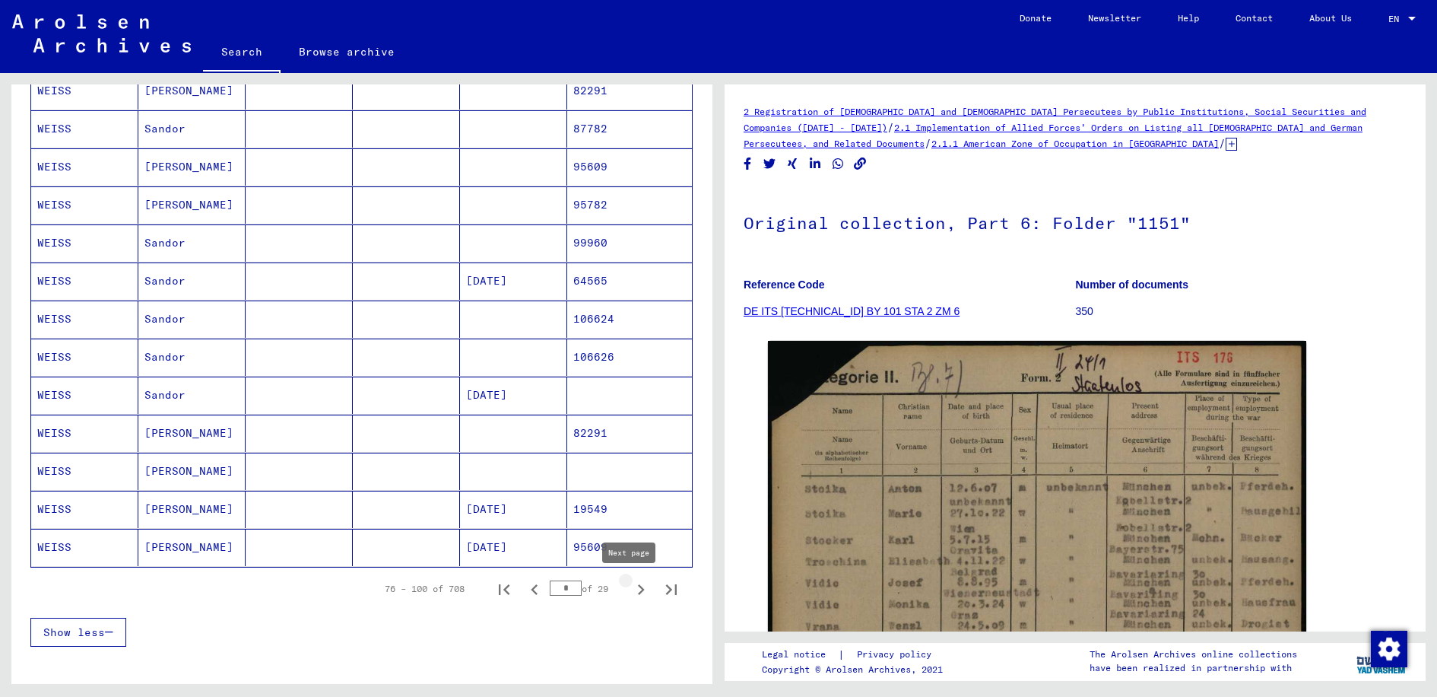
click at [638, 589] on icon "Next page" at bounding box center [641, 589] width 7 height 11
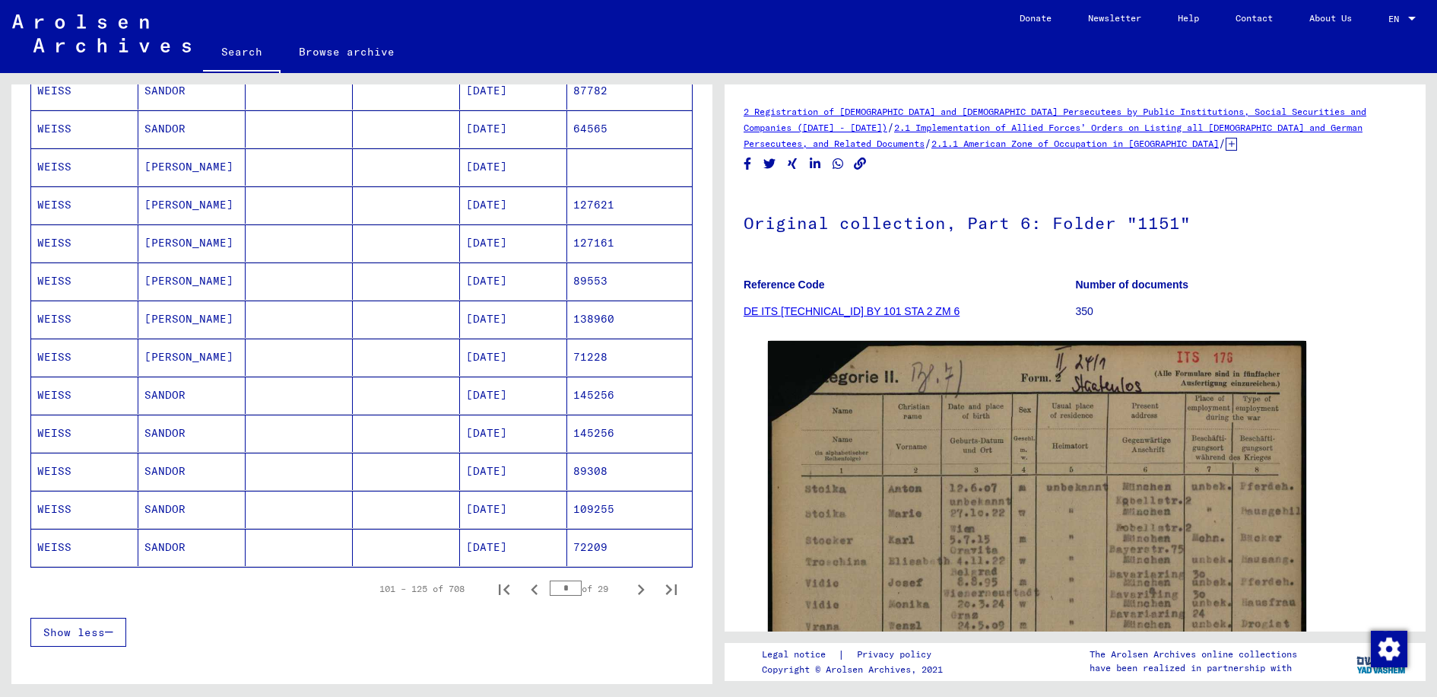
click at [631, 585] on icon "Next page" at bounding box center [641, 589] width 21 height 21
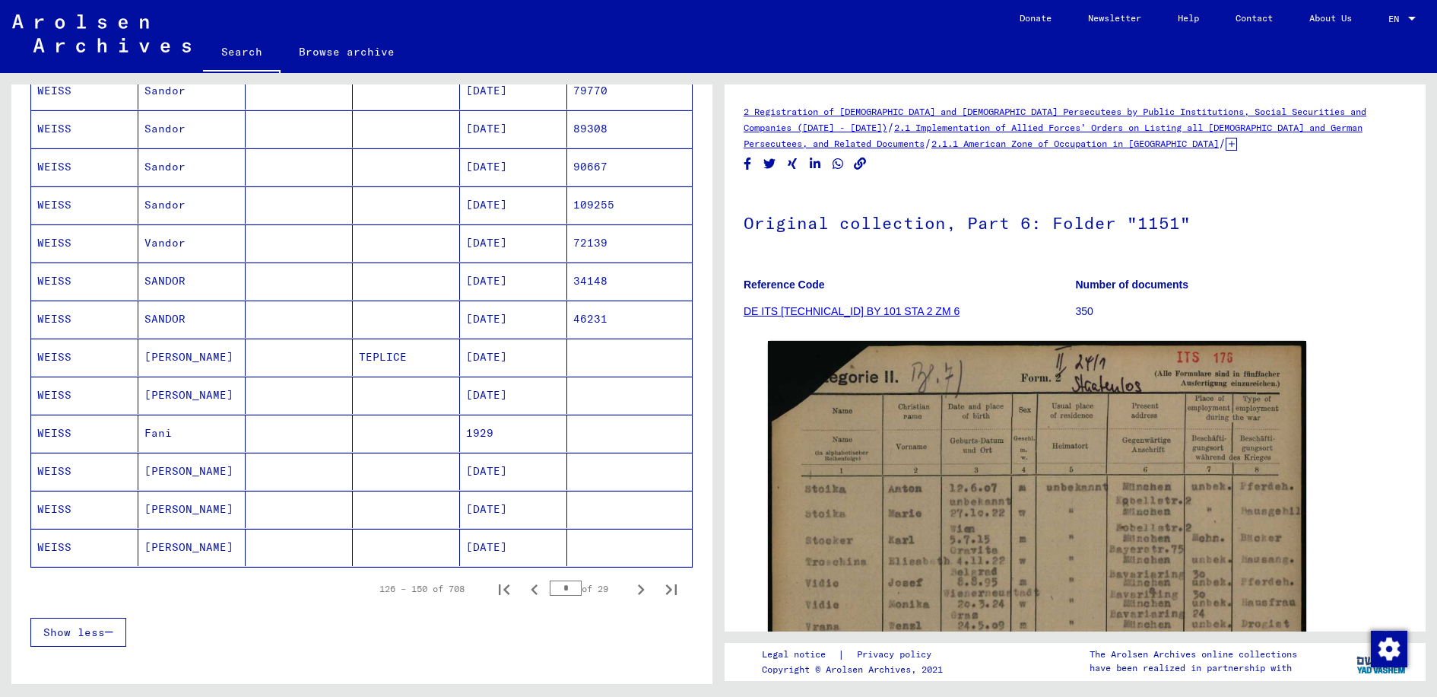
click at [631, 585] on icon "Next page" at bounding box center [641, 589] width 21 height 21
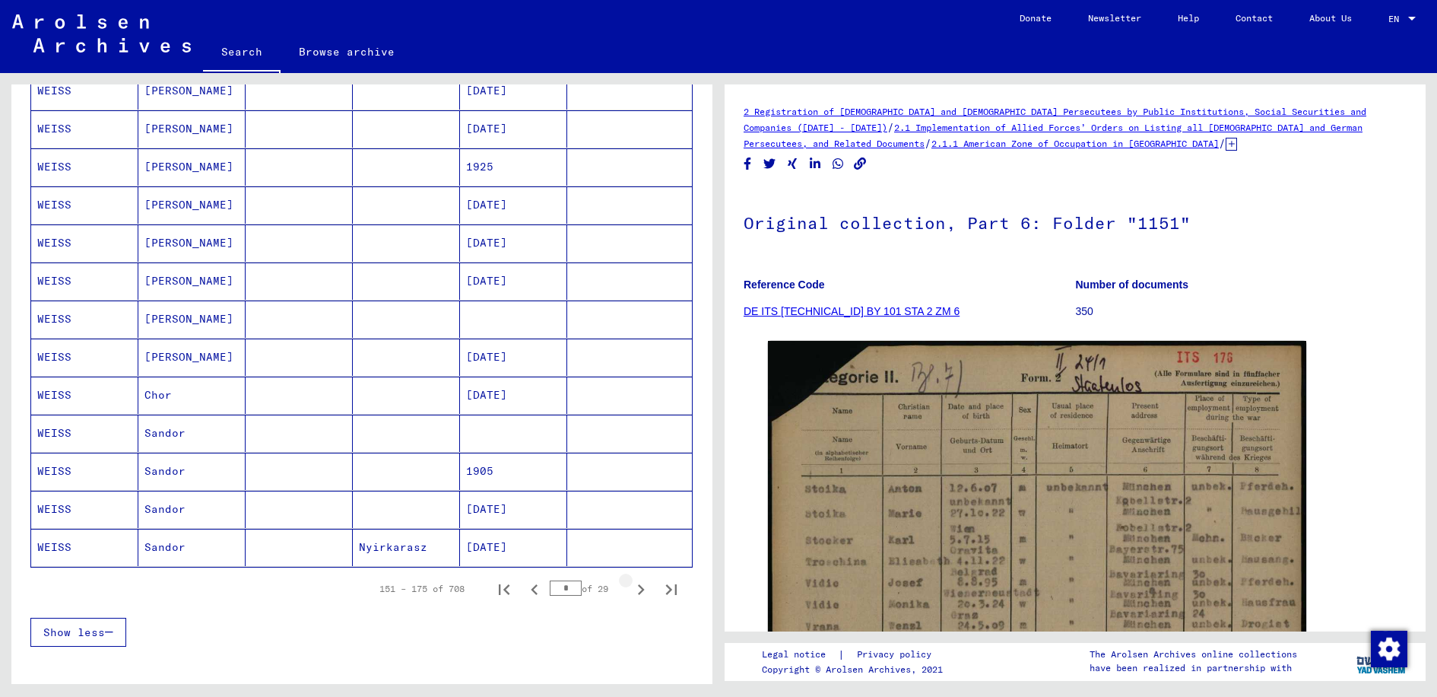
click at [631, 585] on icon "Next page" at bounding box center [641, 589] width 21 height 21
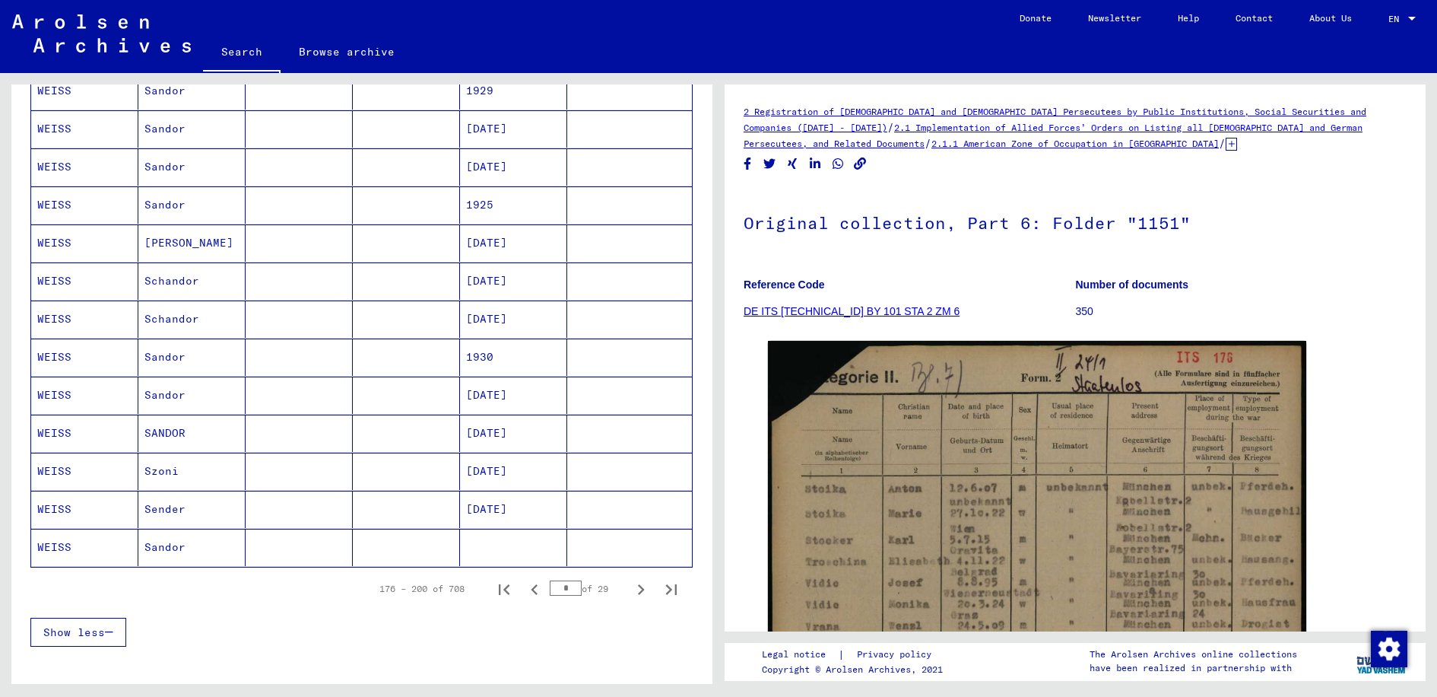
click at [638, 585] on icon "Next page" at bounding box center [641, 589] width 7 height 11
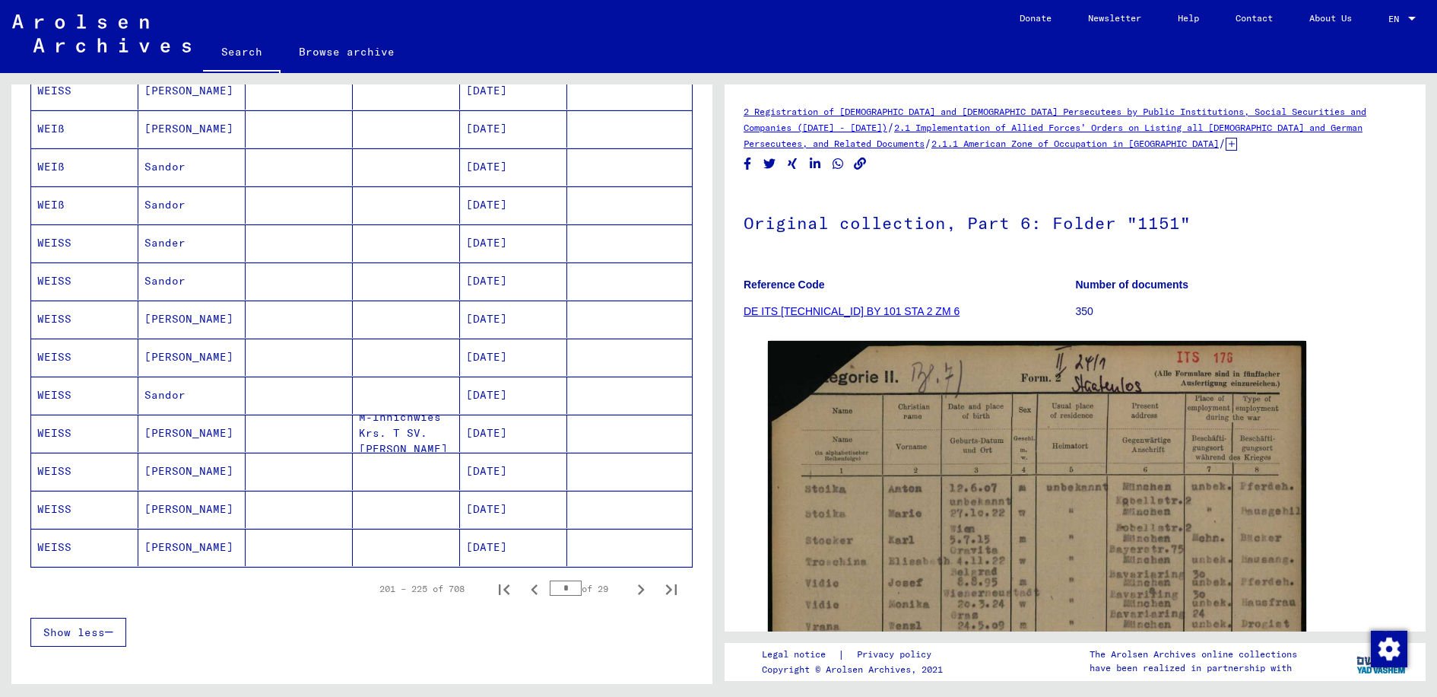
click at [638, 585] on icon "Next page" at bounding box center [641, 589] width 7 height 11
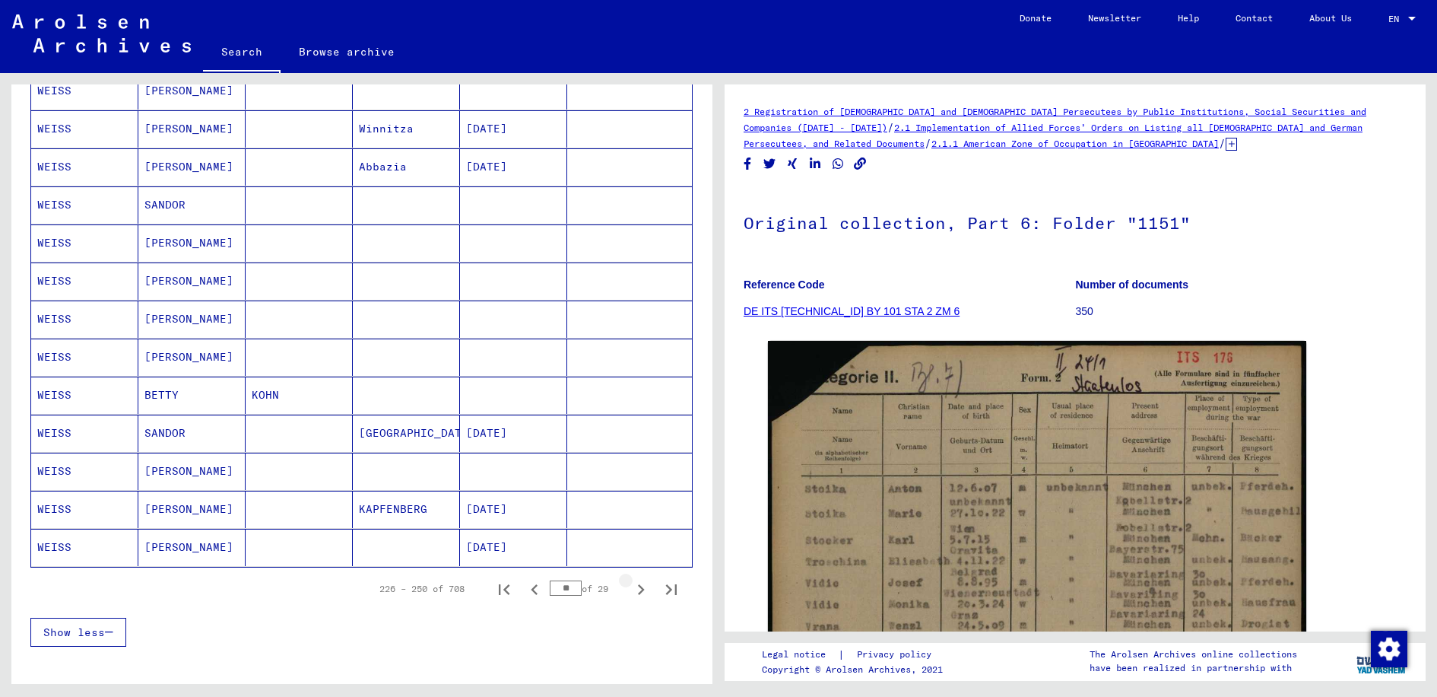
click at [638, 585] on icon "Next page" at bounding box center [641, 589] width 7 height 11
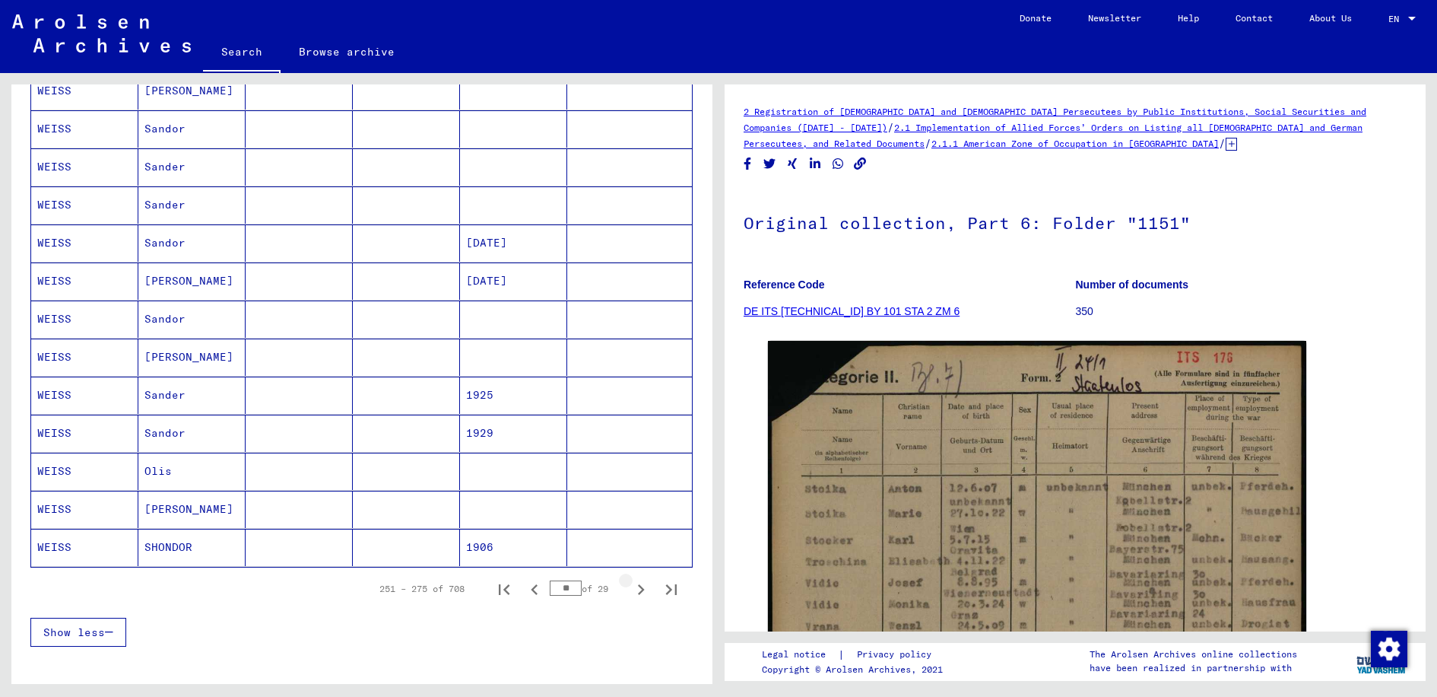
click at [638, 585] on icon "Next page" at bounding box center [641, 589] width 7 height 11
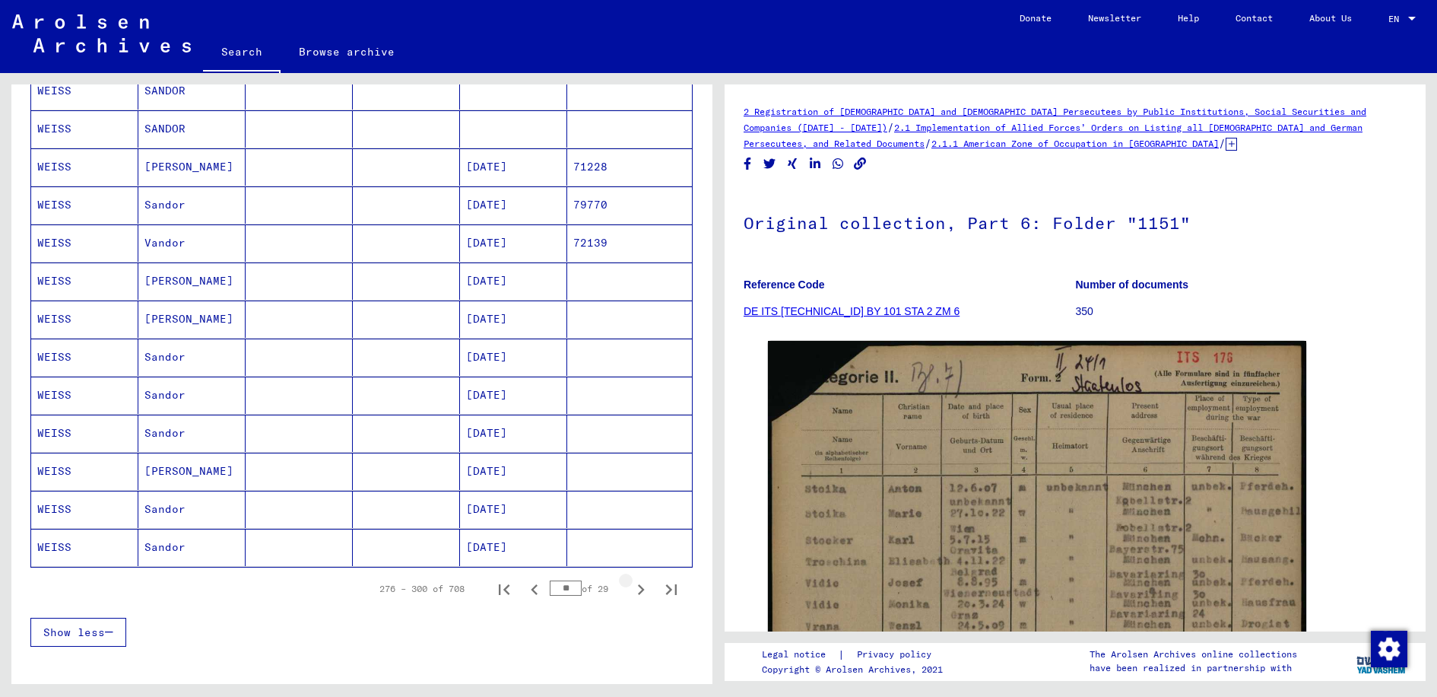
click at [638, 585] on icon "Next page" at bounding box center [641, 589] width 7 height 11
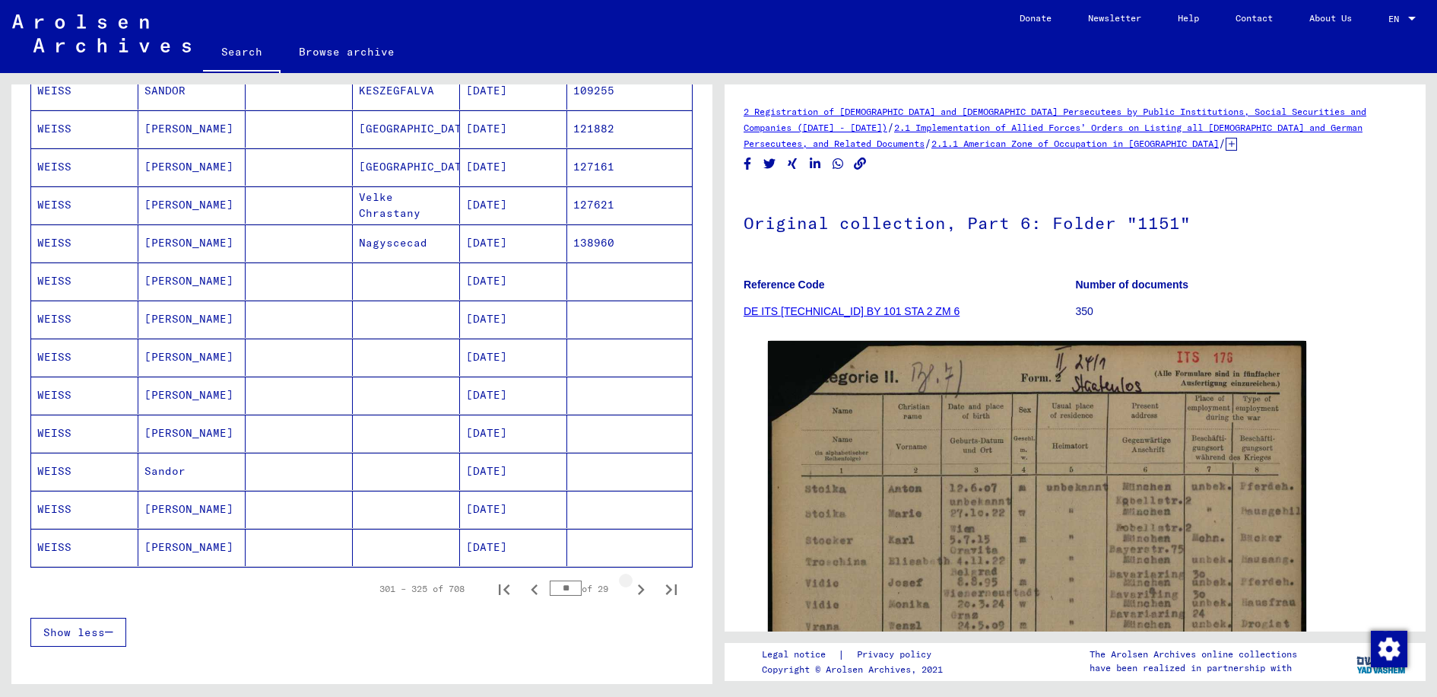
click at [638, 585] on icon "Next page" at bounding box center [641, 589] width 7 height 11
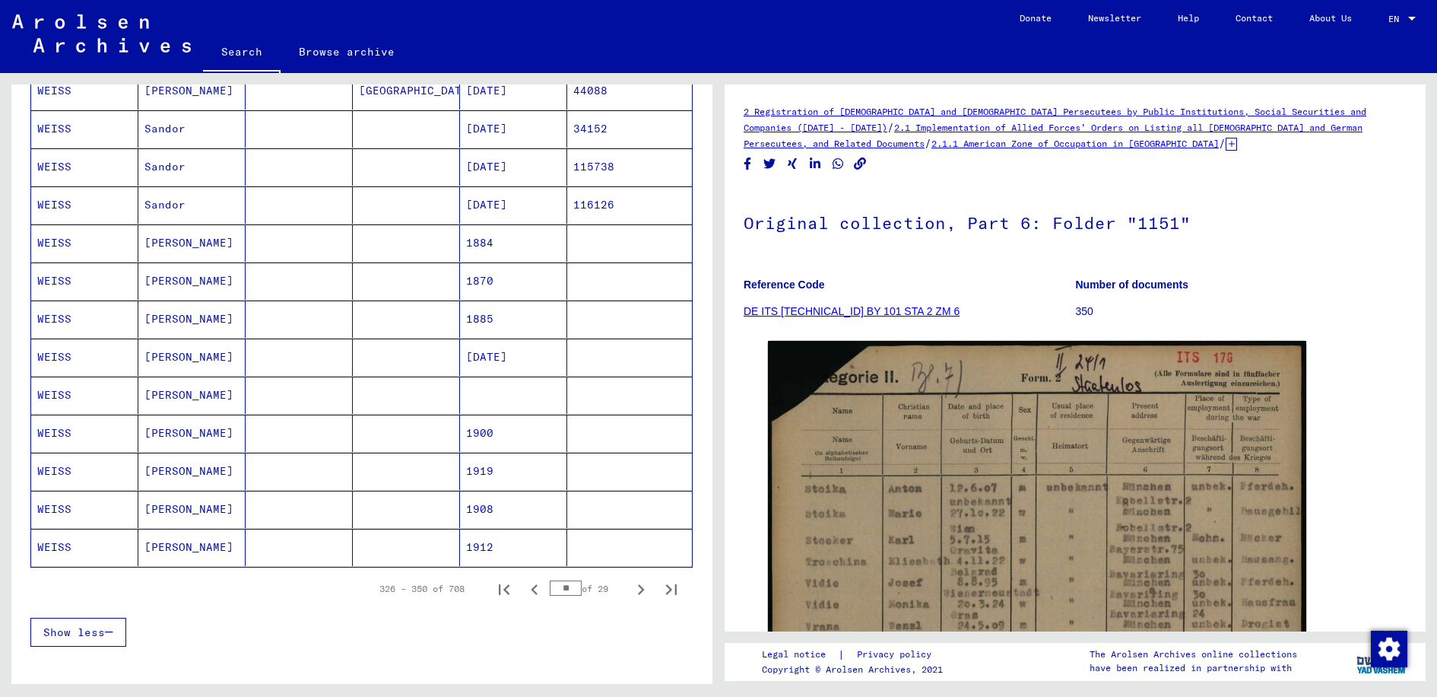
click at [638, 585] on icon "Next page" at bounding box center [641, 589] width 7 height 11
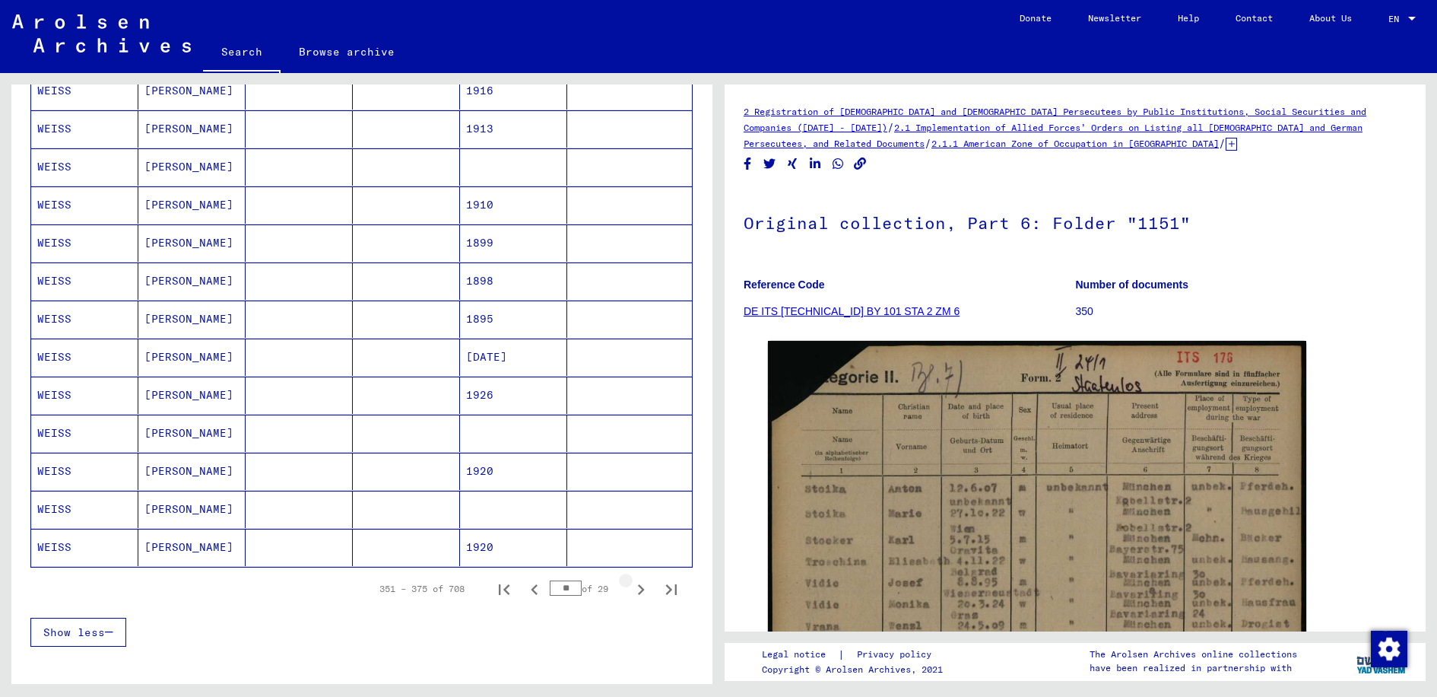
click at [638, 585] on icon "Next page" at bounding box center [641, 589] width 7 height 11
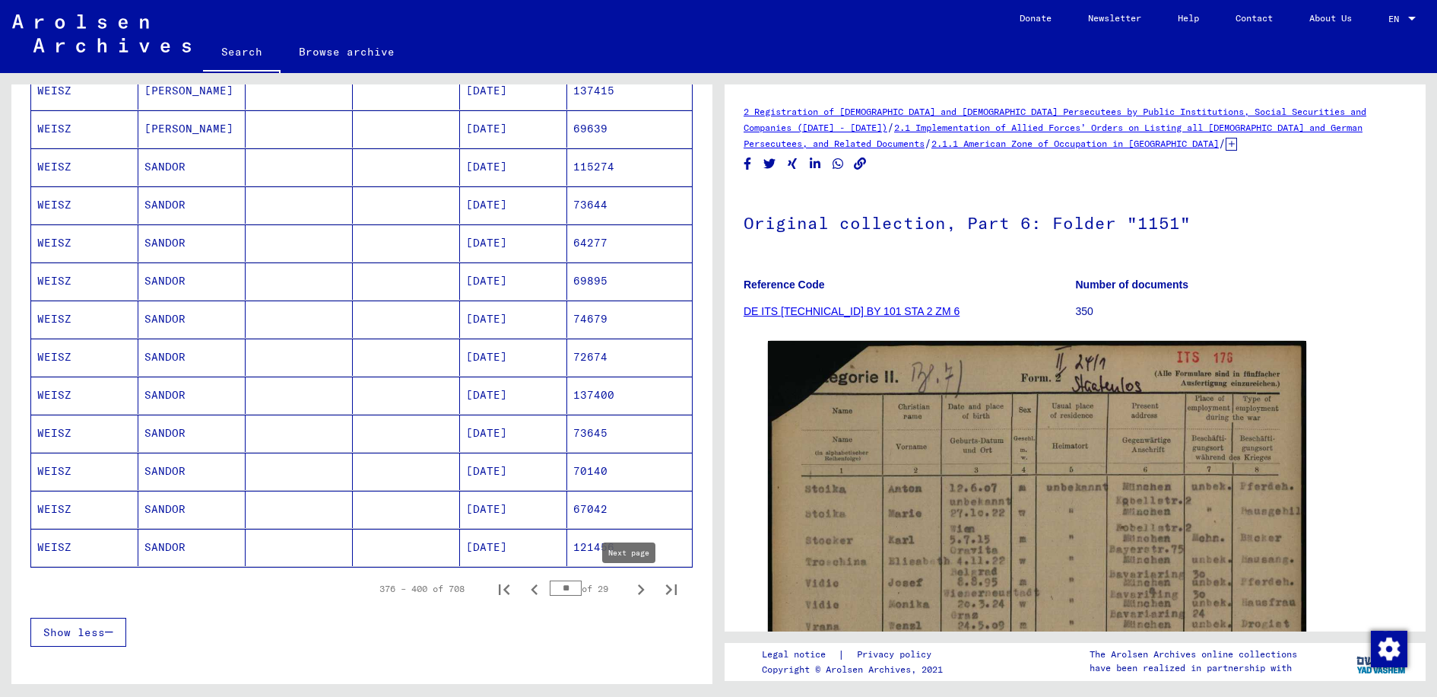
click at [638, 586] on icon "Next page" at bounding box center [641, 589] width 7 height 11
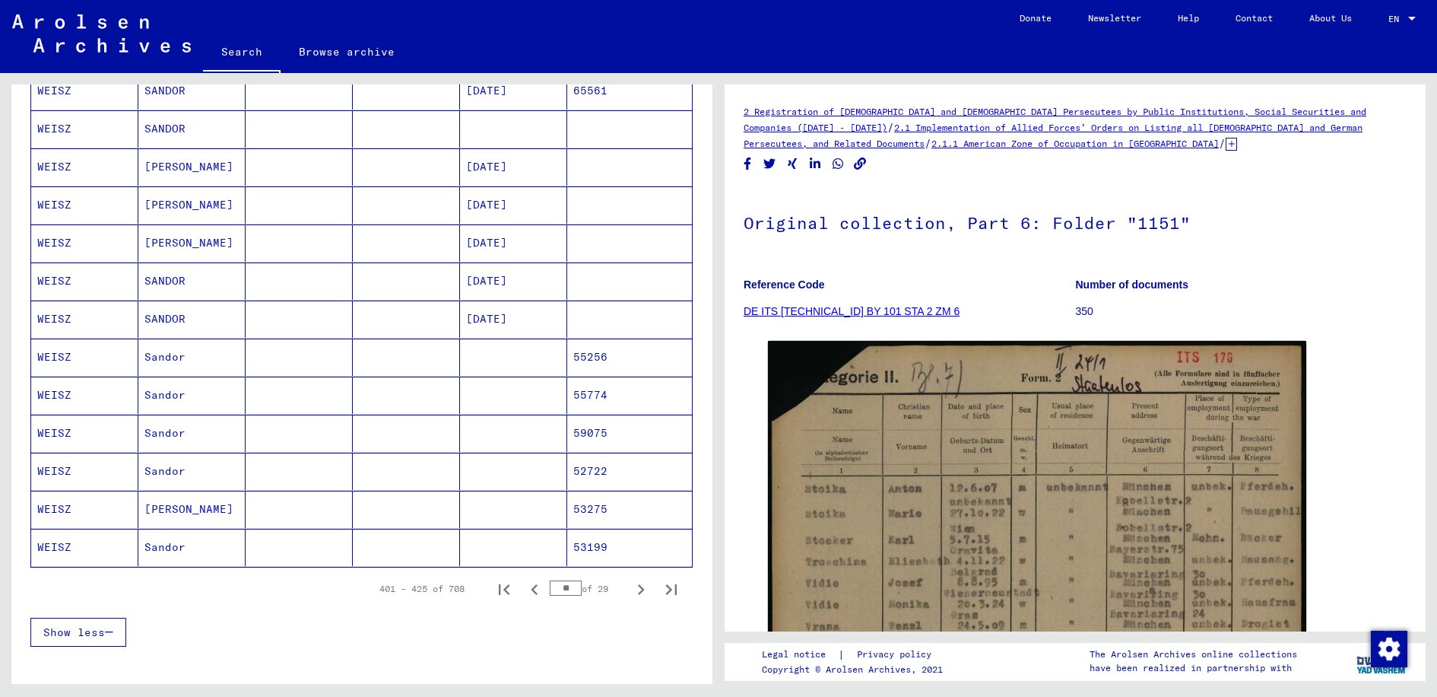
scroll to position [768, 0]
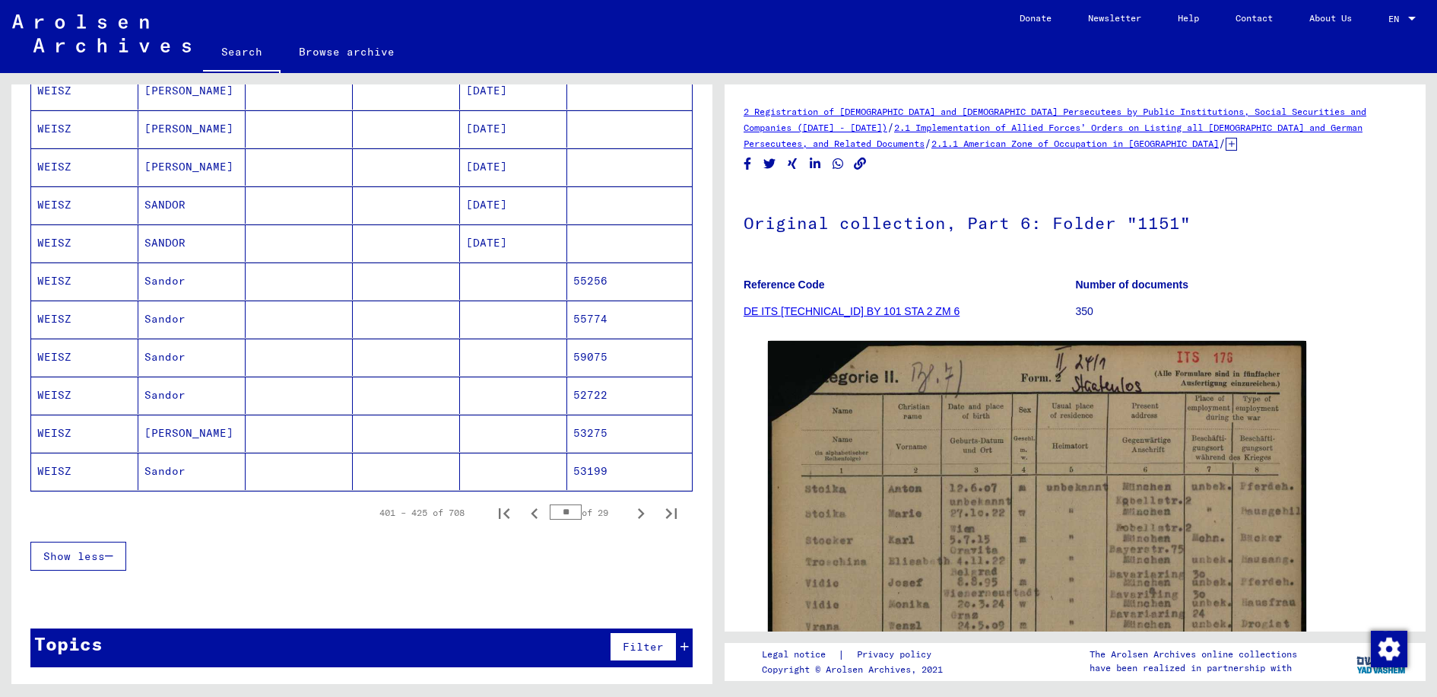
click at [627, 282] on mat-cell "55256" at bounding box center [629, 280] width 125 height 37
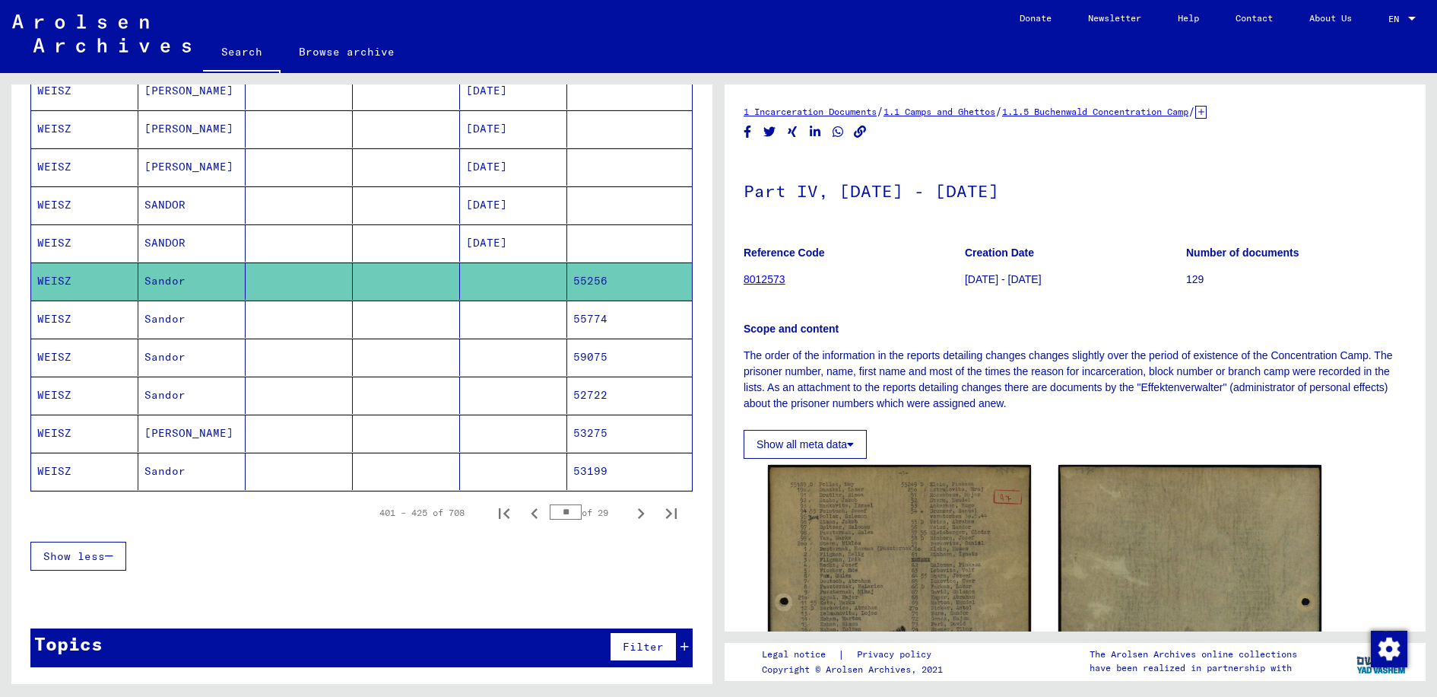
click at [616, 320] on mat-cell "55774" at bounding box center [629, 318] width 125 height 37
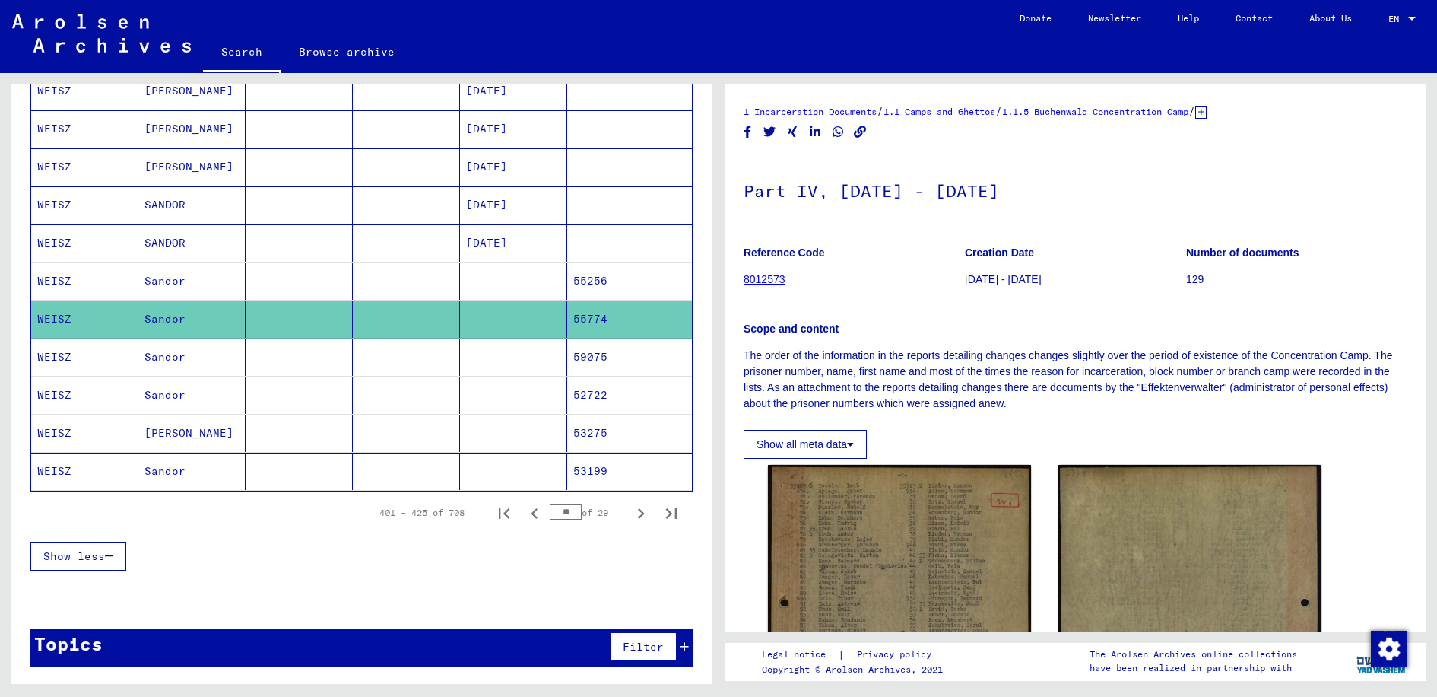
click at [618, 363] on mat-cell "59075" at bounding box center [629, 356] width 125 height 37
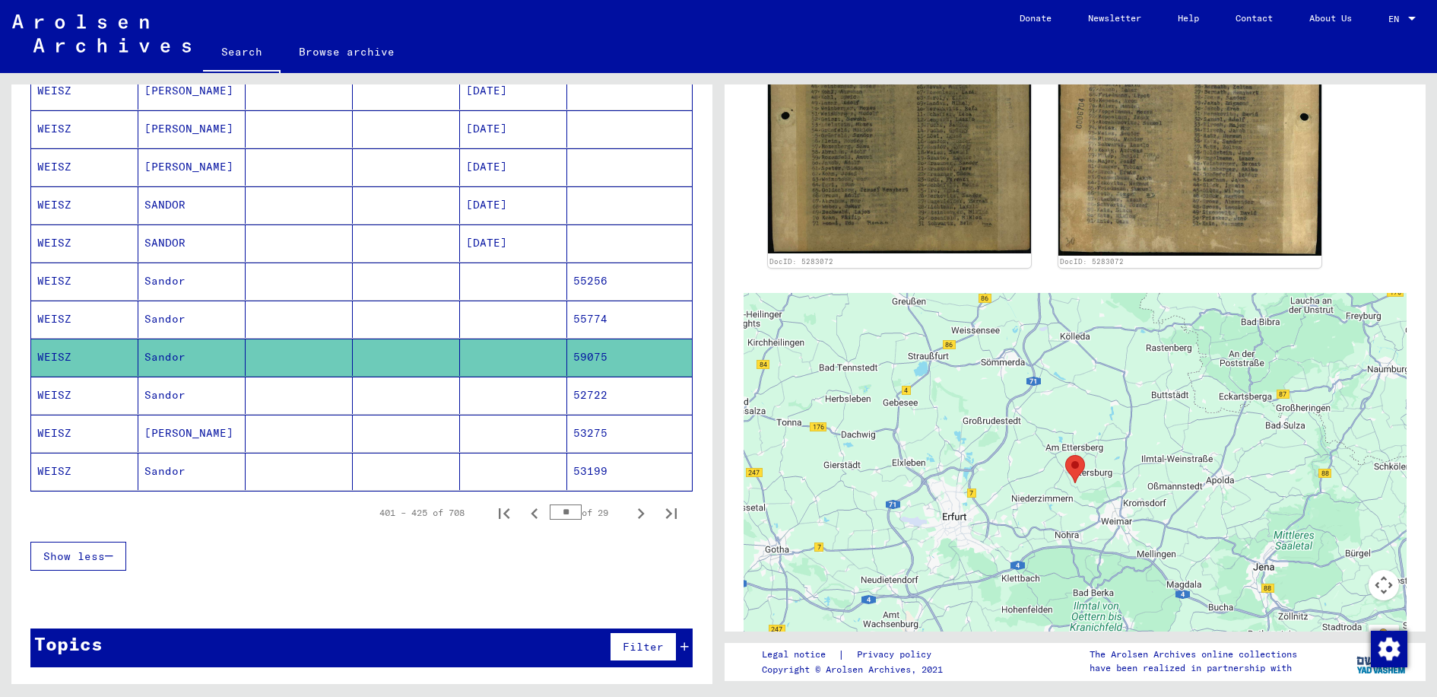
scroll to position [761, 0]
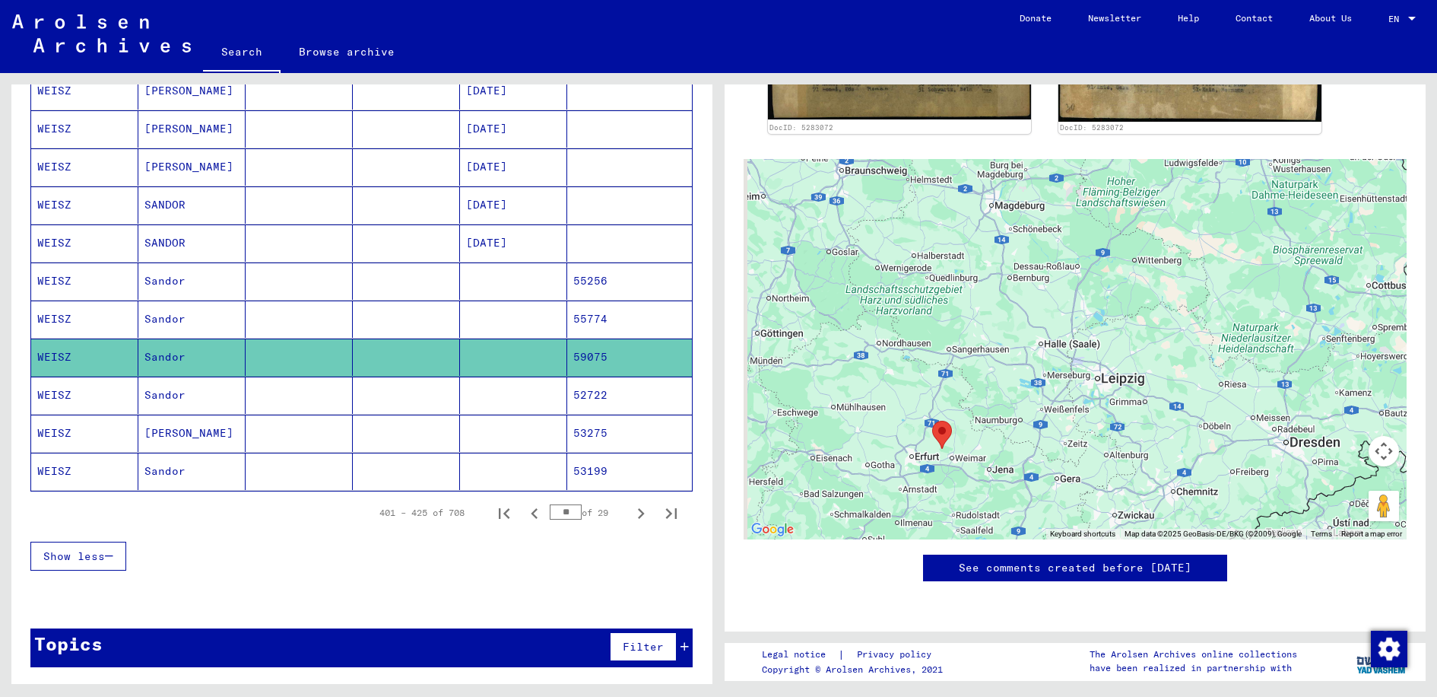
click at [623, 399] on mat-cell "52722" at bounding box center [629, 394] width 125 height 37
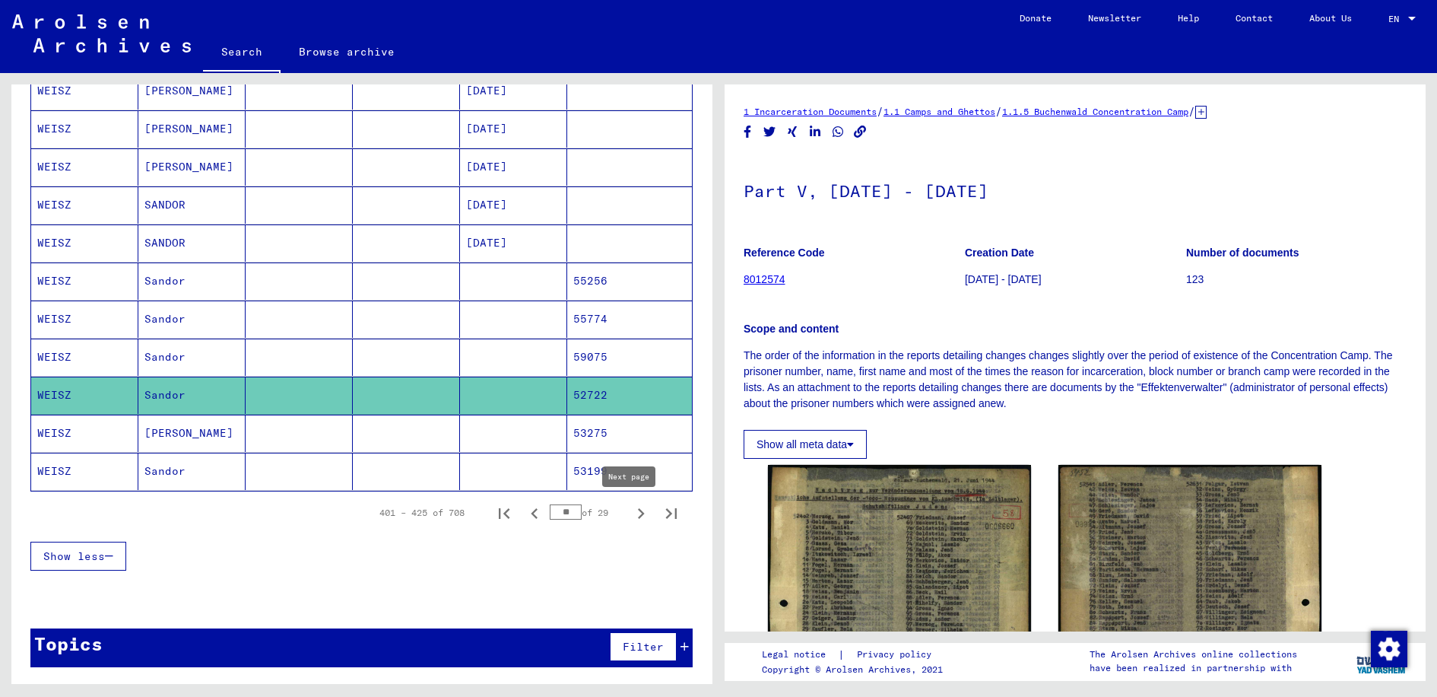
click at [631, 520] on icon "Next page" at bounding box center [641, 513] width 21 height 21
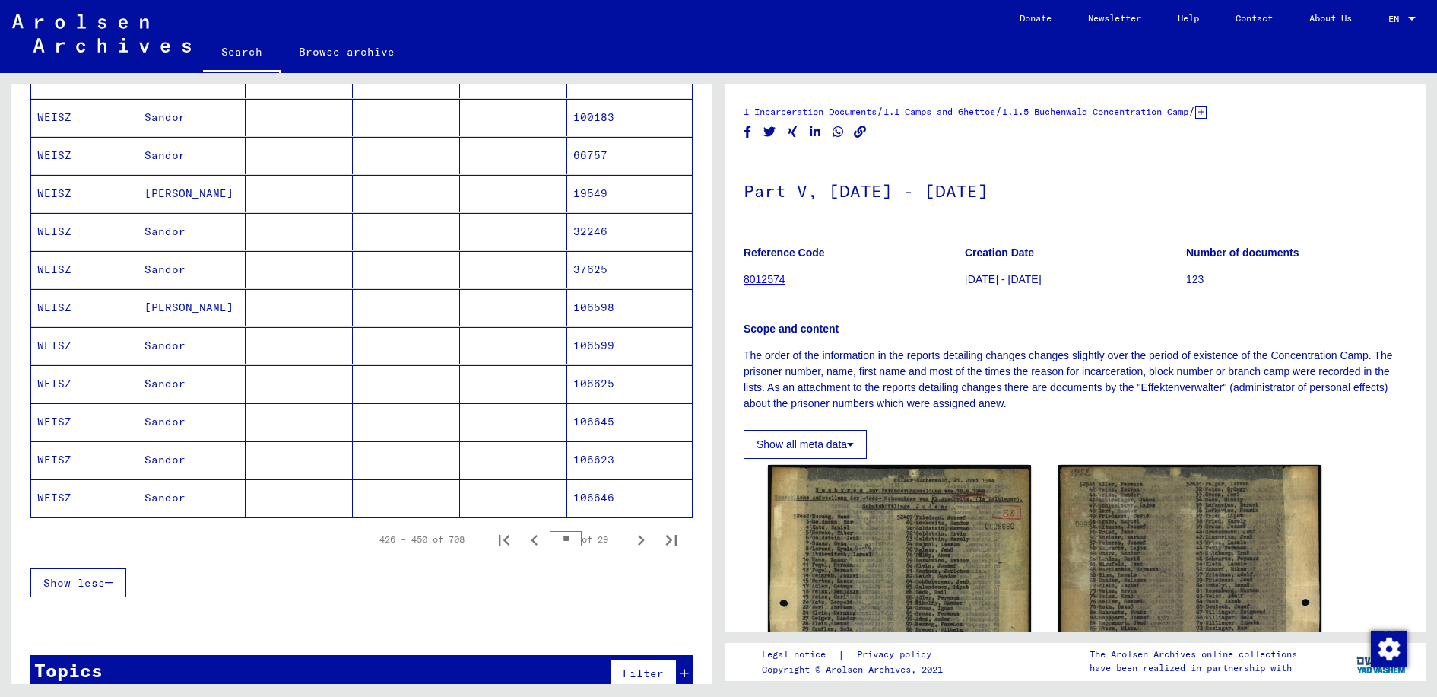
scroll to position [768, 0]
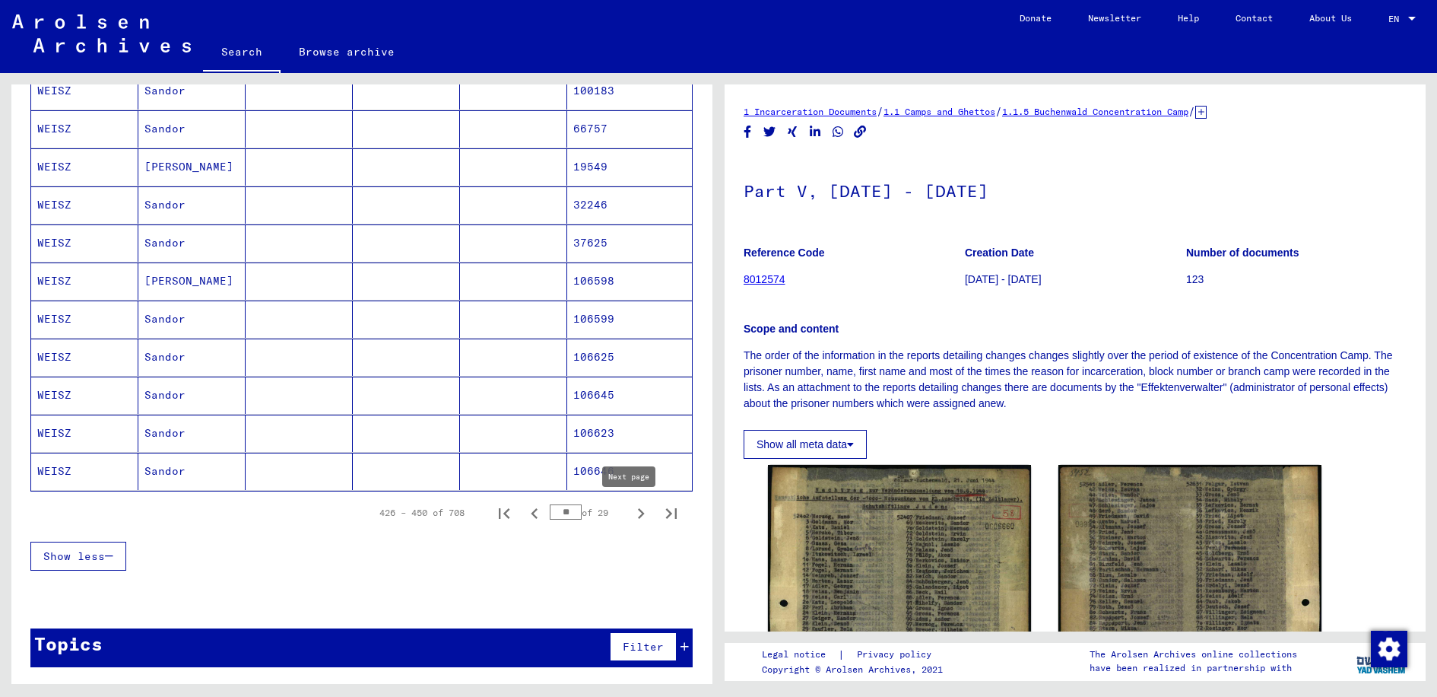
click at [631, 516] on icon "Next page" at bounding box center [641, 513] width 21 height 21
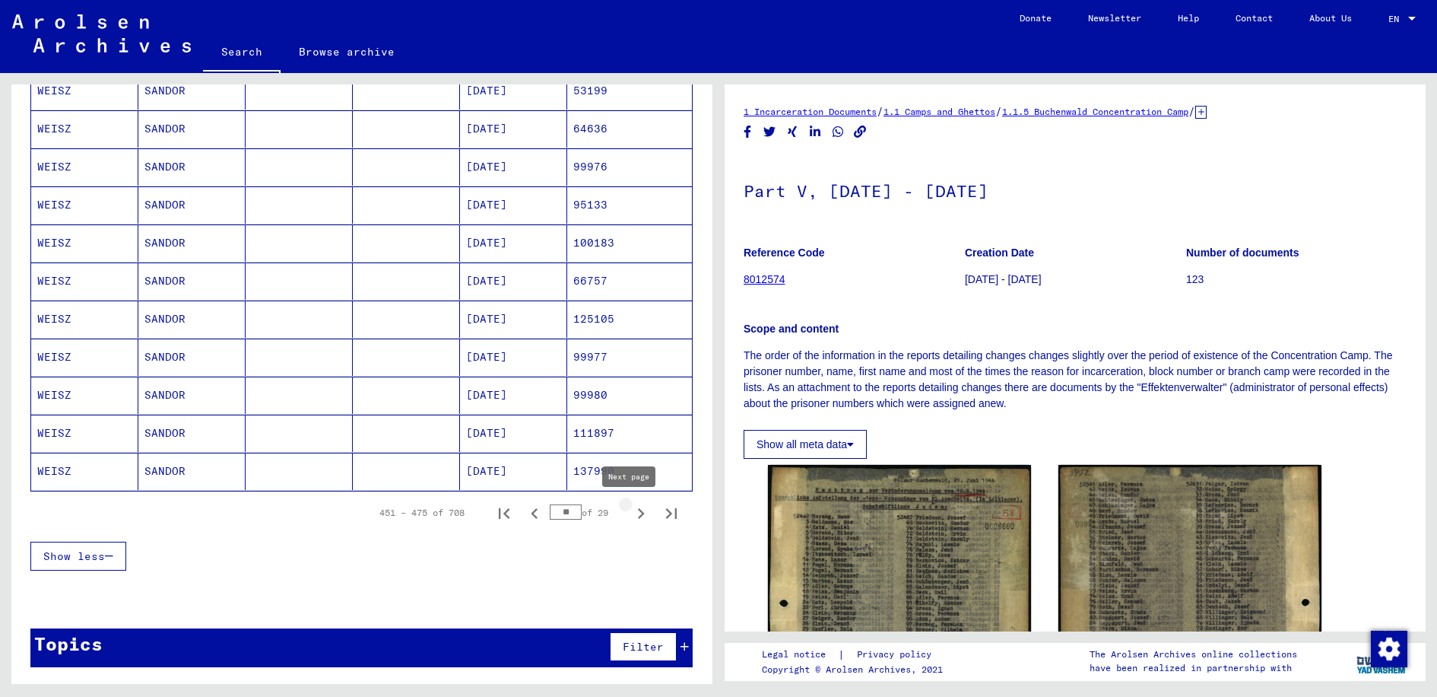
click at [631, 510] on icon "Next page" at bounding box center [641, 513] width 21 height 21
click at [634, 511] on icon "Next page" at bounding box center [641, 513] width 21 height 21
click at [631, 510] on icon "Next page" at bounding box center [641, 513] width 21 height 21
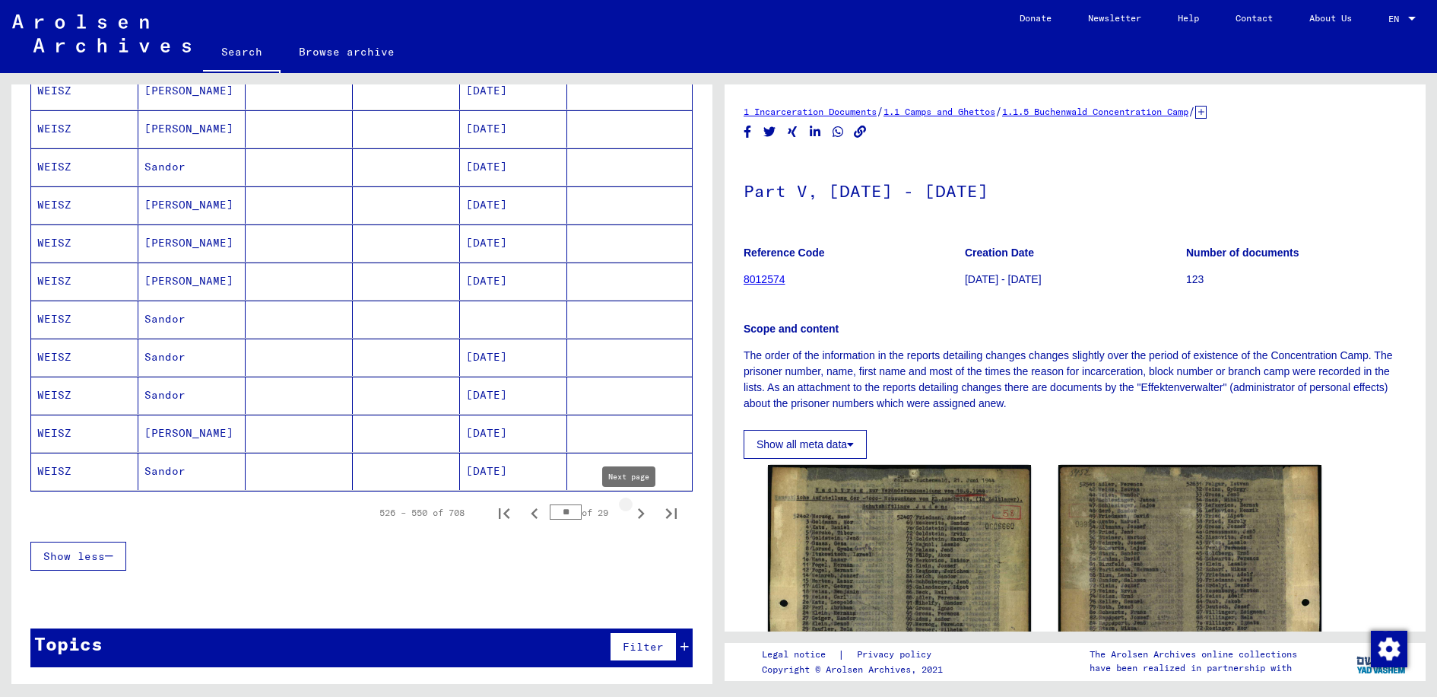
click at [631, 507] on icon "Next page" at bounding box center [641, 513] width 21 height 21
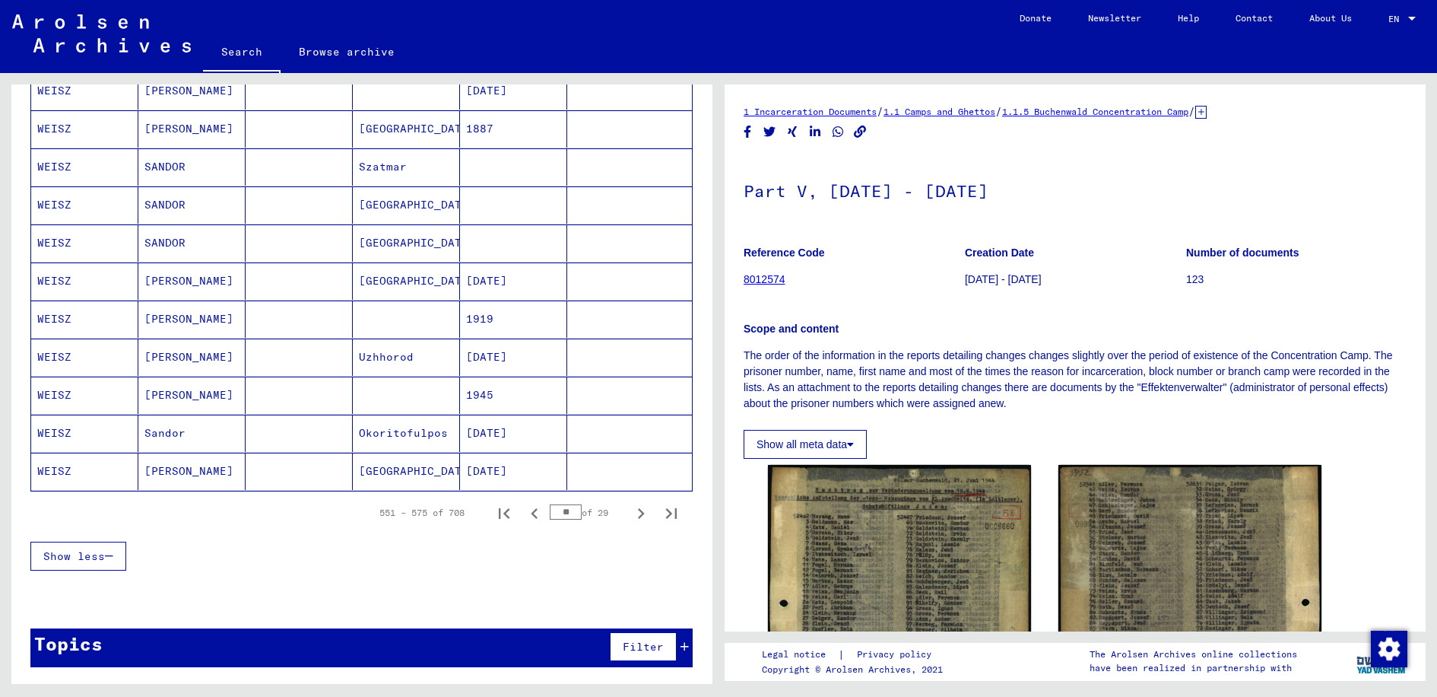
click at [627, 475] on mat-cell at bounding box center [629, 471] width 125 height 37
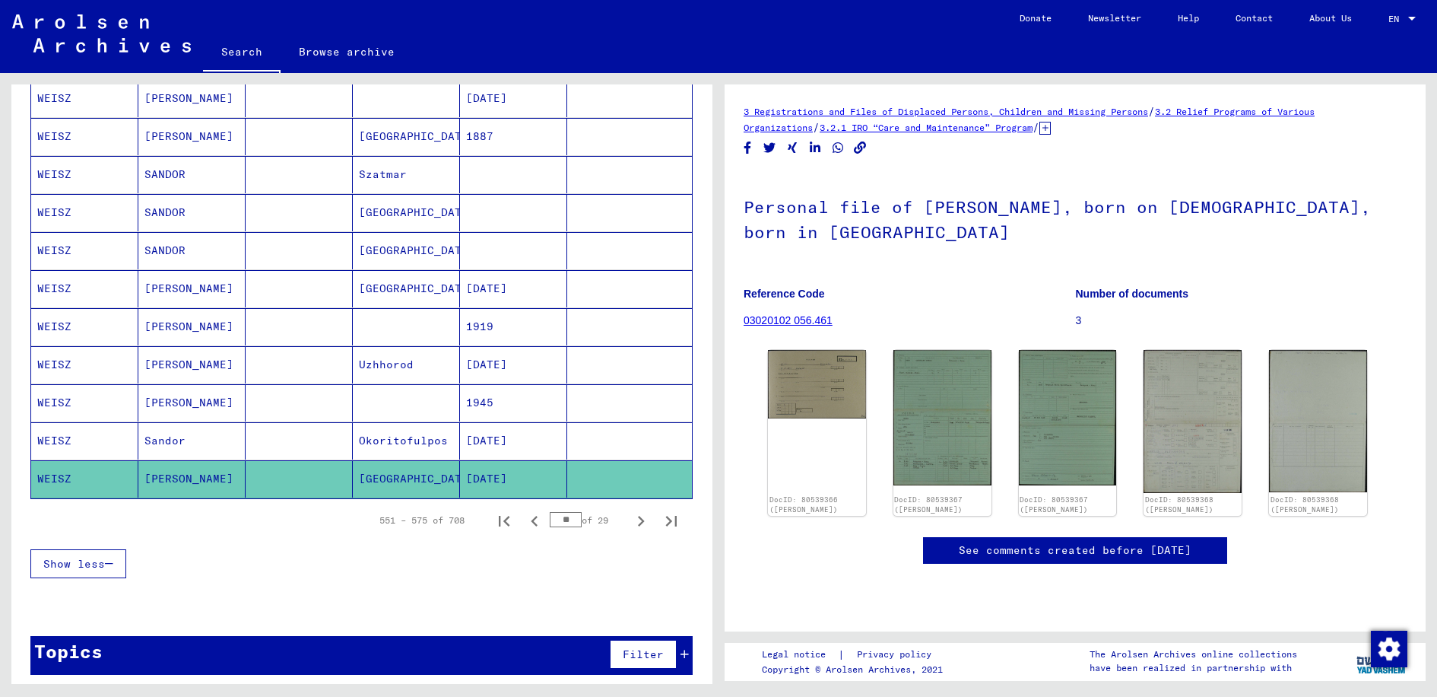
scroll to position [768, 0]
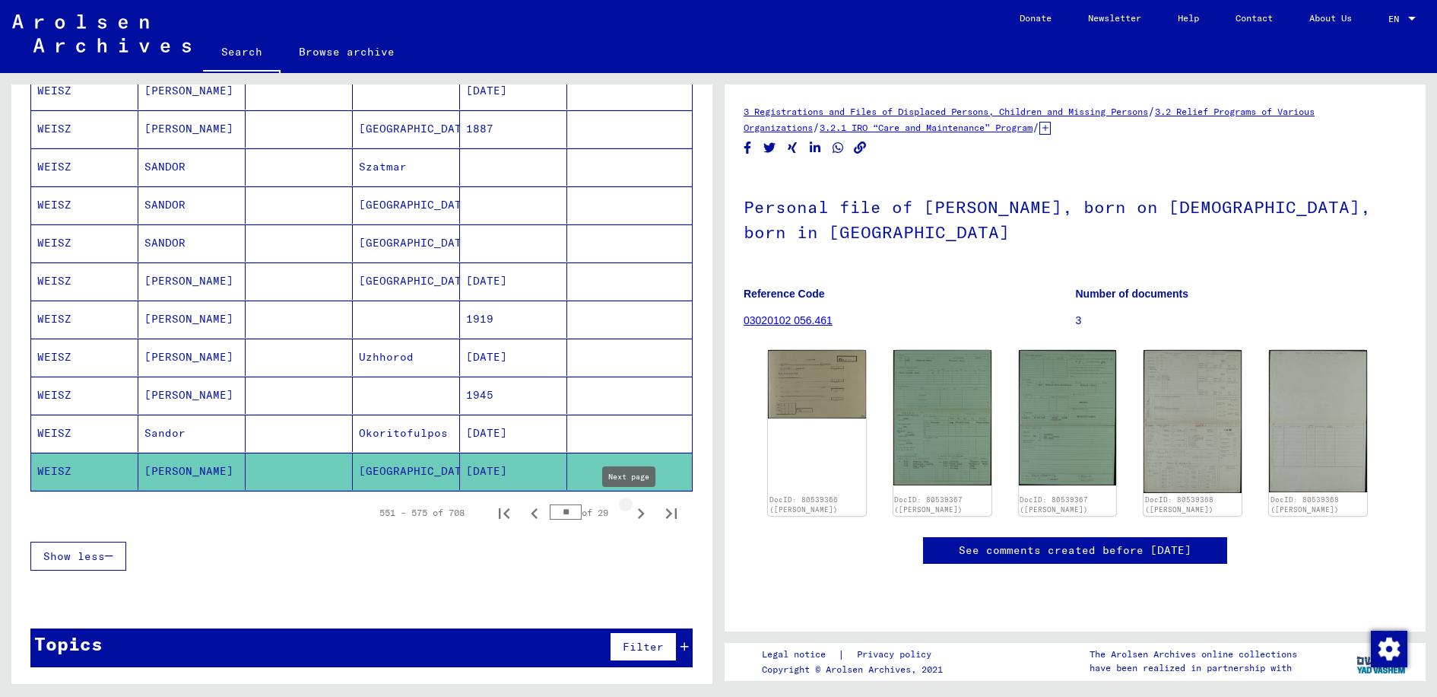
click at [631, 515] on icon "Next page" at bounding box center [641, 513] width 21 height 21
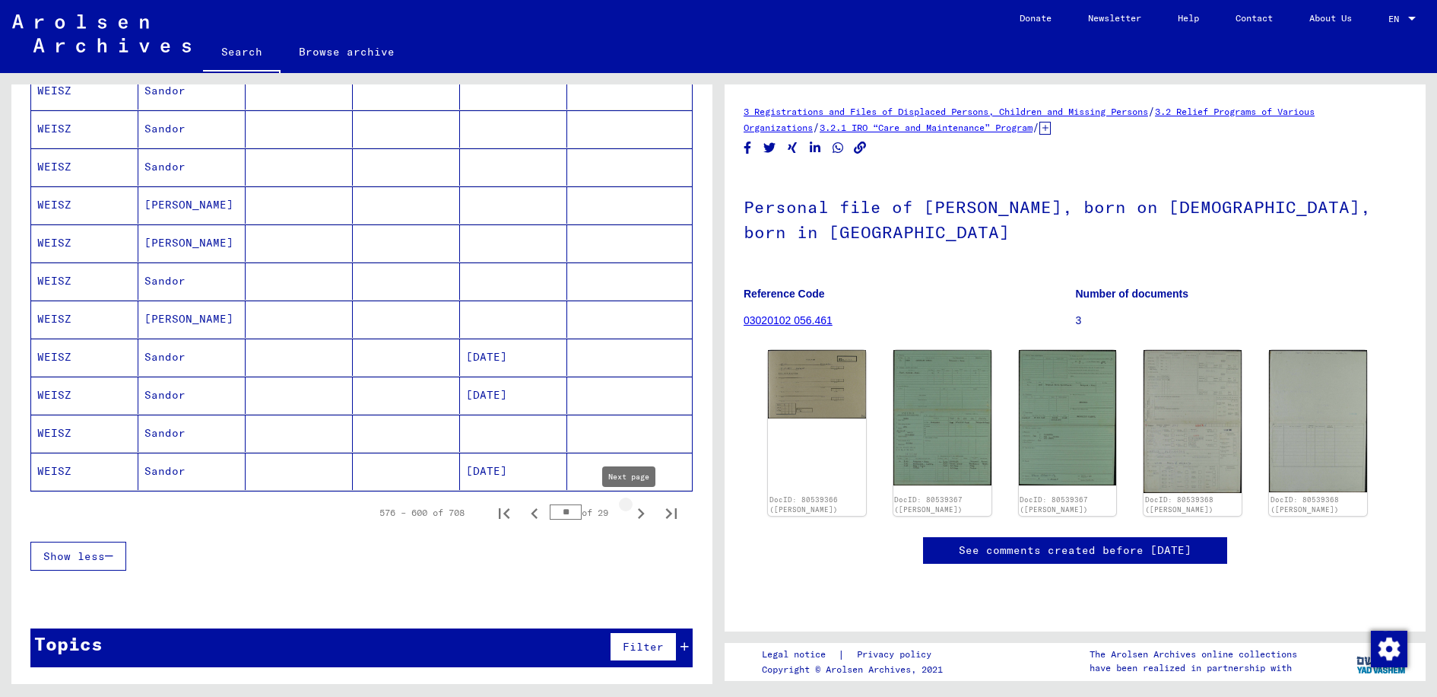
click at [631, 507] on icon "Next page" at bounding box center [641, 513] width 21 height 21
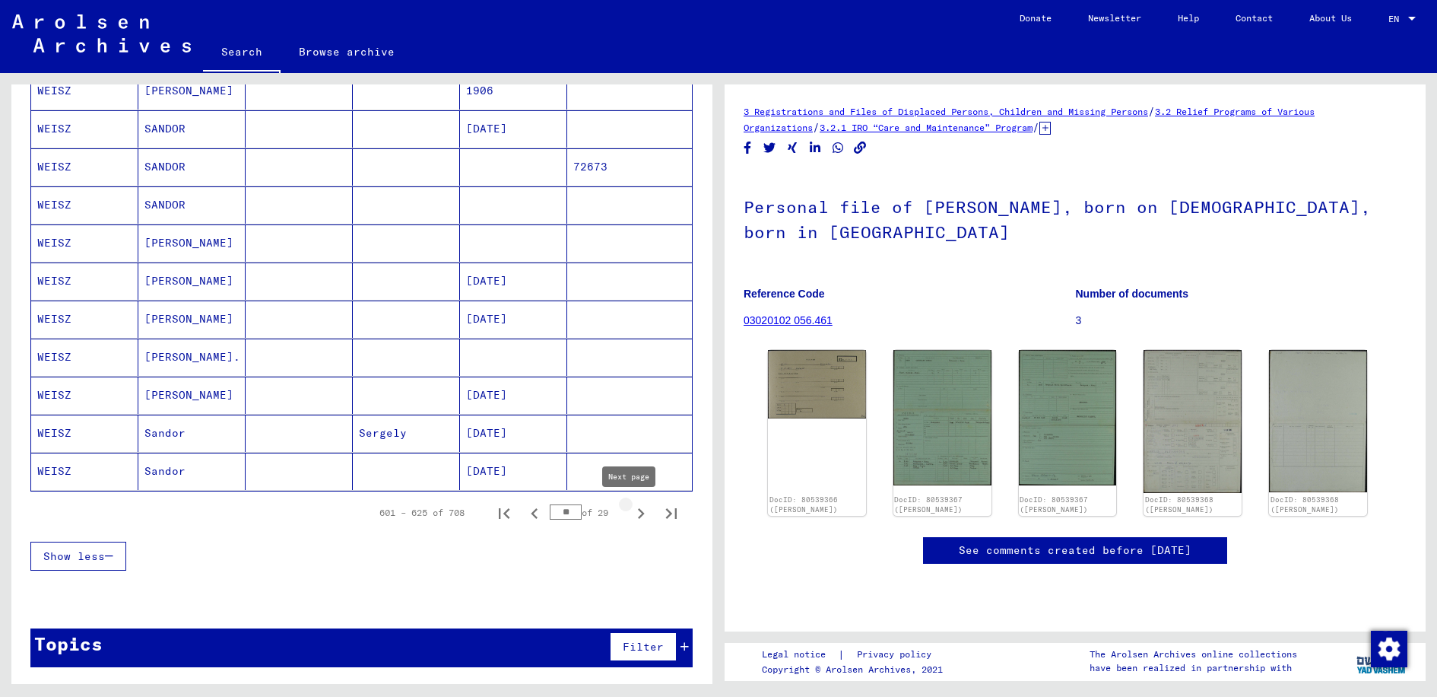
click at [631, 513] on icon "Next page" at bounding box center [641, 513] width 21 height 21
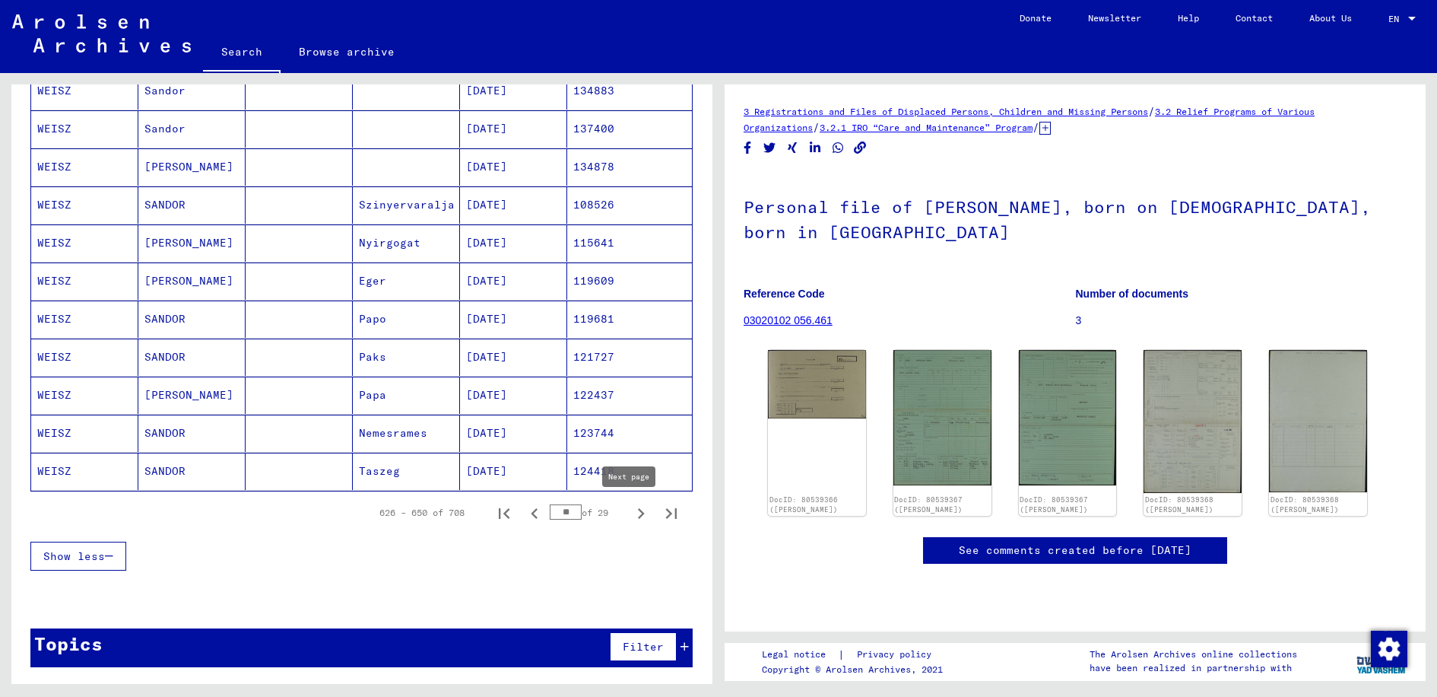
click at [631, 516] on icon "Next page" at bounding box center [641, 513] width 21 height 21
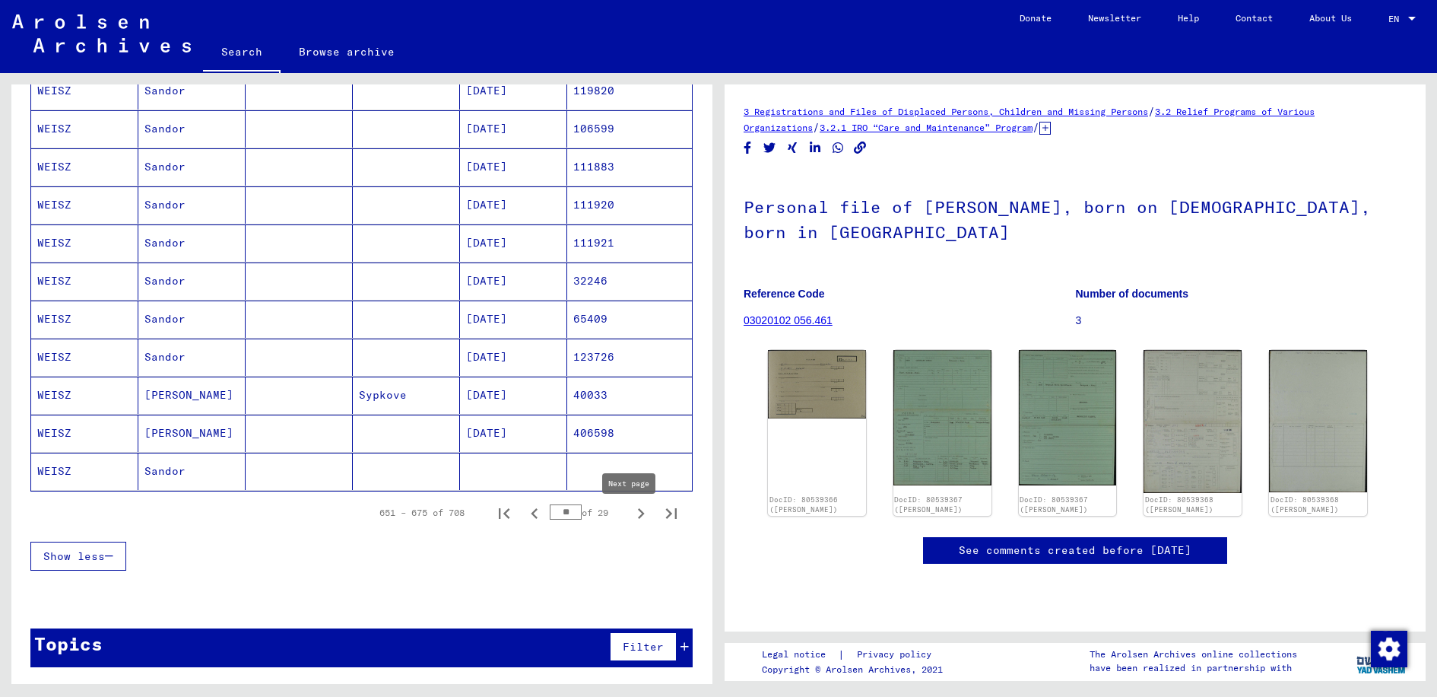
click at [631, 511] on icon "Next page" at bounding box center [641, 513] width 21 height 21
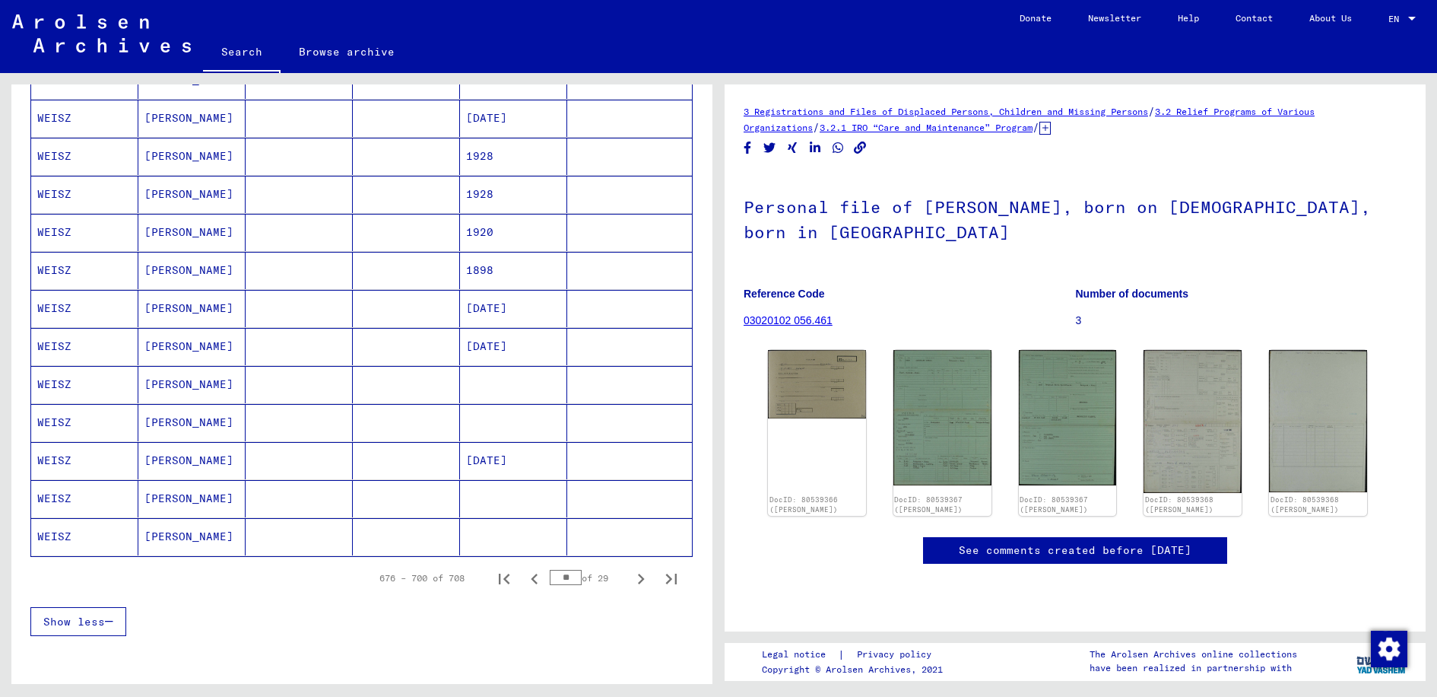
scroll to position [540, 0]
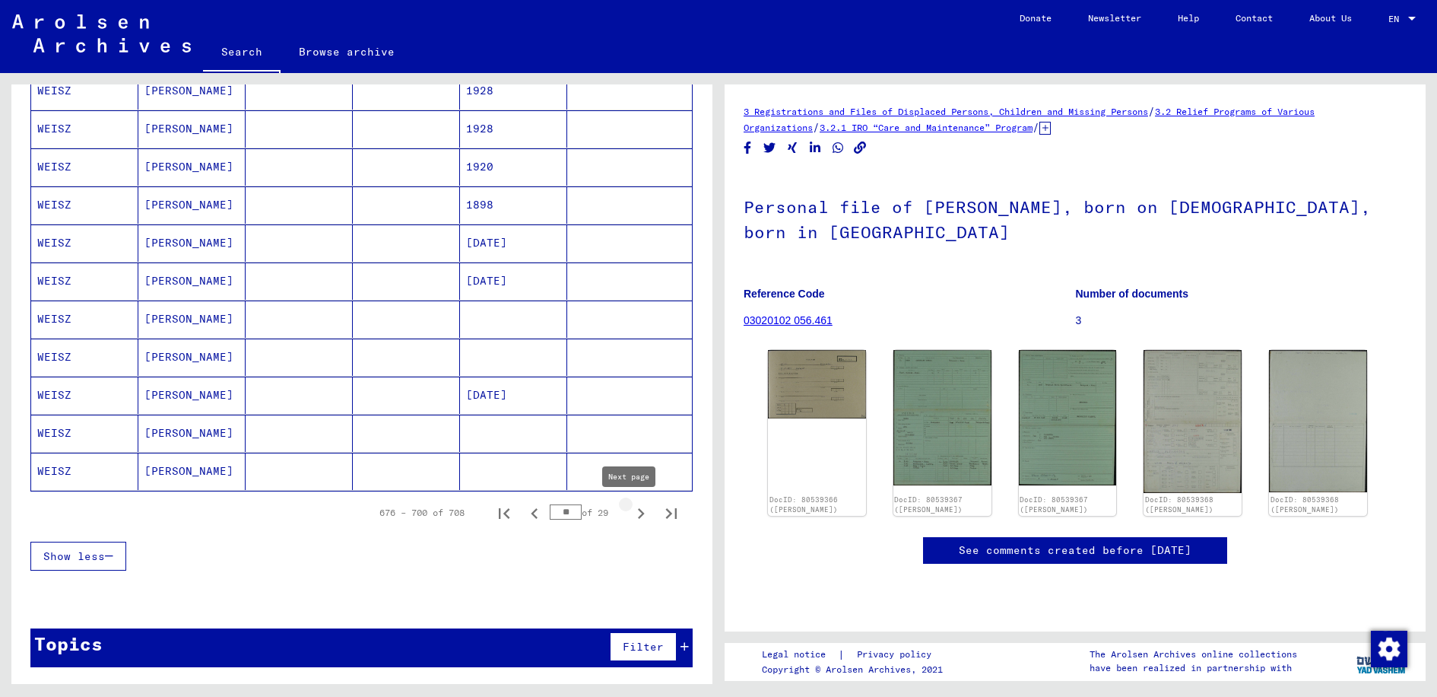
click at [631, 514] on icon "Next page" at bounding box center [641, 513] width 21 height 21
type input "**"
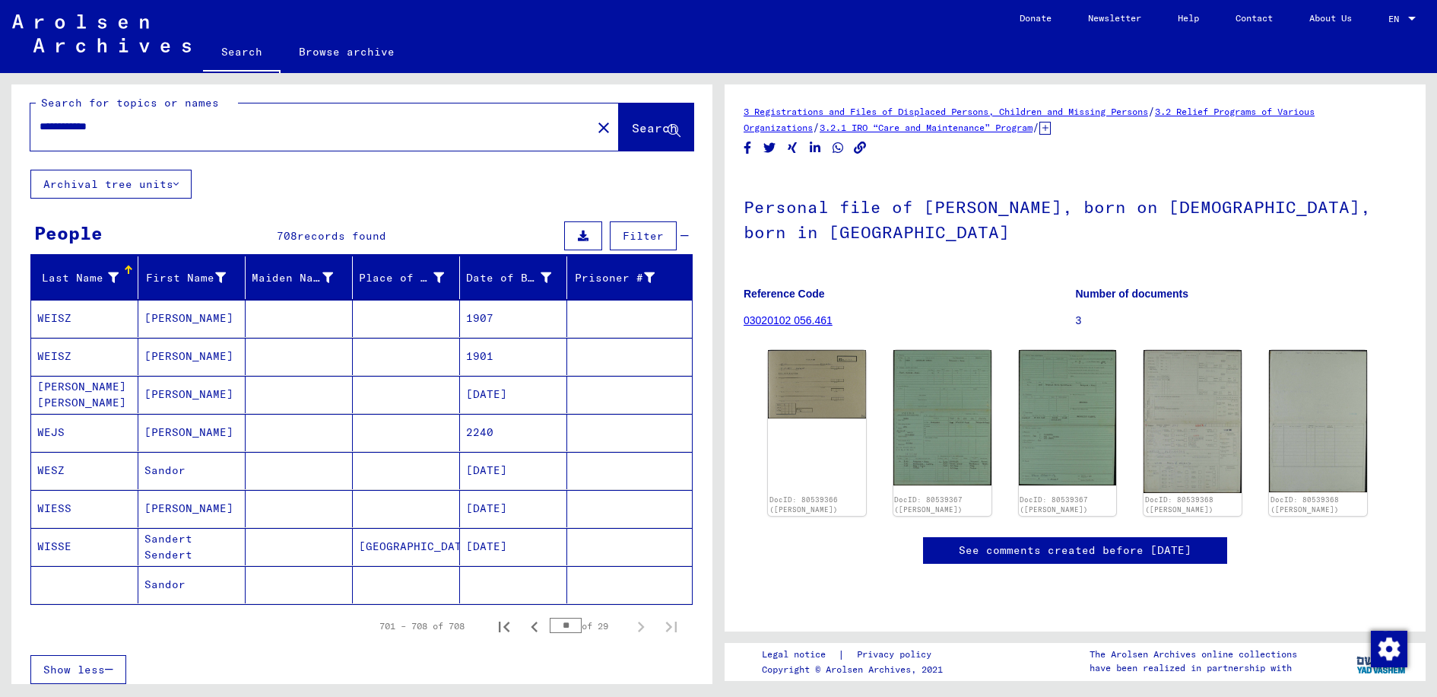
scroll to position [0, 0]
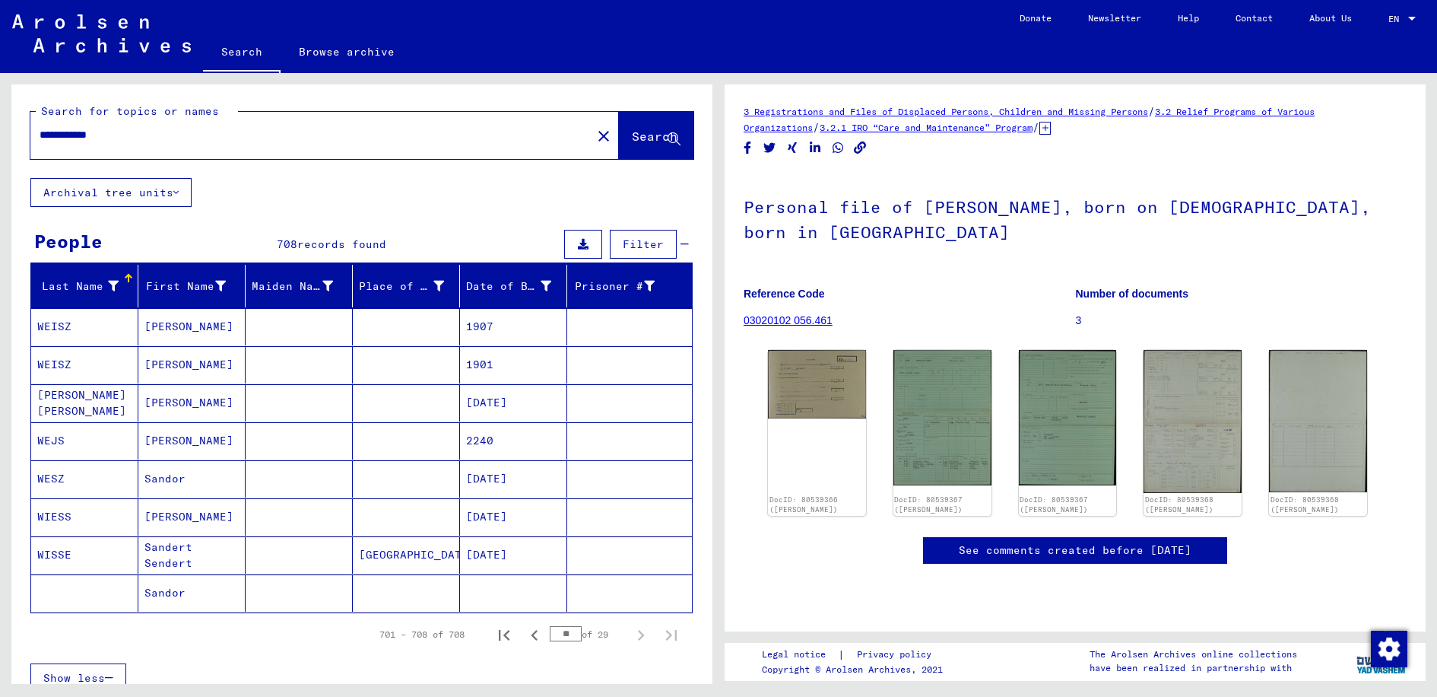
drag, startPoint x: 138, startPoint y: 136, endPoint x: 40, endPoint y: 134, distance: 98.1
click at [40, 134] on input "**********" at bounding box center [311, 135] width 543 height 16
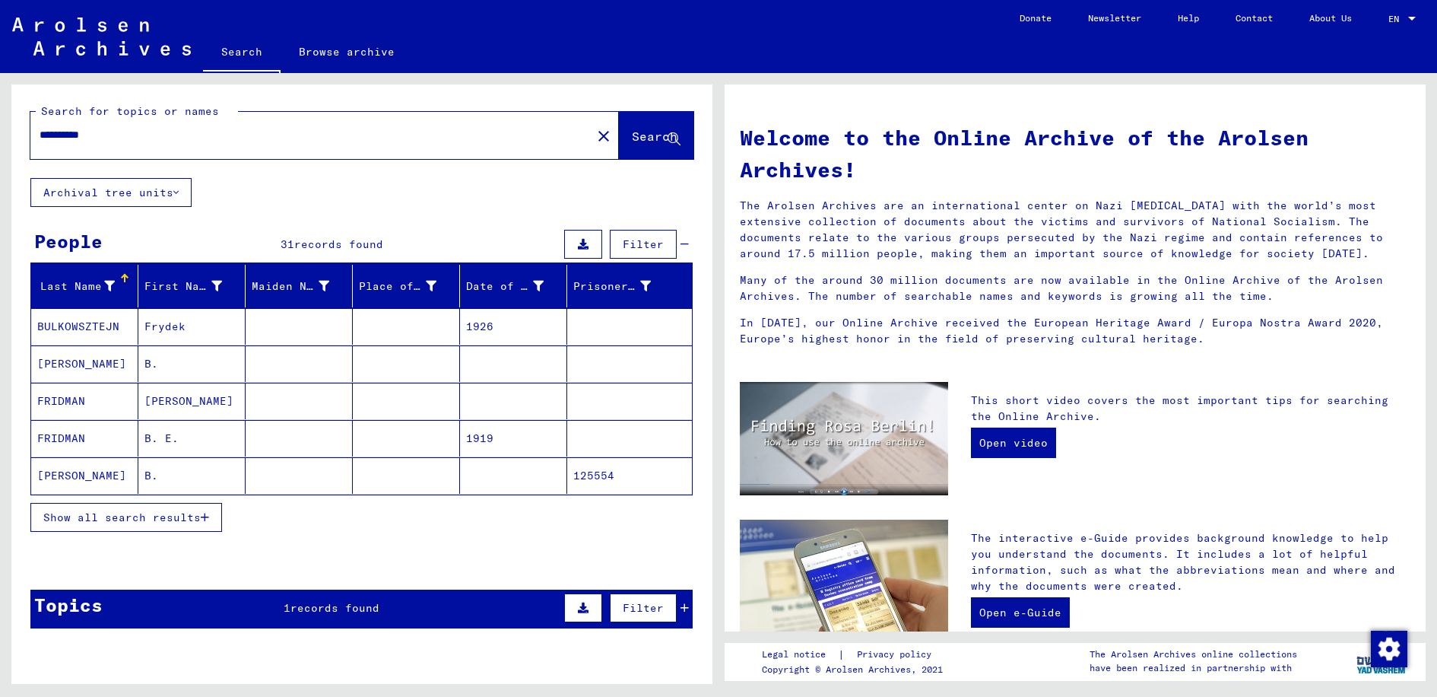
click at [53, 132] on input "**********" at bounding box center [307, 135] width 534 height 16
click at [632, 133] on span "Search" at bounding box center [655, 136] width 46 height 15
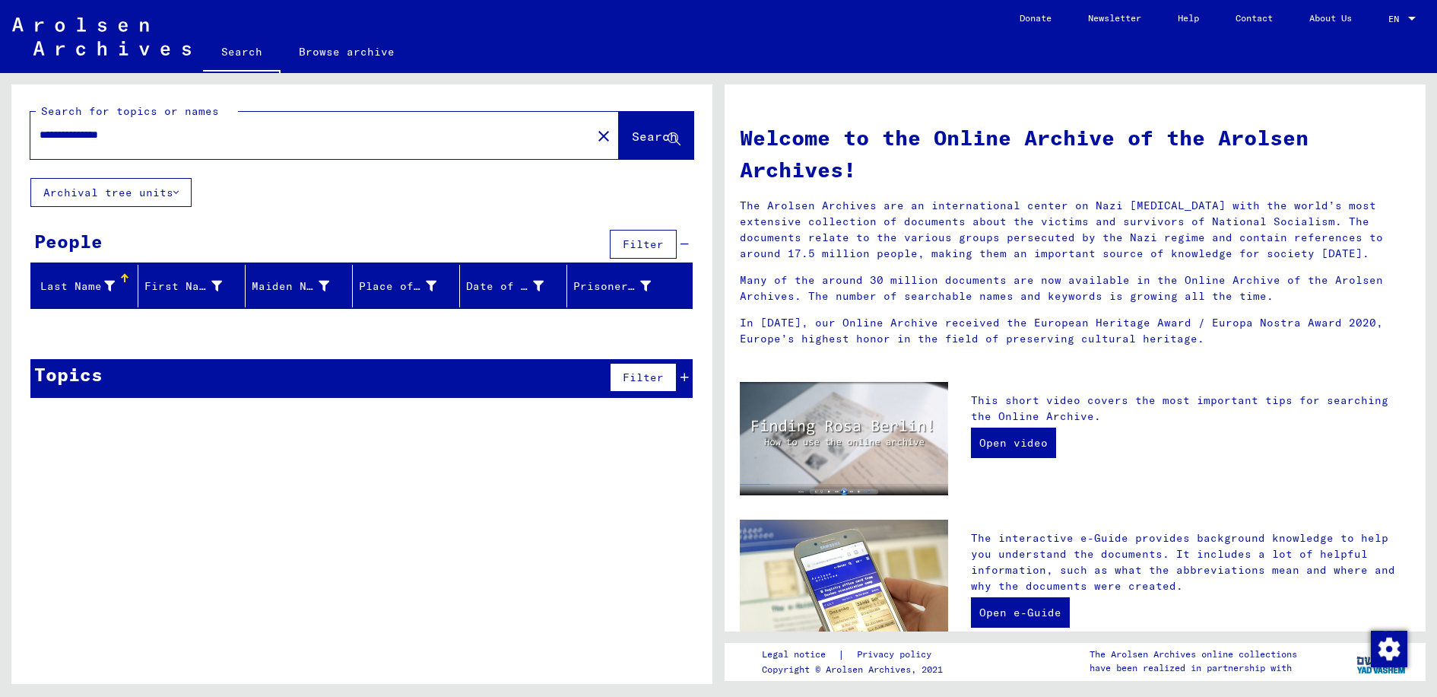
click at [628, 240] on span "Filter" at bounding box center [643, 244] width 41 height 14
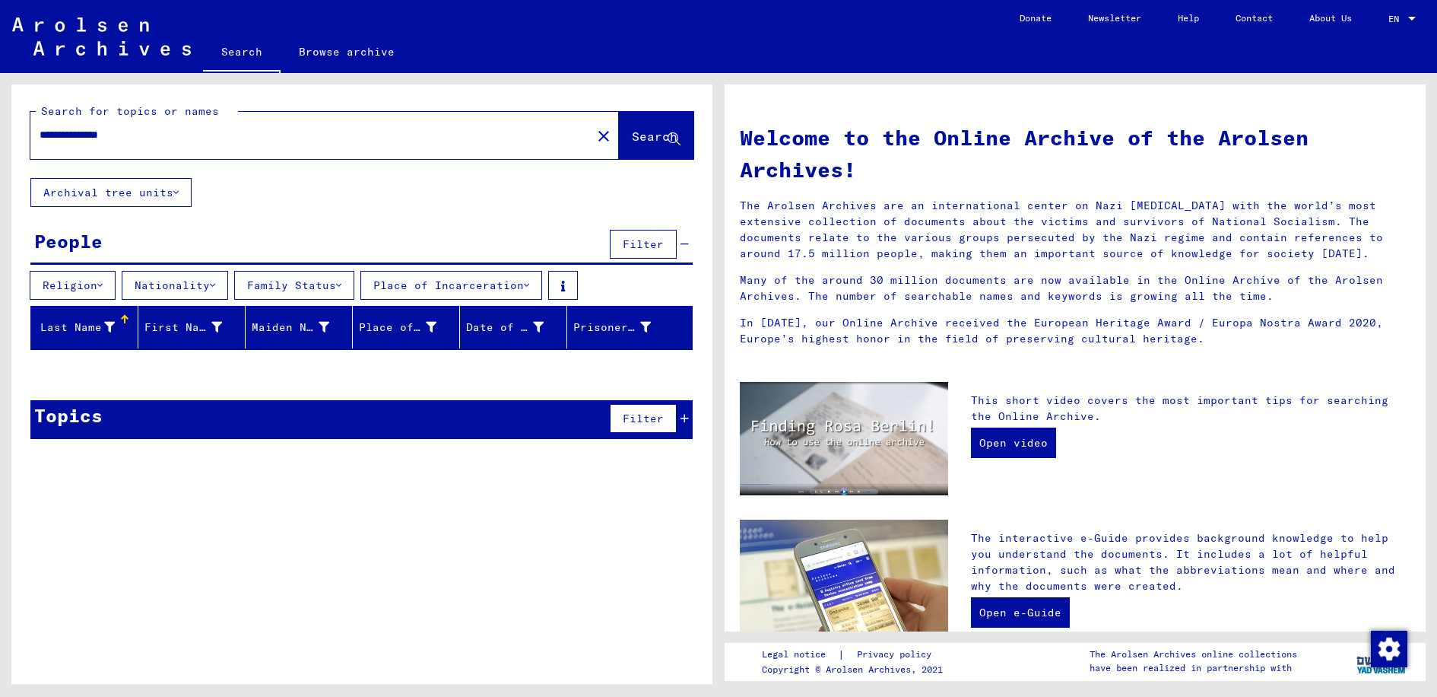
click at [178, 286] on button "Nationality" at bounding box center [175, 285] width 106 height 29
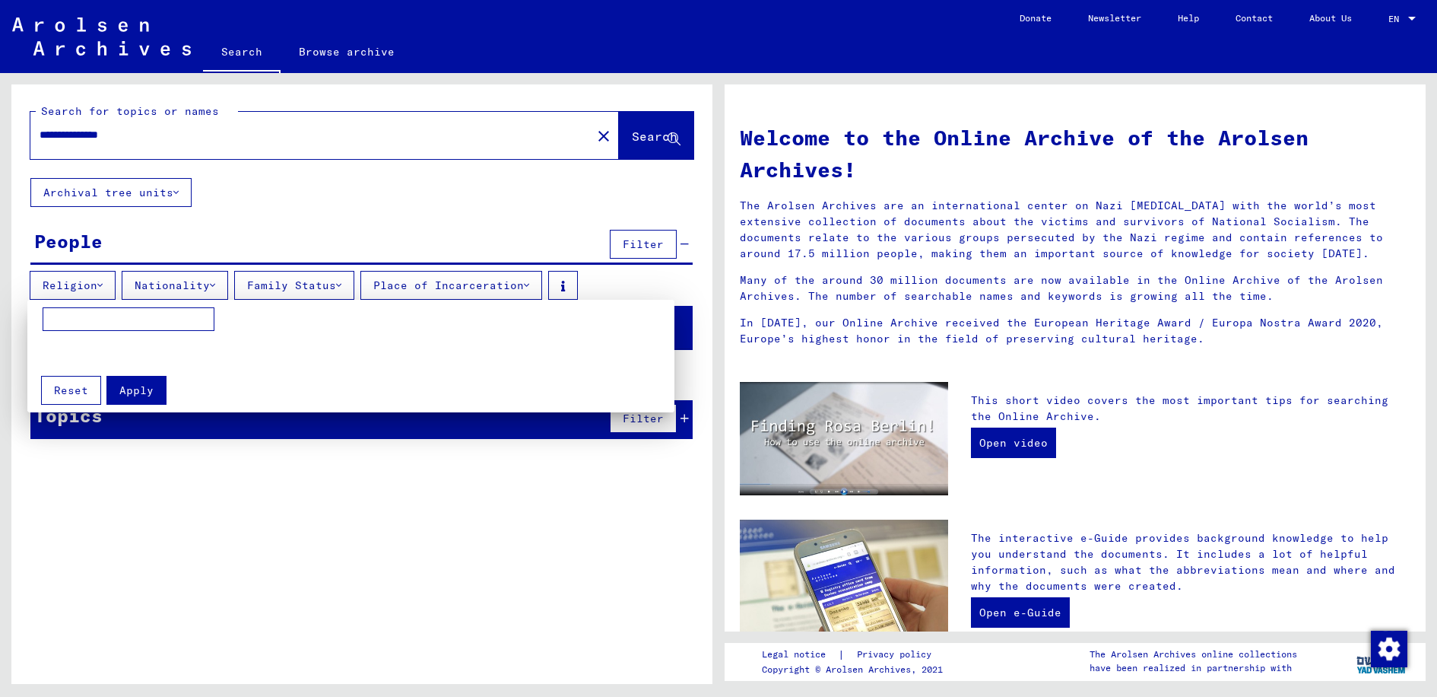
click at [87, 130] on div at bounding box center [718, 348] width 1437 height 697
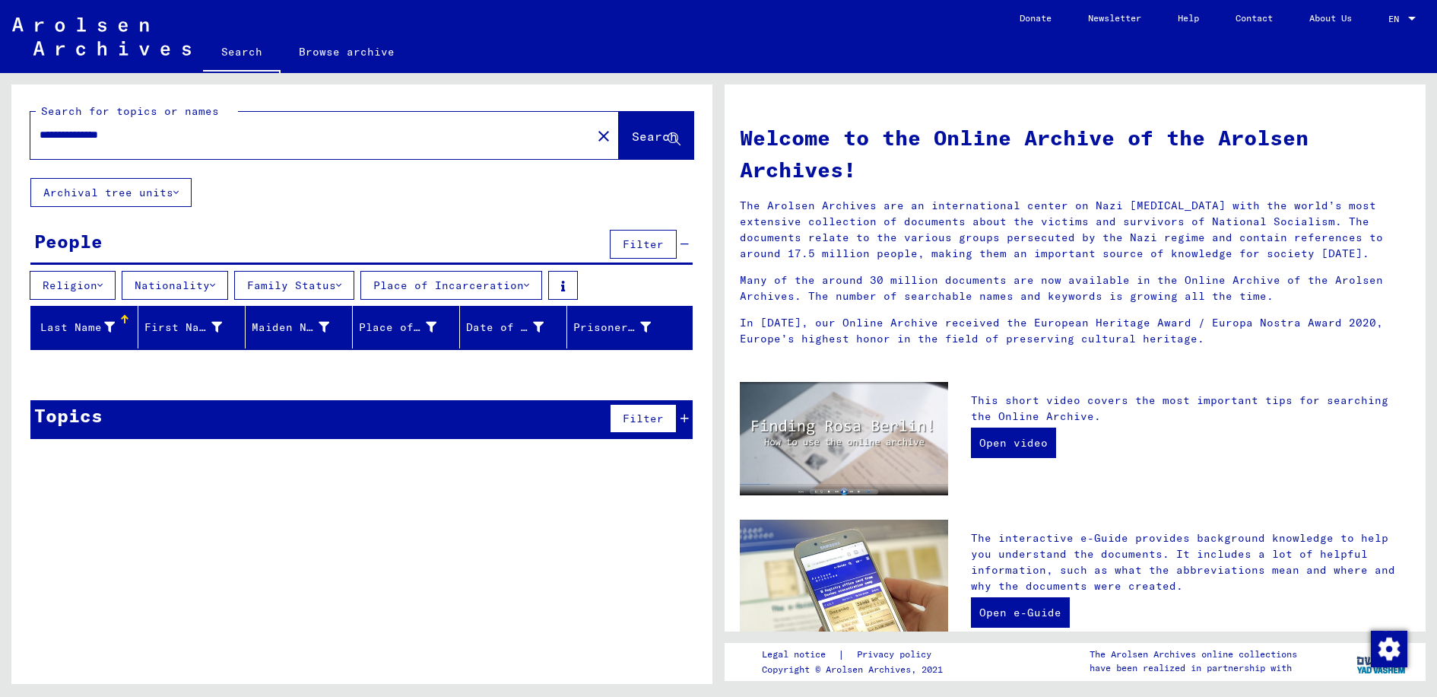
click at [87, 137] on input "**********" at bounding box center [307, 135] width 534 height 16
type input "**********"
click at [637, 135] on span "Search" at bounding box center [655, 136] width 46 height 15
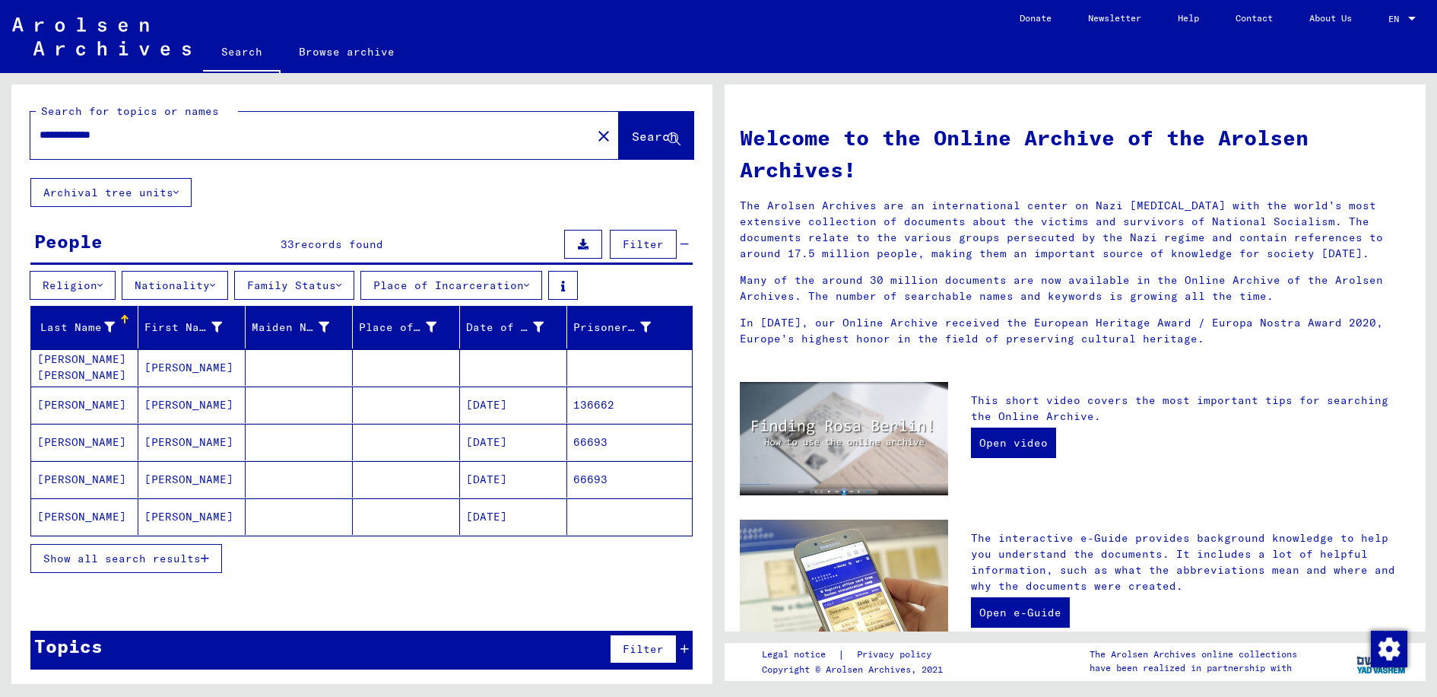
click at [183, 287] on button "Nationality" at bounding box center [175, 285] width 106 height 29
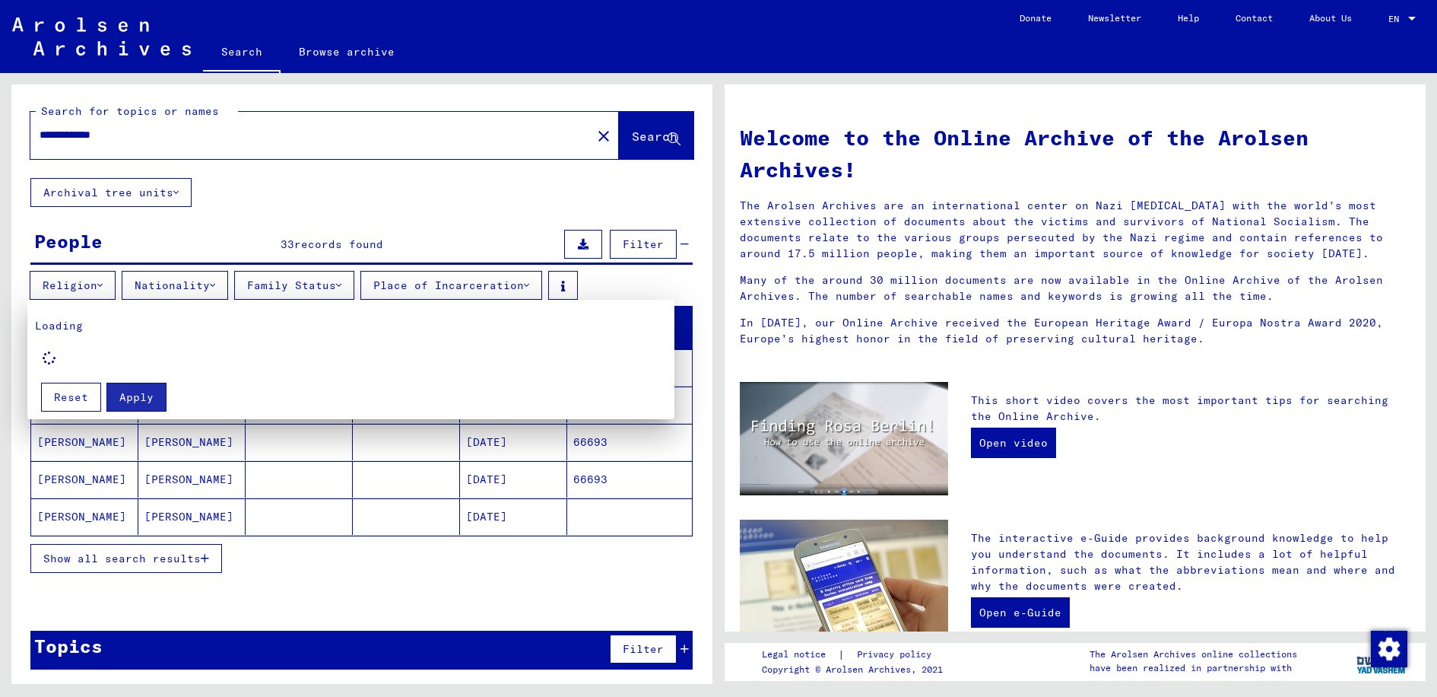
click at [182, 288] on div at bounding box center [718, 348] width 1437 height 697
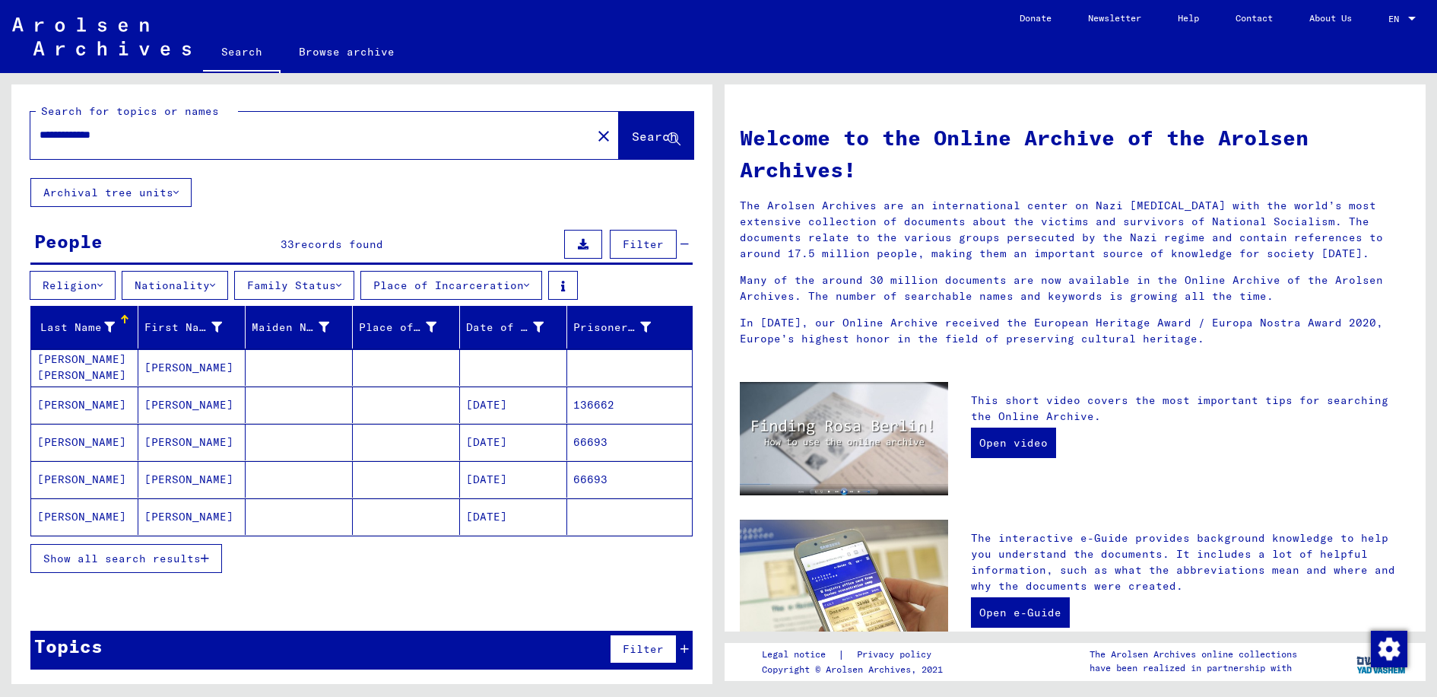
click at [182, 288] on button "Nationality" at bounding box center [175, 285] width 106 height 29
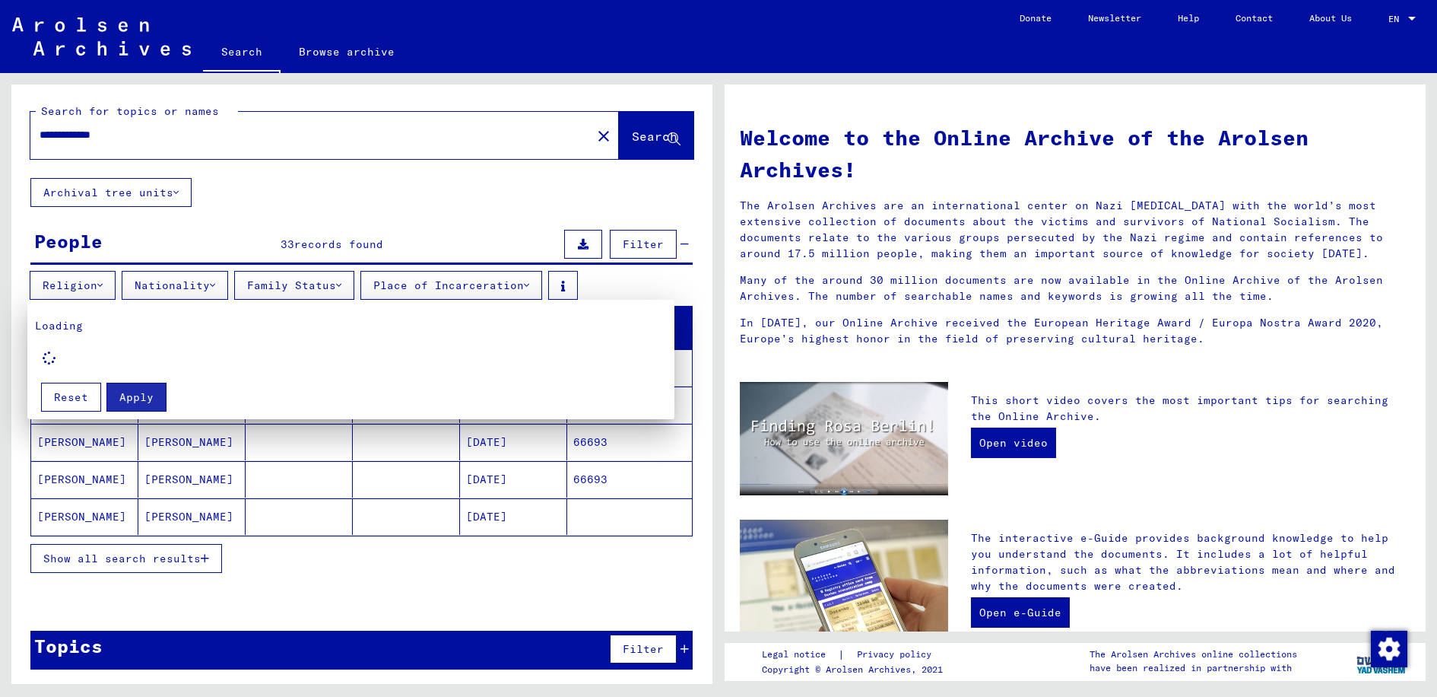
click at [408, 494] on div at bounding box center [718, 348] width 1437 height 697
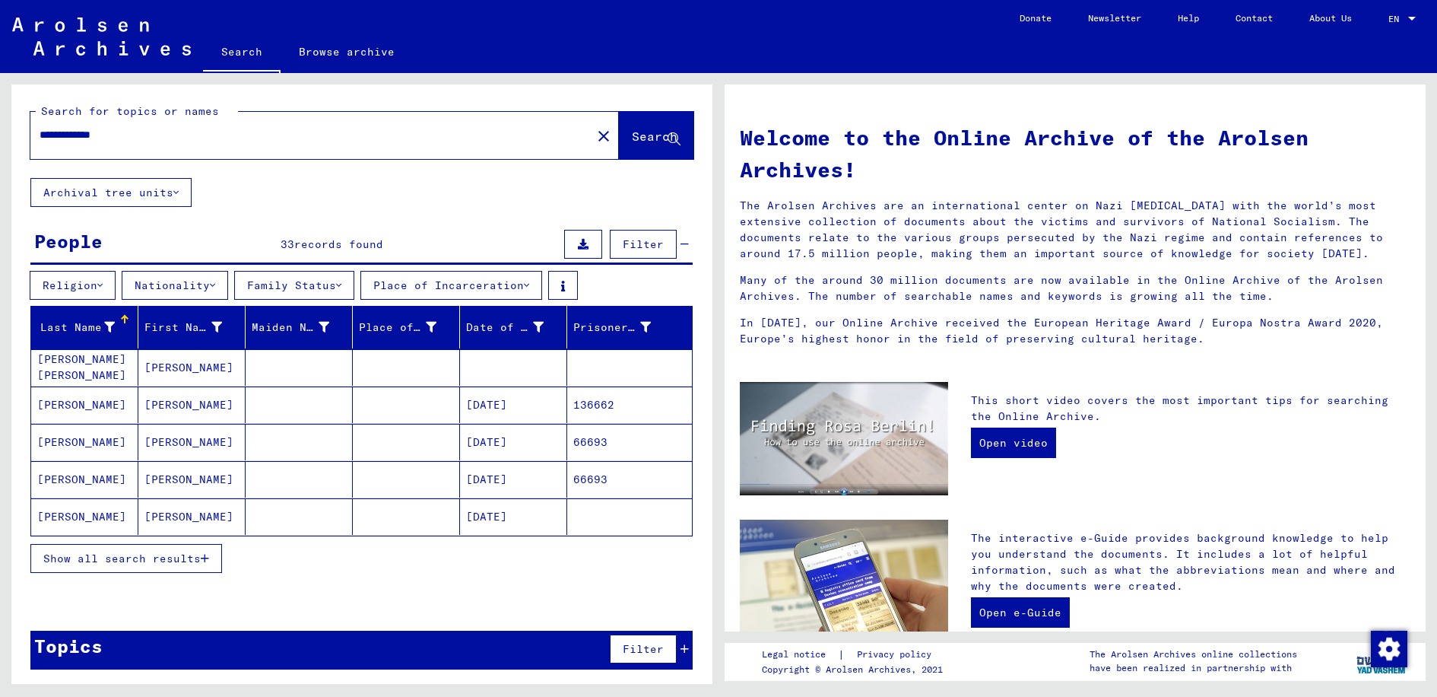
click at [604, 404] on mat-cell "136662" at bounding box center [629, 404] width 125 height 37
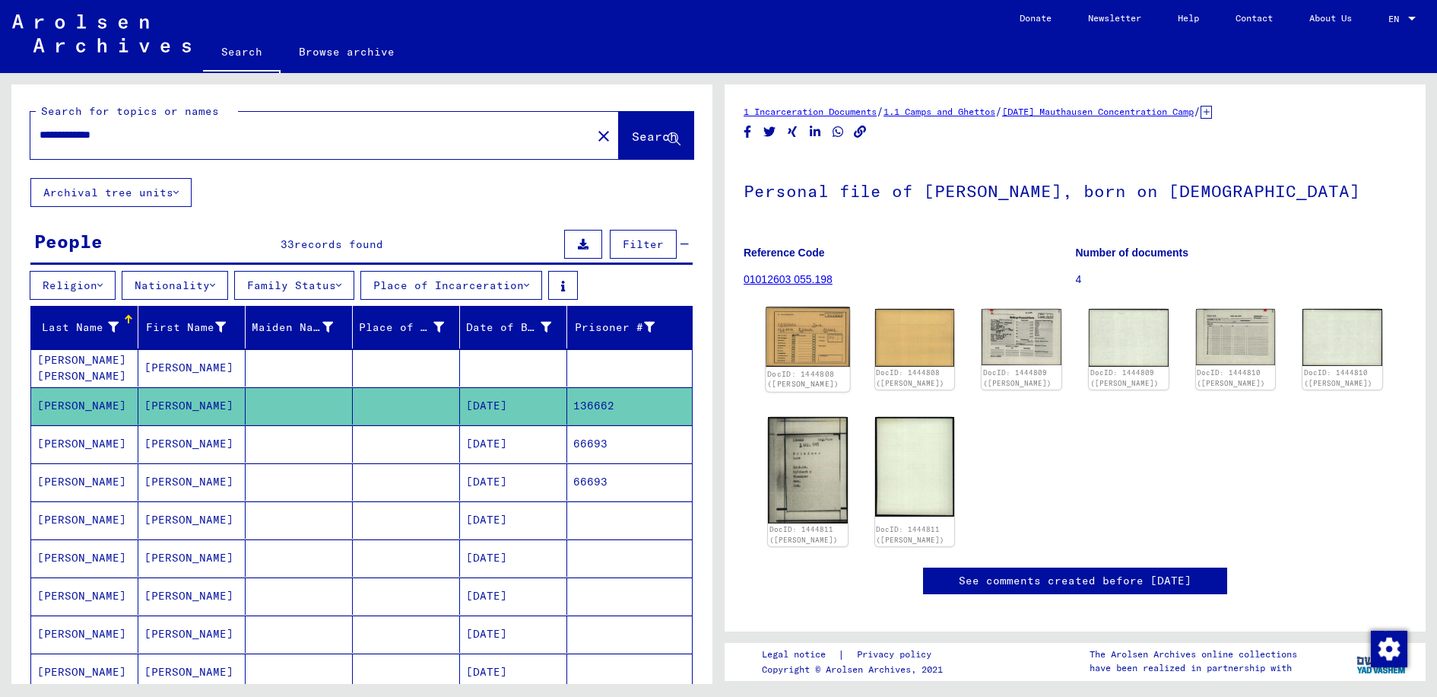
click at [822, 331] on img at bounding box center [808, 337] width 84 height 60
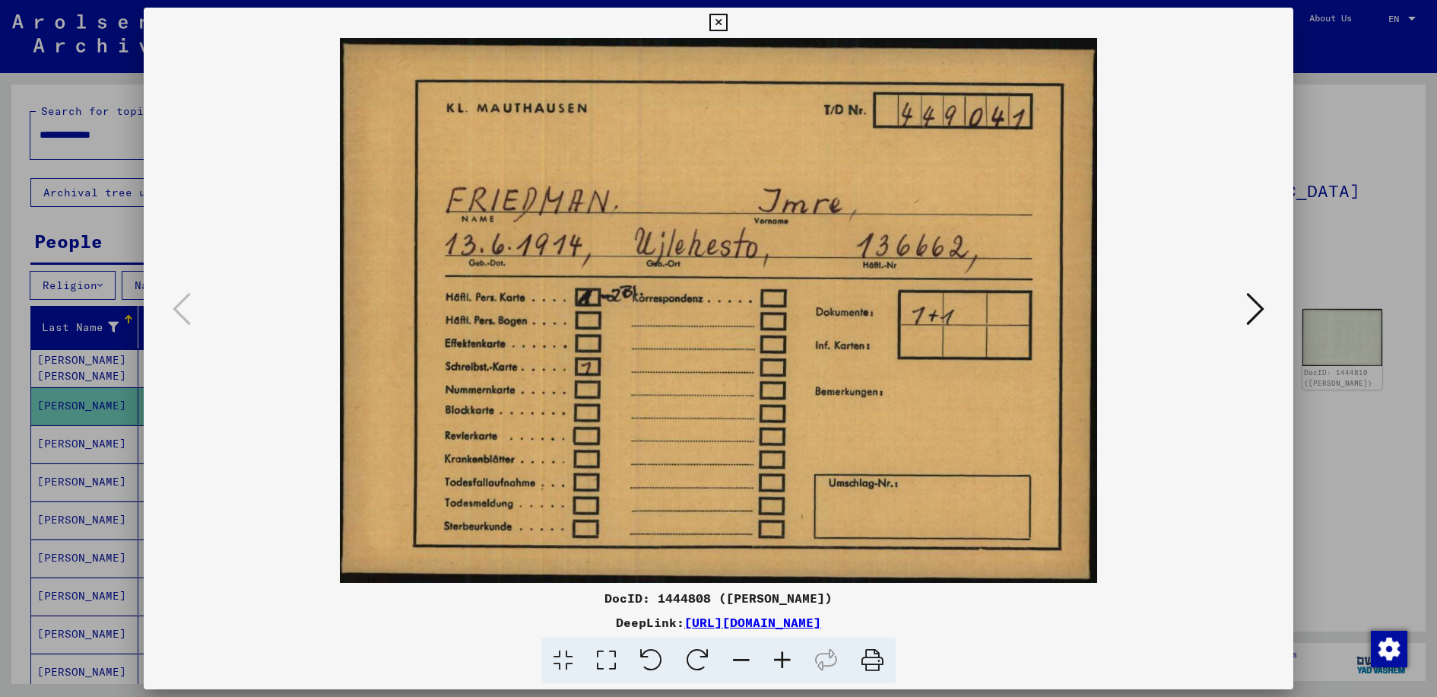
click at [1260, 307] on icon at bounding box center [1256, 309] width 18 height 37
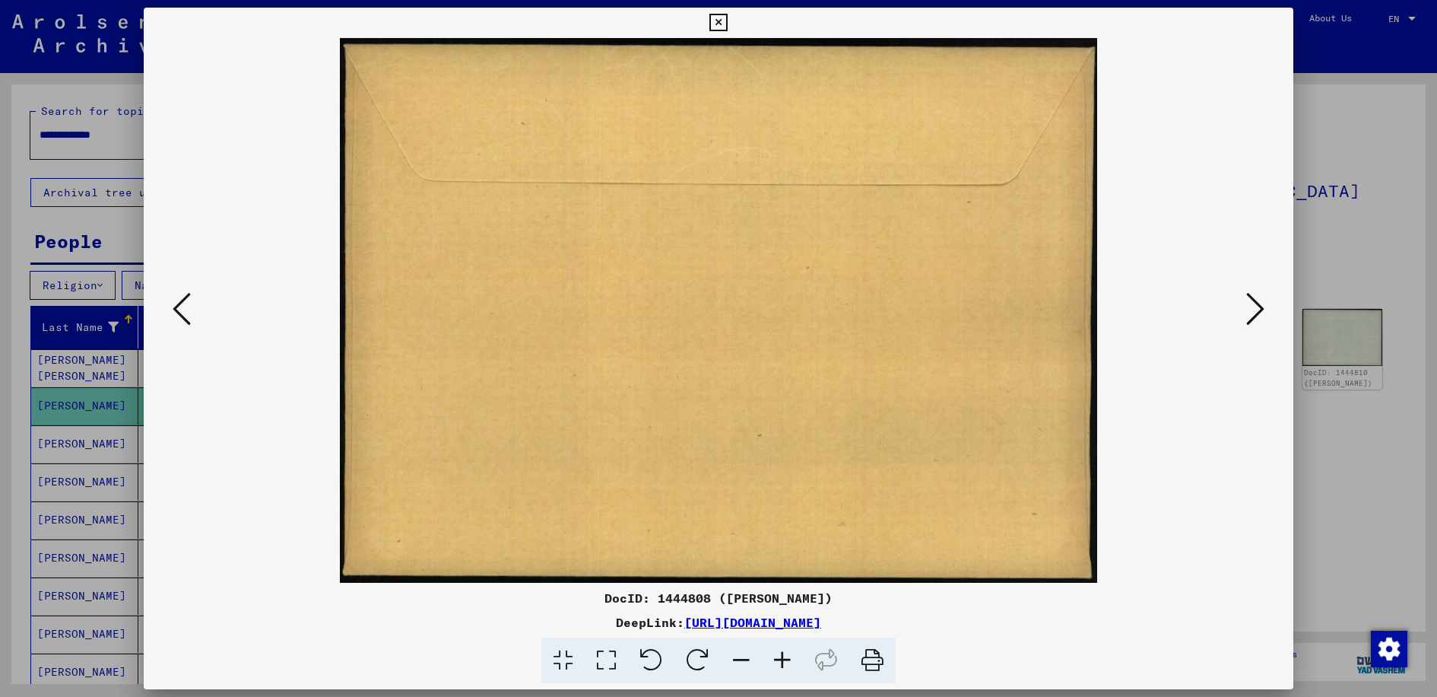
click at [1260, 307] on icon at bounding box center [1256, 309] width 18 height 37
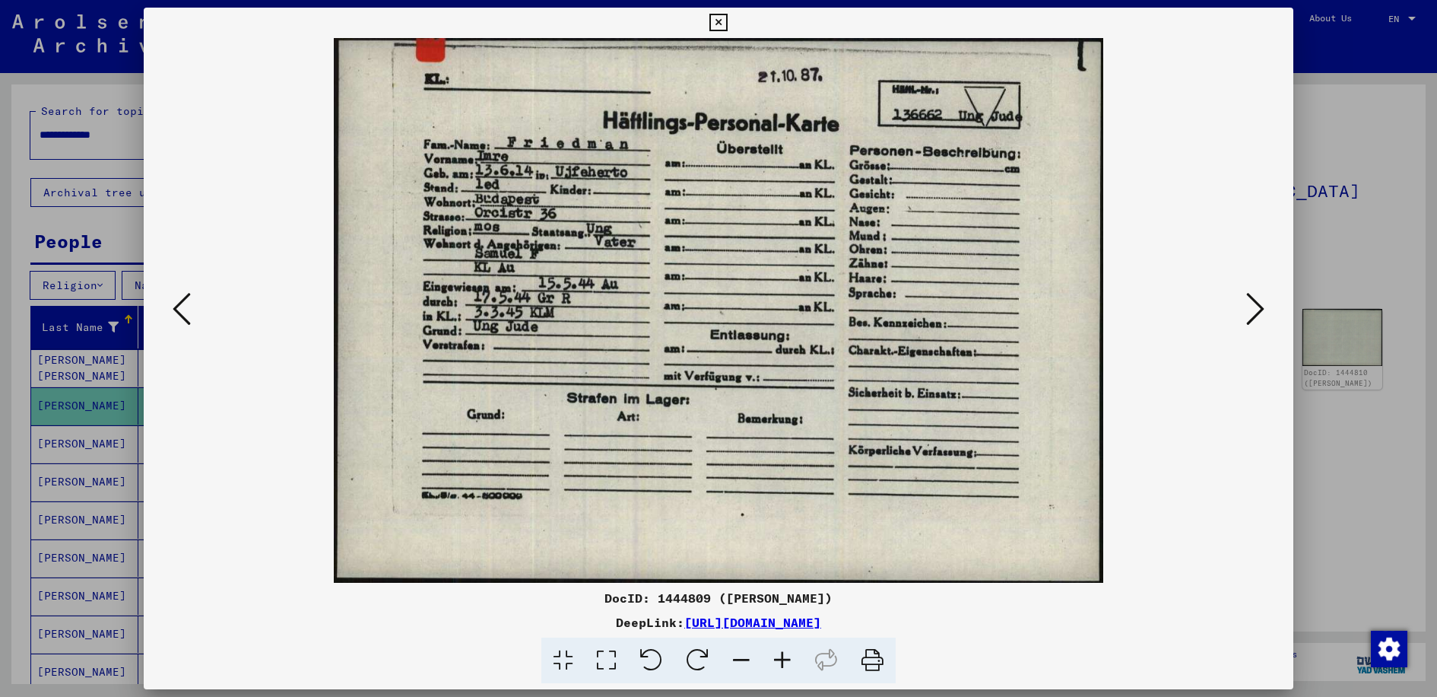
click at [1263, 305] on icon at bounding box center [1256, 309] width 18 height 37
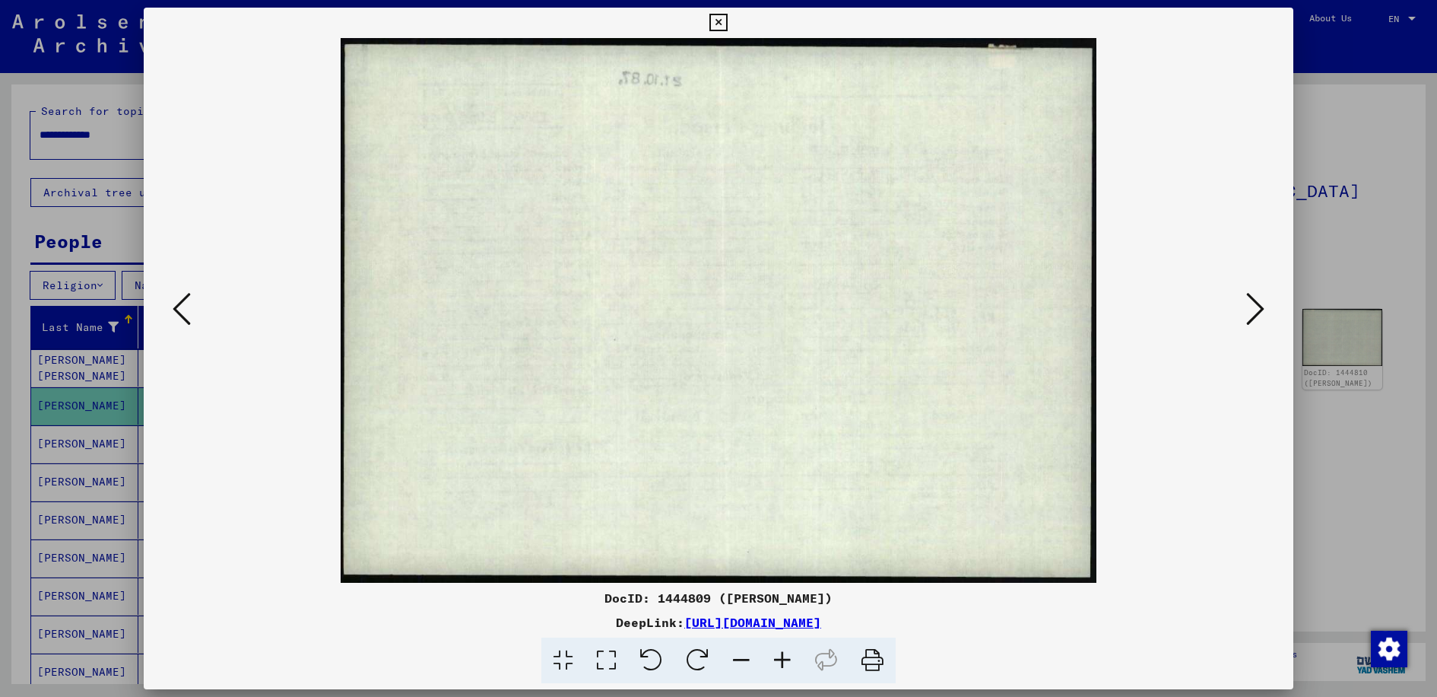
click at [1262, 304] on icon at bounding box center [1256, 309] width 18 height 37
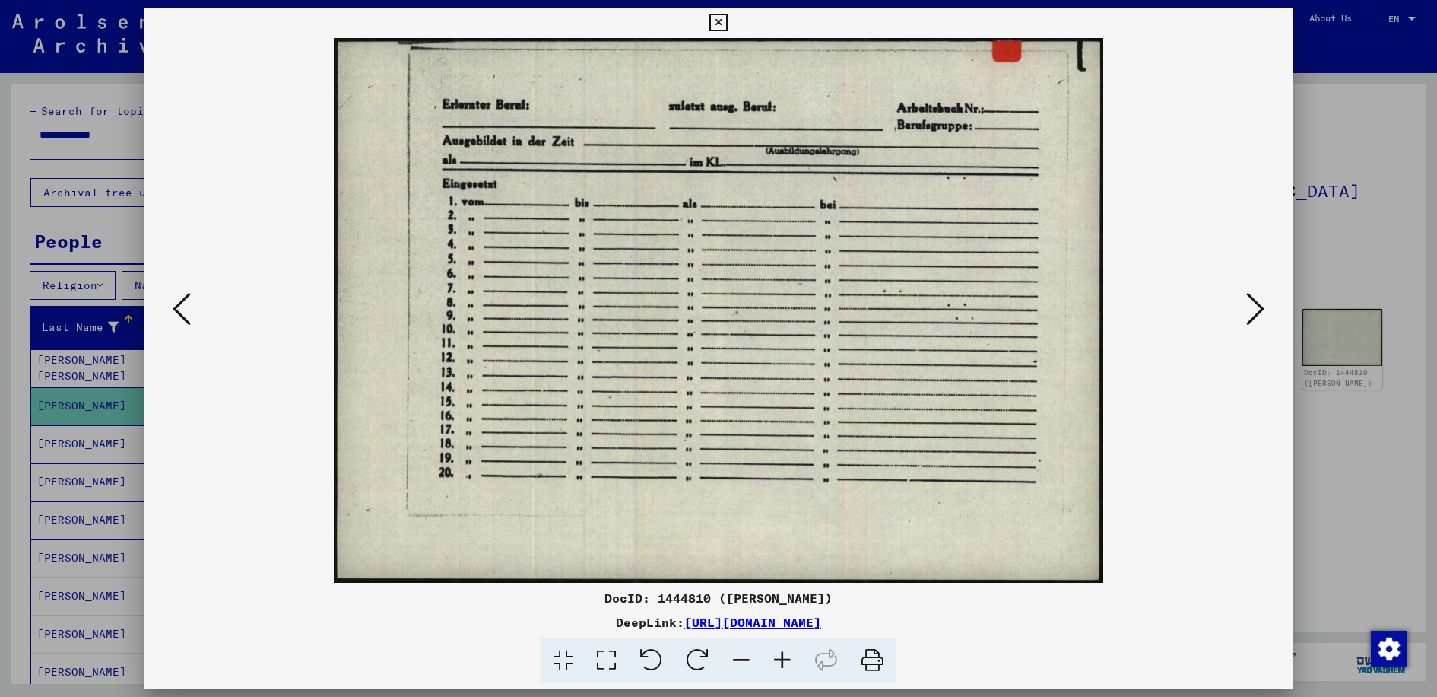
click at [1262, 304] on icon at bounding box center [1256, 309] width 18 height 37
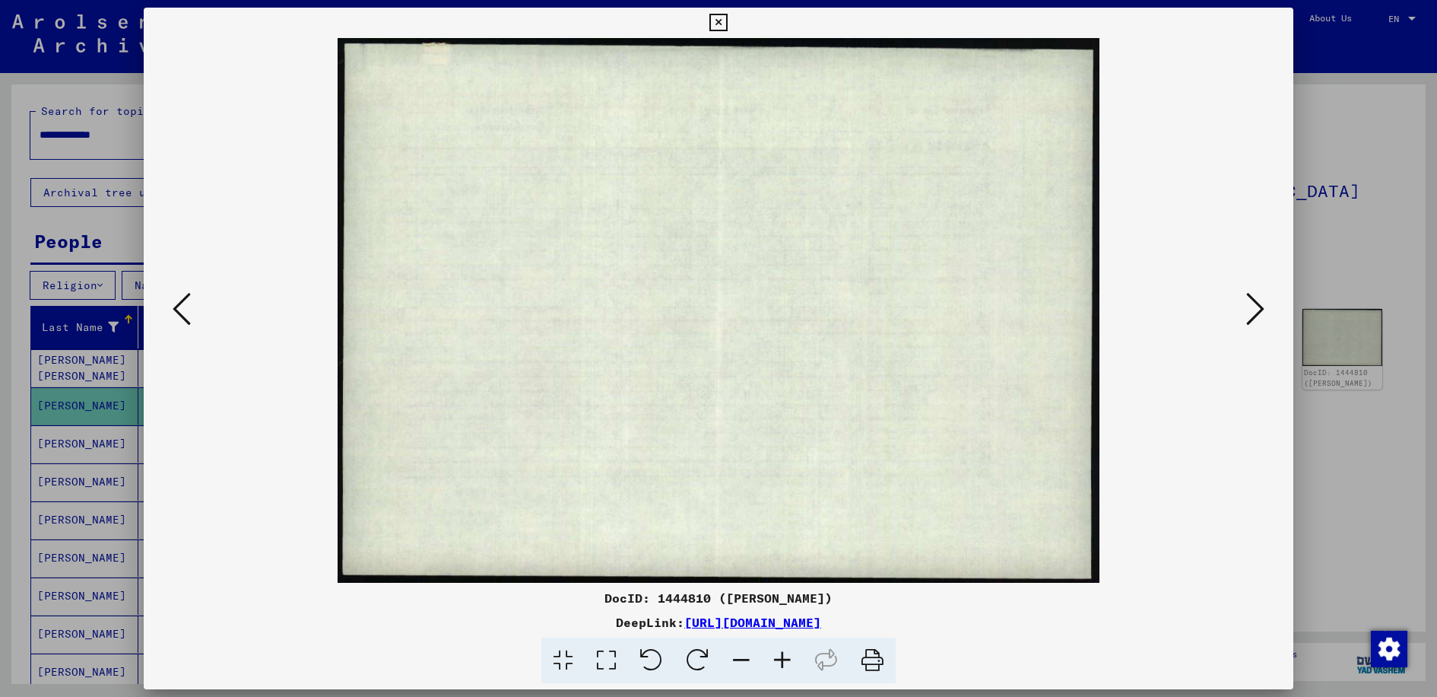
click at [1262, 304] on icon at bounding box center [1256, 309] width 18 height 37
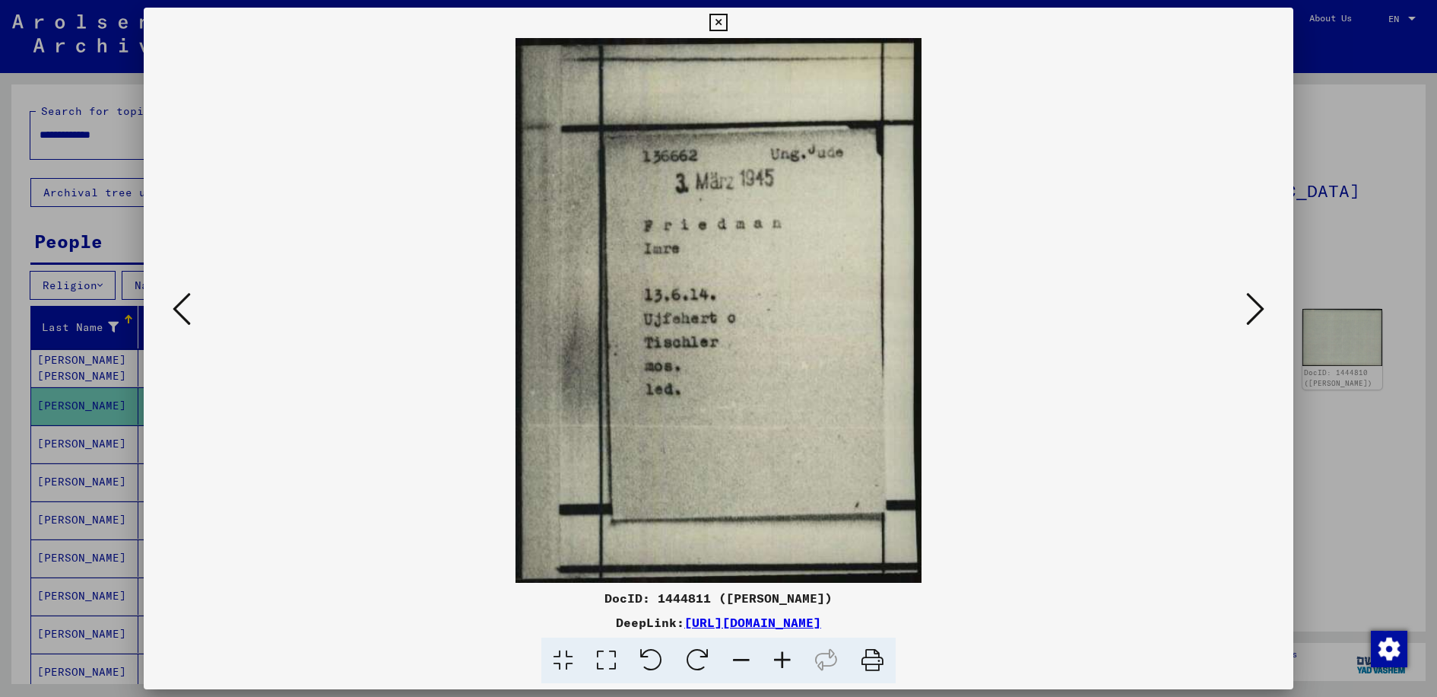
click at [1260, 304] on icon at bounding box center [1256, 309] width 18 height 37
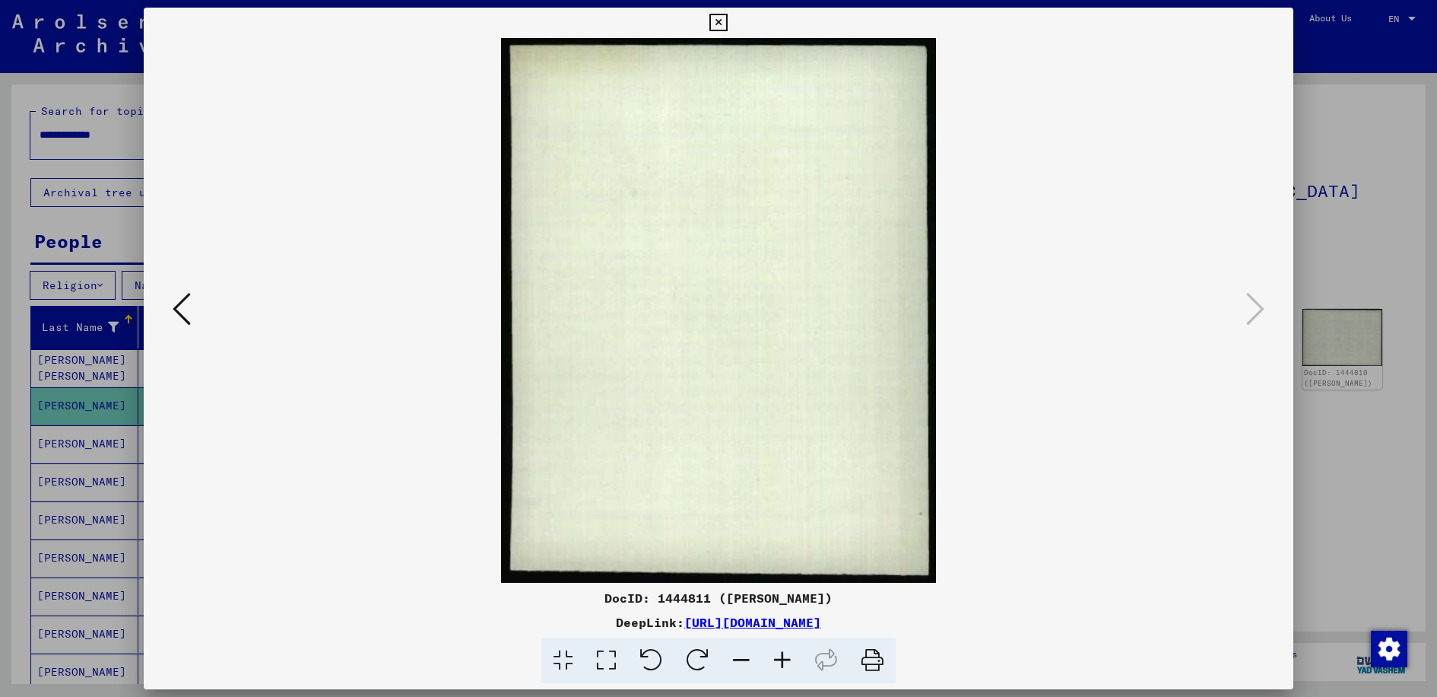
click at [725, 22] on icon at bounding box center [718, 23] width 17 height 18
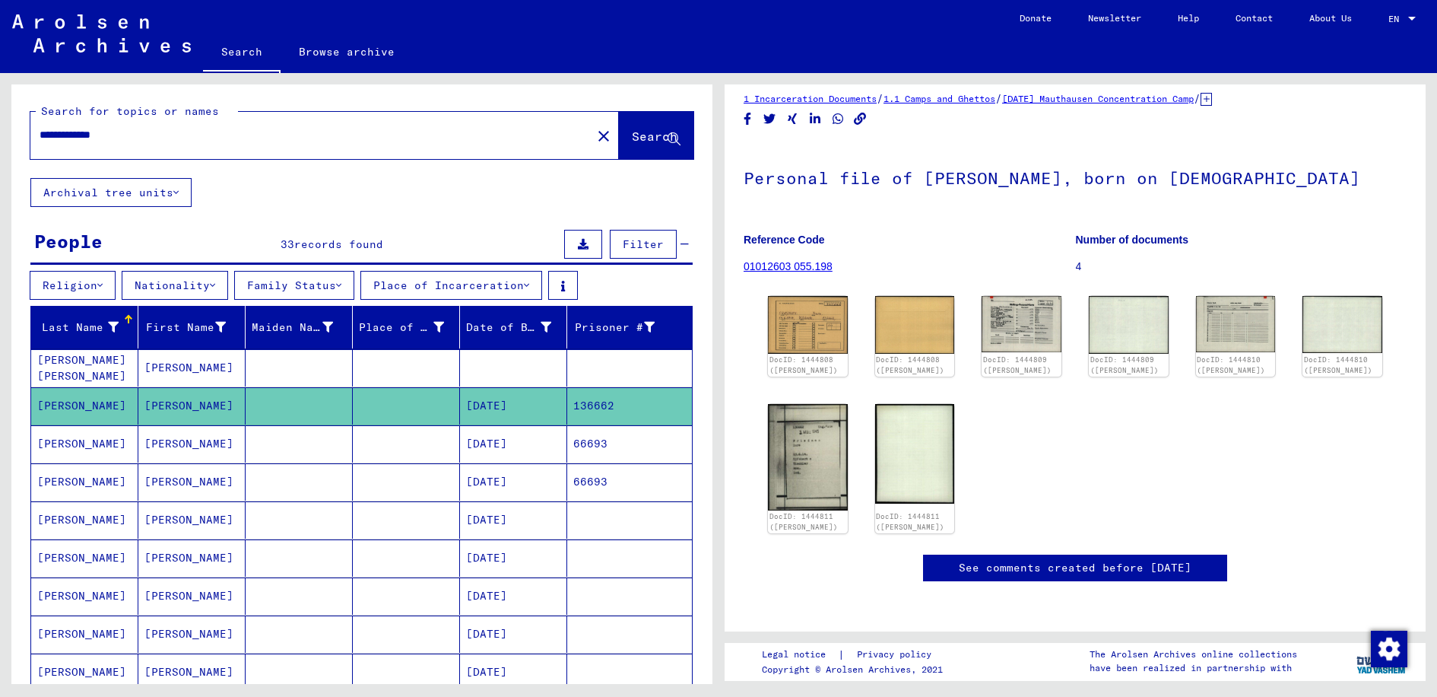
scroll to position [76, 0]
click at [1185, 560] on link "See comments created before [DATE]" at bounding box center [1075, 568] width 233 height 16
